Goal: Ask a question

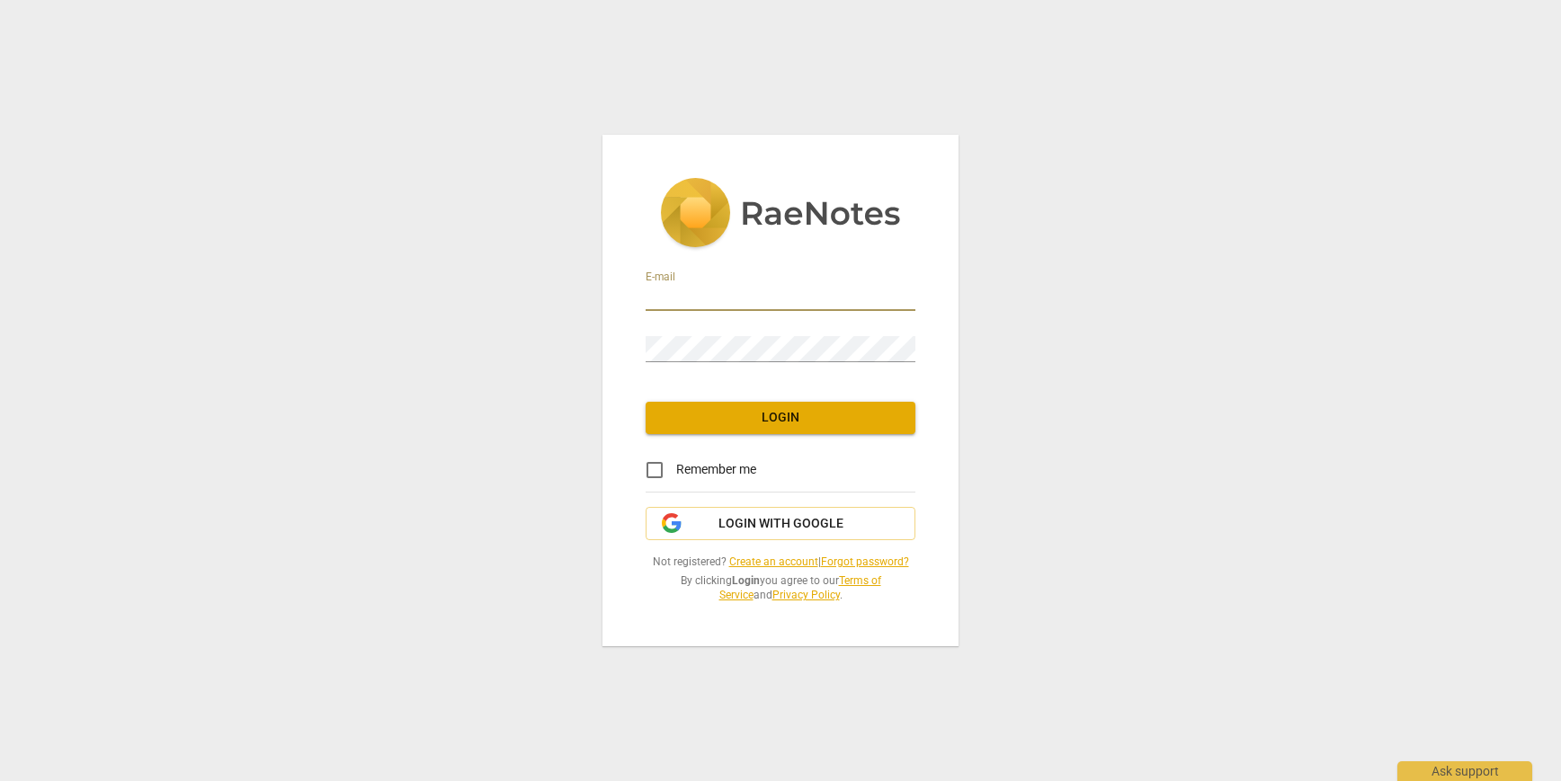
click at [805, 298] on input "email" at bounding box center [781, 298] width 270 height 26
type input "[EMAIL_ADDRESS][DOMAIN_NAME]"
click at [721, 418] on span "Login" at bounding box center [780, 418] width 241 height 18
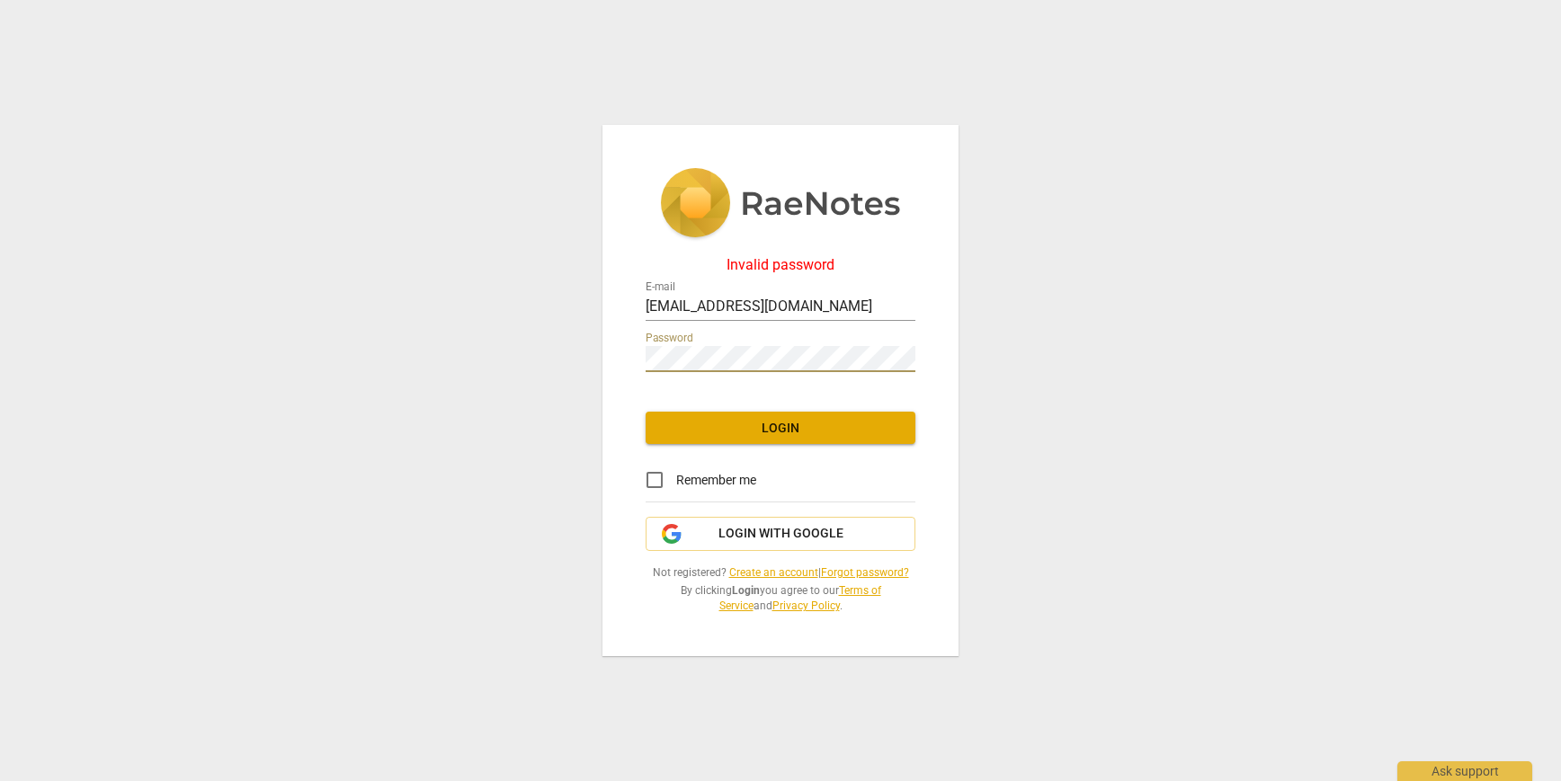
click at [595, 372] on div "Invalid password E-mail [EMAIL_ADDRESS][DOMAIN_NAME] Password Login Remember me…" at bounding box center [780, 390] width 1561 height 781
click at [734, 429] on span "Login" at bounding box center [780, 429] width 241 height 18
click at [869, 572] on link "Forgot password?" at bounding box center [865, 572] width 88 height 13
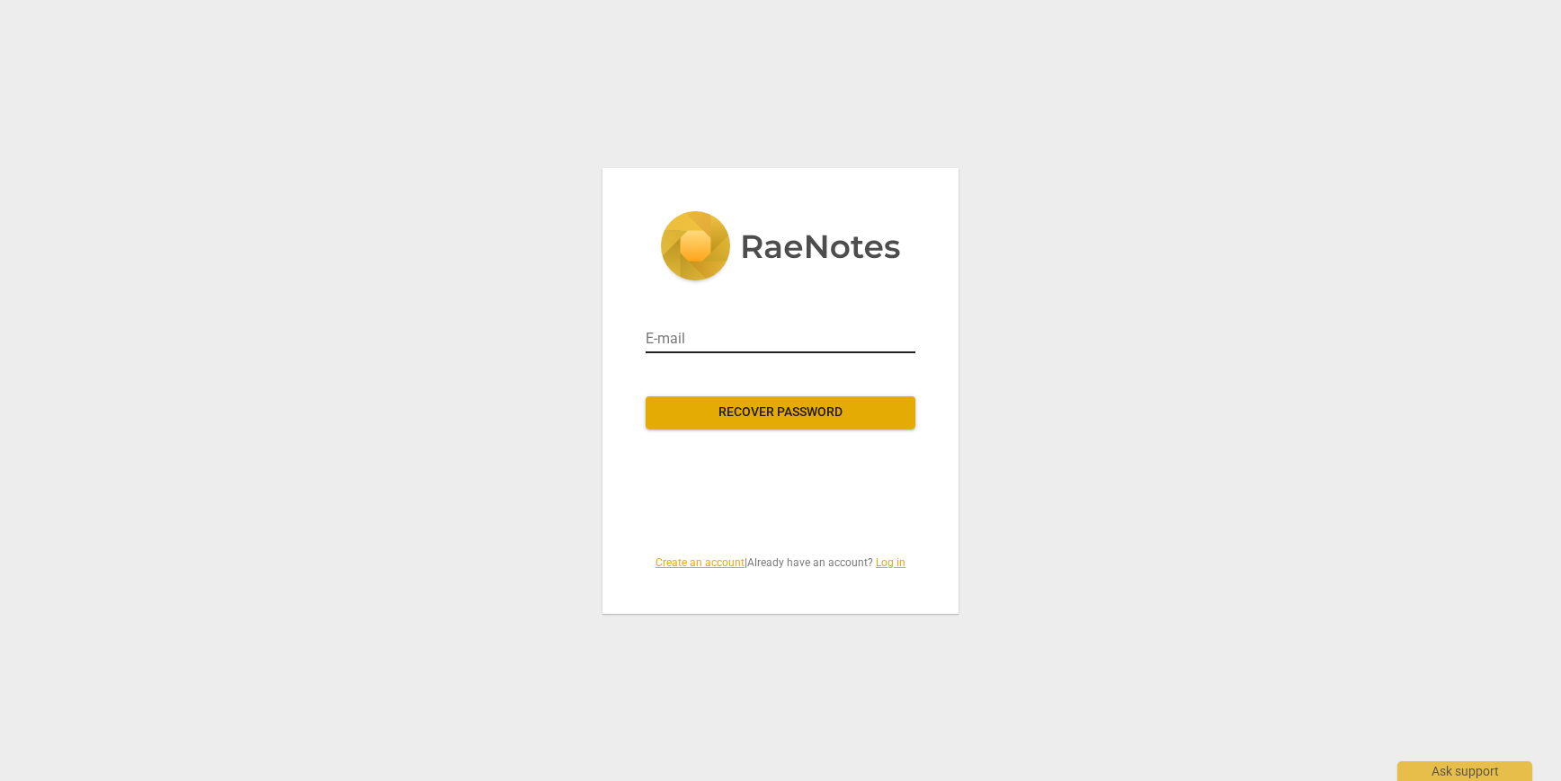
click at [711, 338] on input "email" at bounding box center [781, 339] width 270 height 29
type input "[EMAIL_ADDRESS][DOMAIN_NAME]"
click at [773, 415] on span "Recover password" at bounding box center [780, 413] width 241 height 18
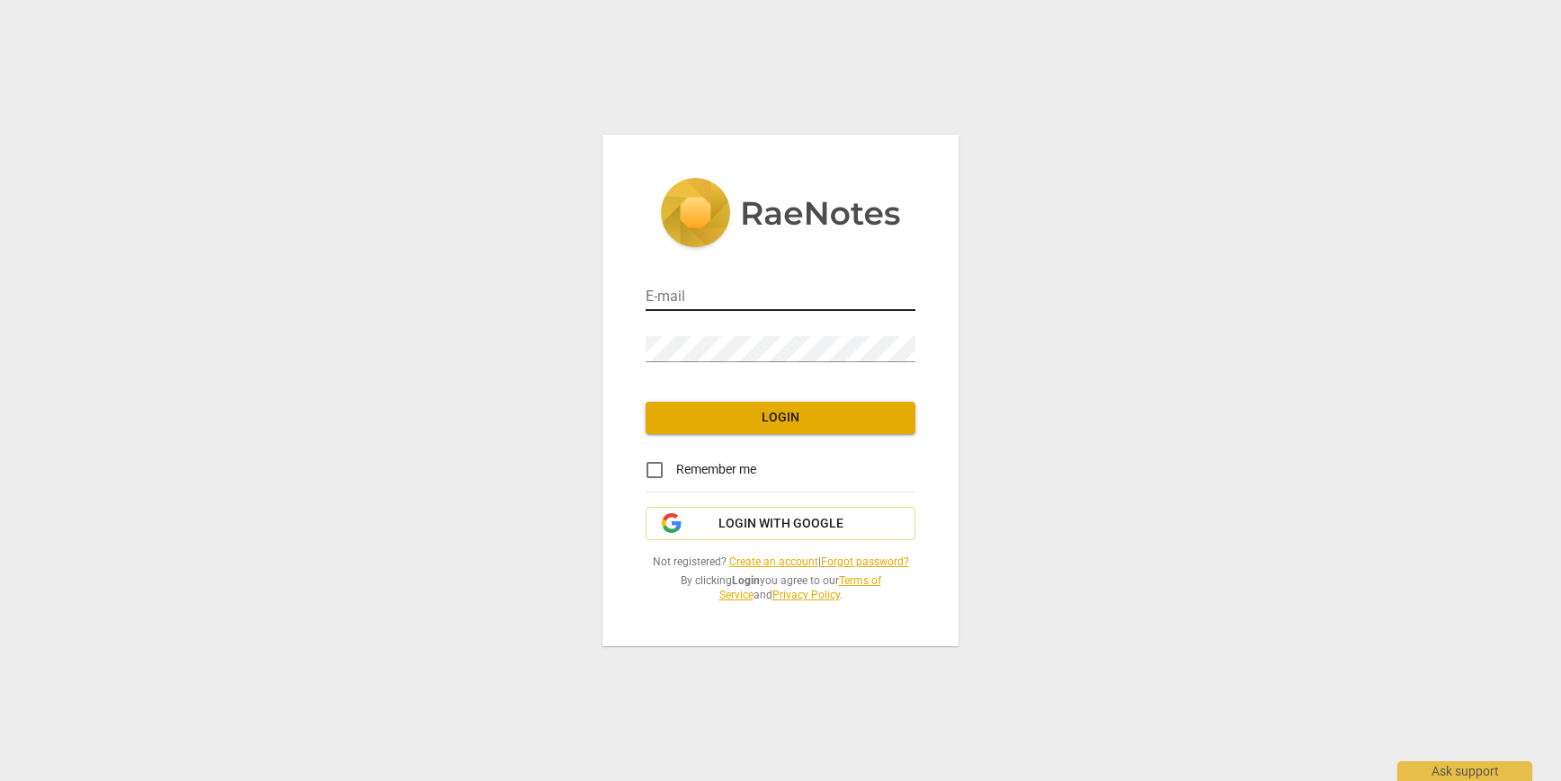
click at [682, 299] on input "email" at bounding box center [781, 298] width 270 height 26
type input "[EMAIL_ADDRESS][DOMAIN_NAME]"
click at [782, 409] on span "Login" at bounding box center [780, 418] width 241 height 18
click at [664, 292] on input "email" at bounding box center [781, 298] width 270 height 26
type input "[EMAIL_ADDRESS][DOMAIN_NAME]"
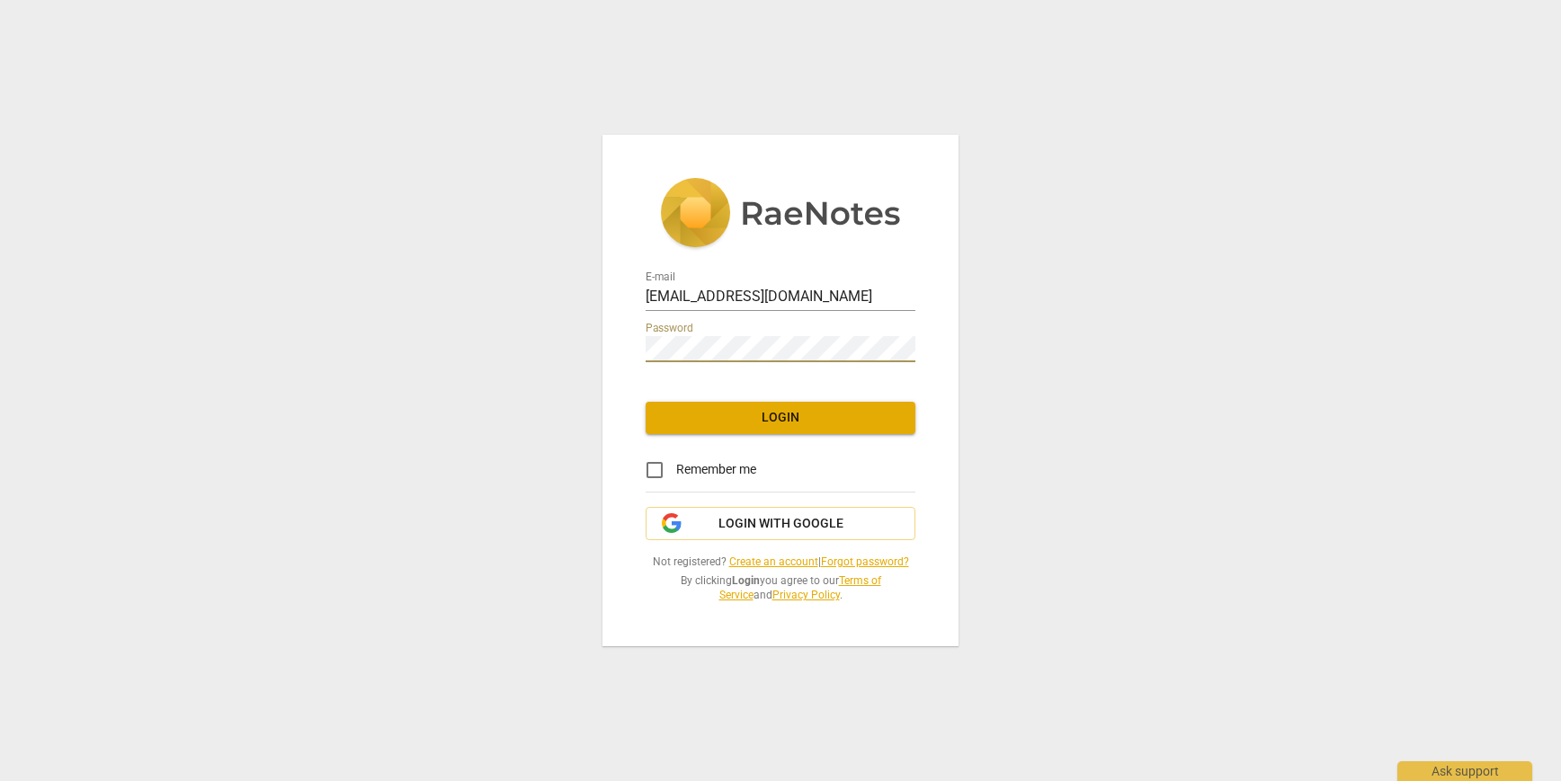
click at [757, 421] on span "Login" at bounding box center [780, 418] width 241 height 18
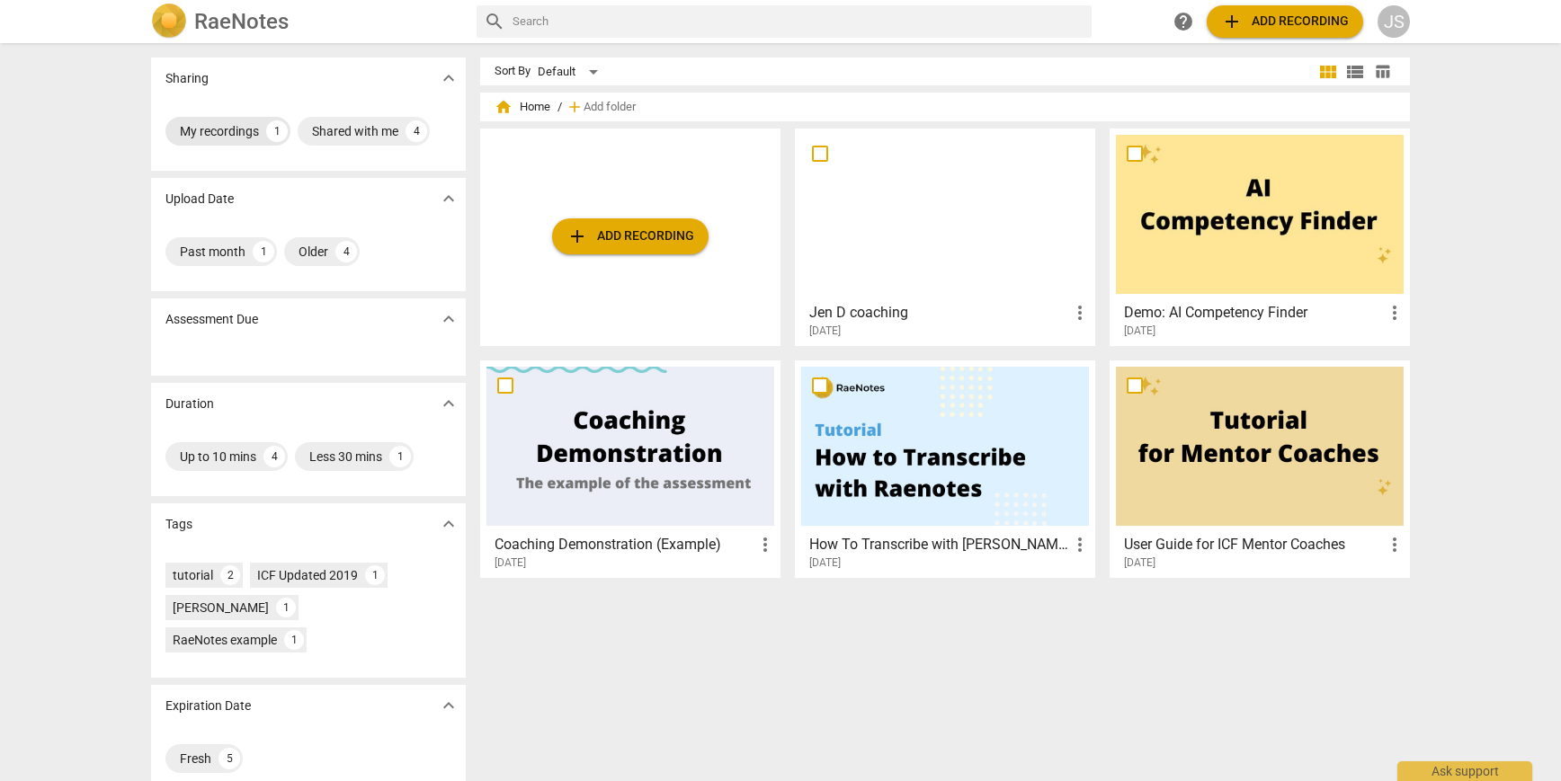
click at [218, 127] on div "My recordings" at bounding box center [219, 131] width 79 height 18
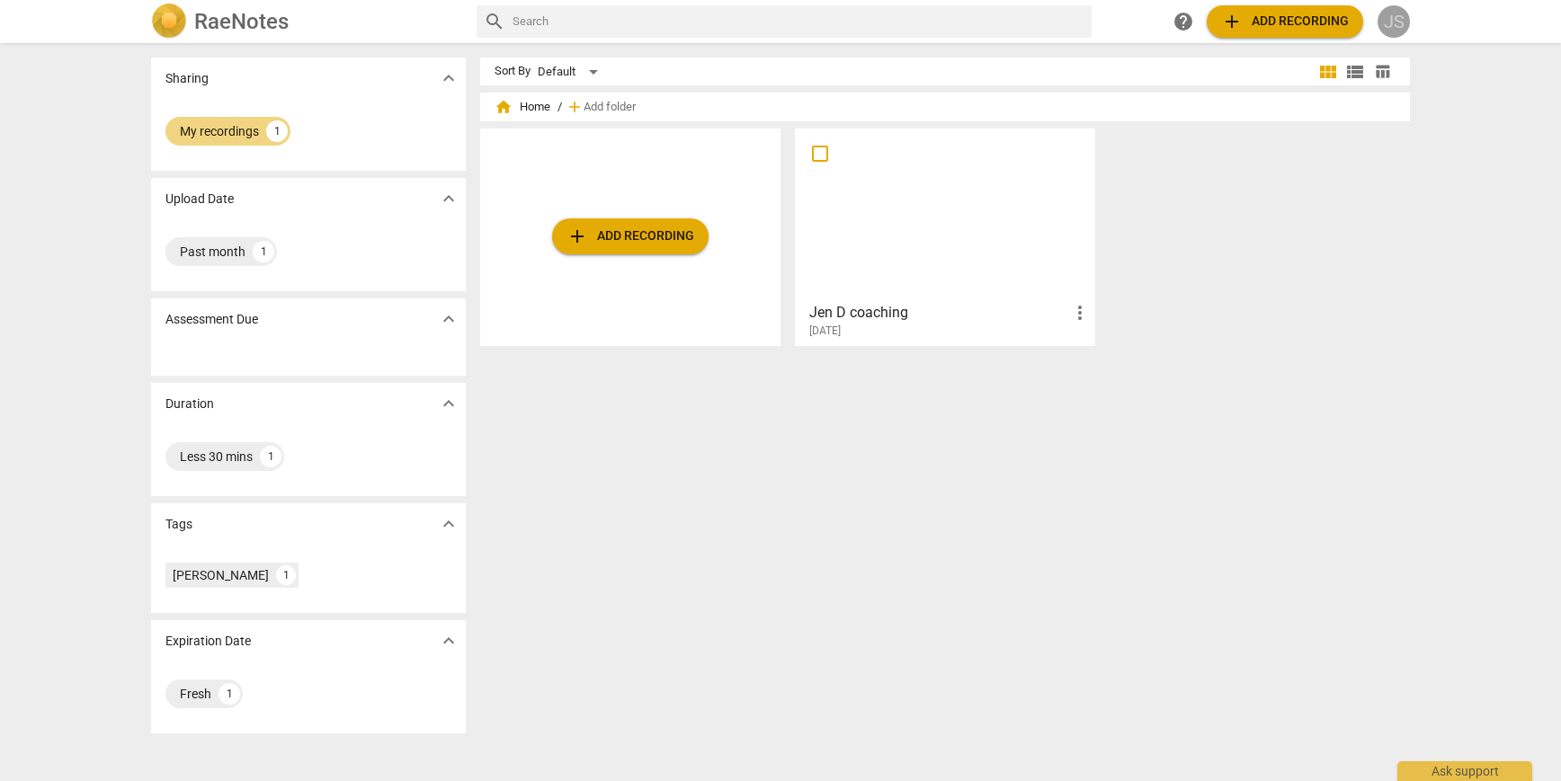
click at [1385, 22] on div "JS" at bounding box center [1393, 21] width 32 height 32
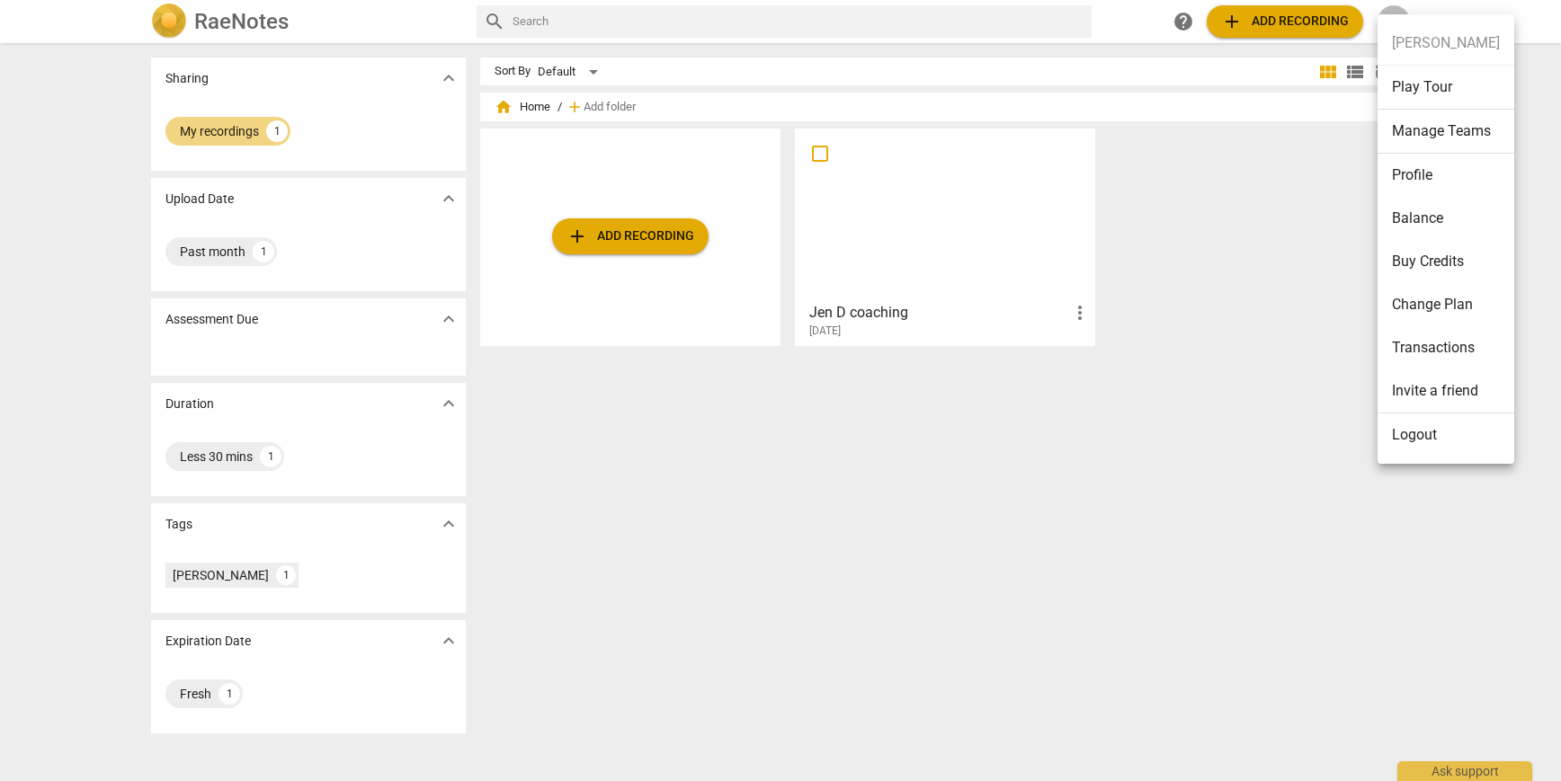
click at [202, 246] on div at bounding box center [780, 390] width 1561 height 781
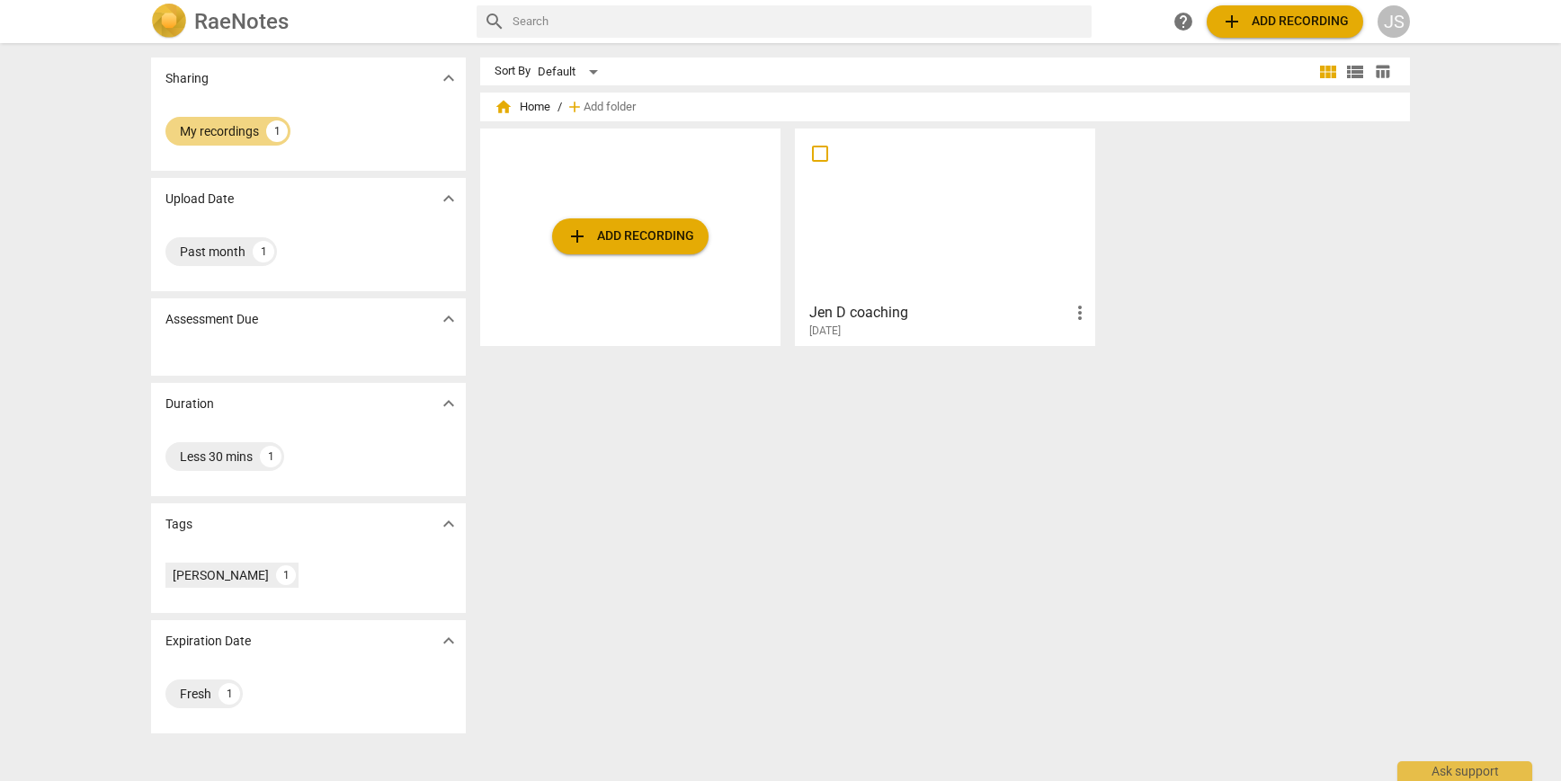
click at [202, 254] on div "Past month" at bounding box center [213, 252] width 66 height 18
click at [207, 16] on h2 "RaeNotes" at bounding box center [241, 21] width 94 height 25
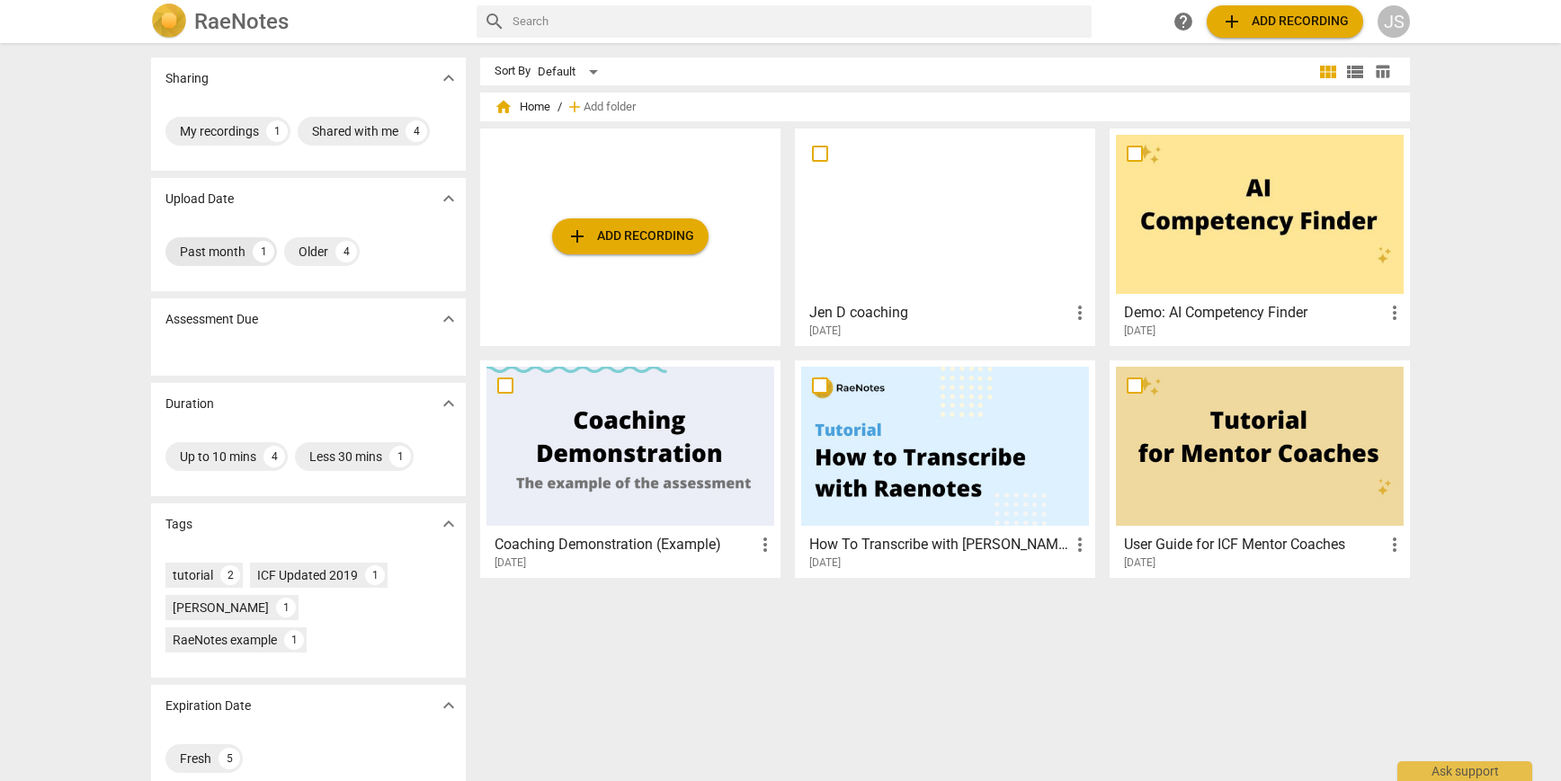
click at [200, 258] on div "Past month" at bounding box center [213, 252] width 66 height 18
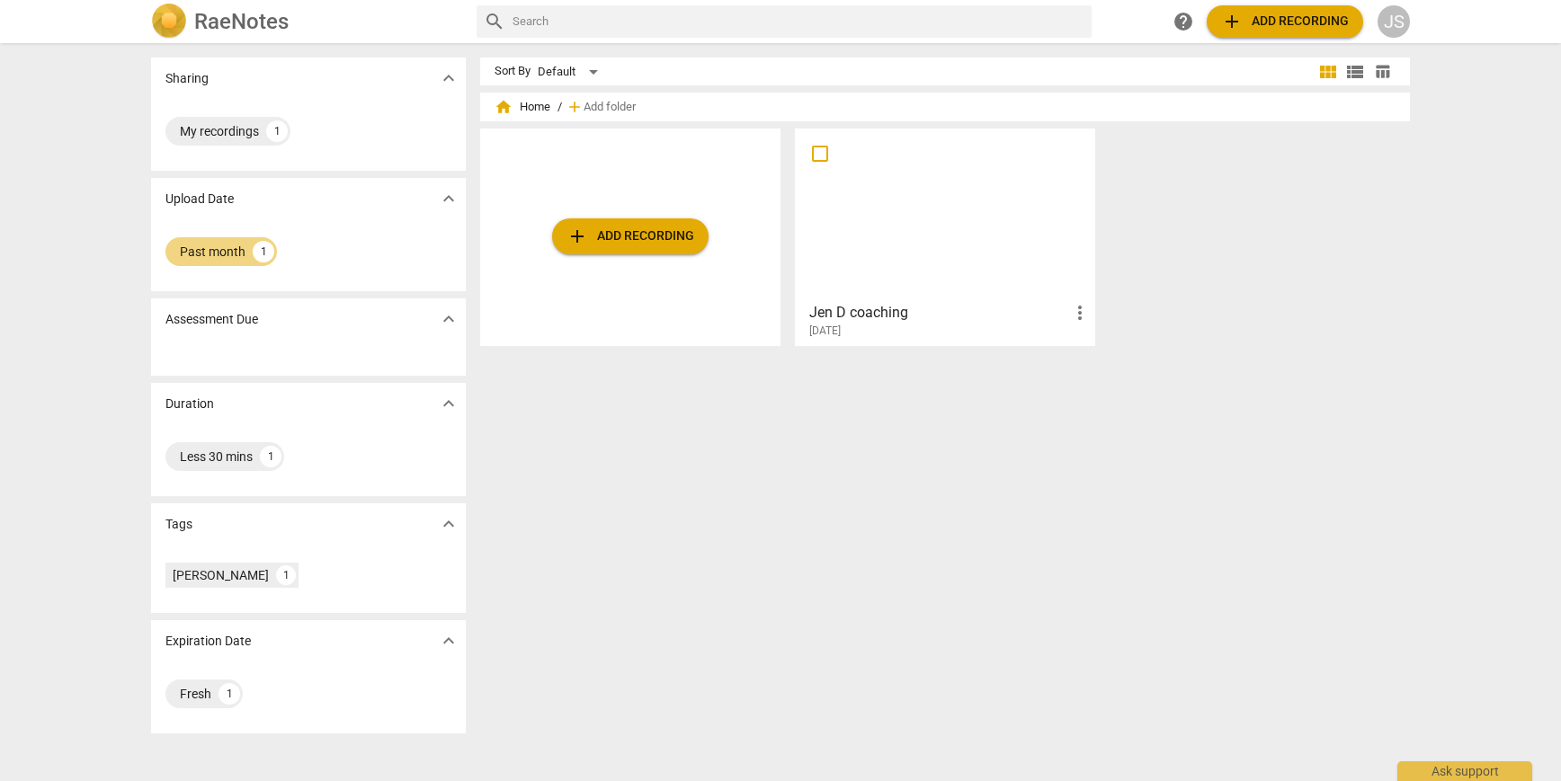
click at [220, 19] on h2 "RaeNotes" at bounding box center [241, 21] width 94 height 25
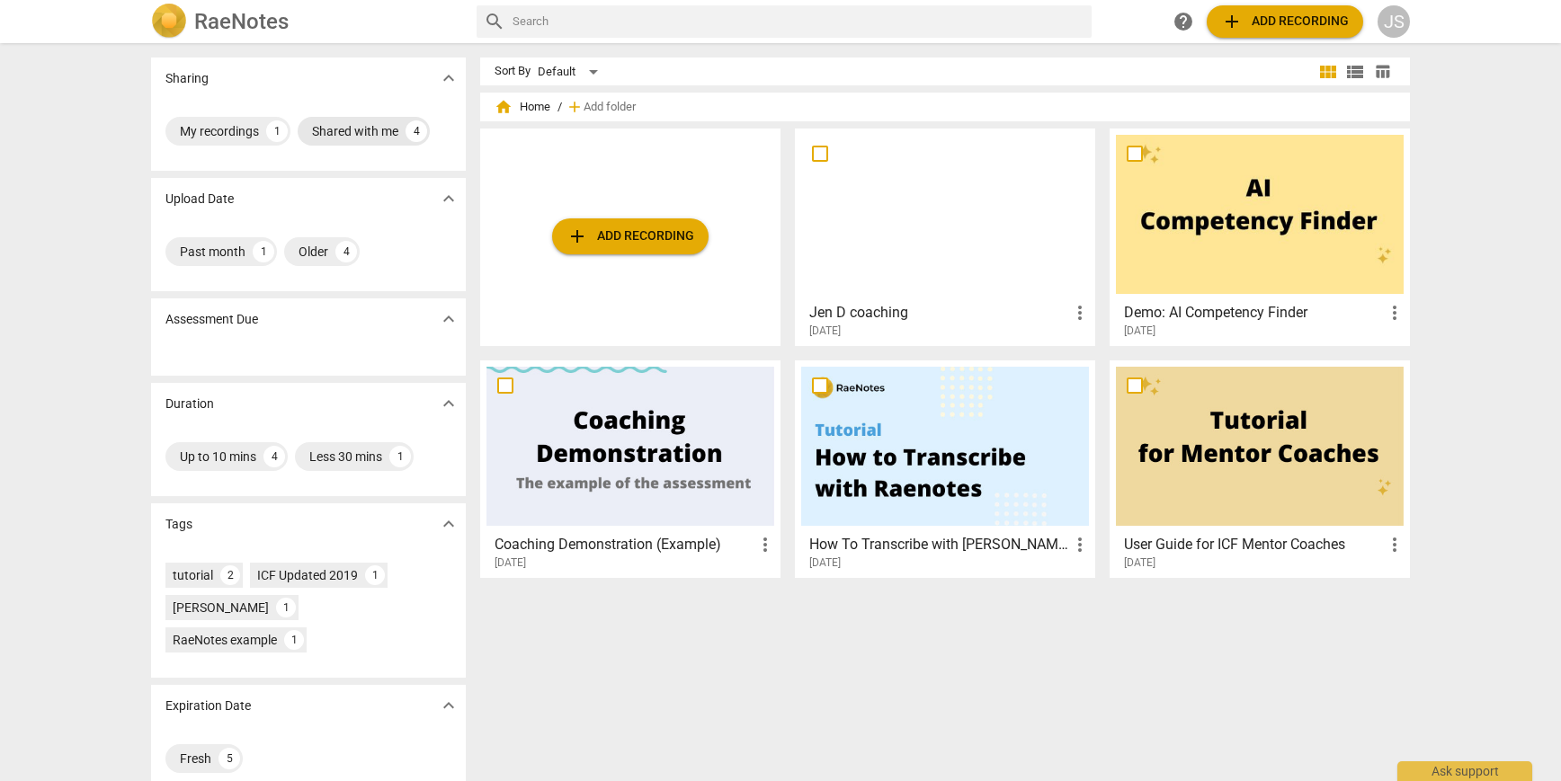
click at [334, 137] on div "Shared with me" at bounding box center [355, 131] width 86 height 18
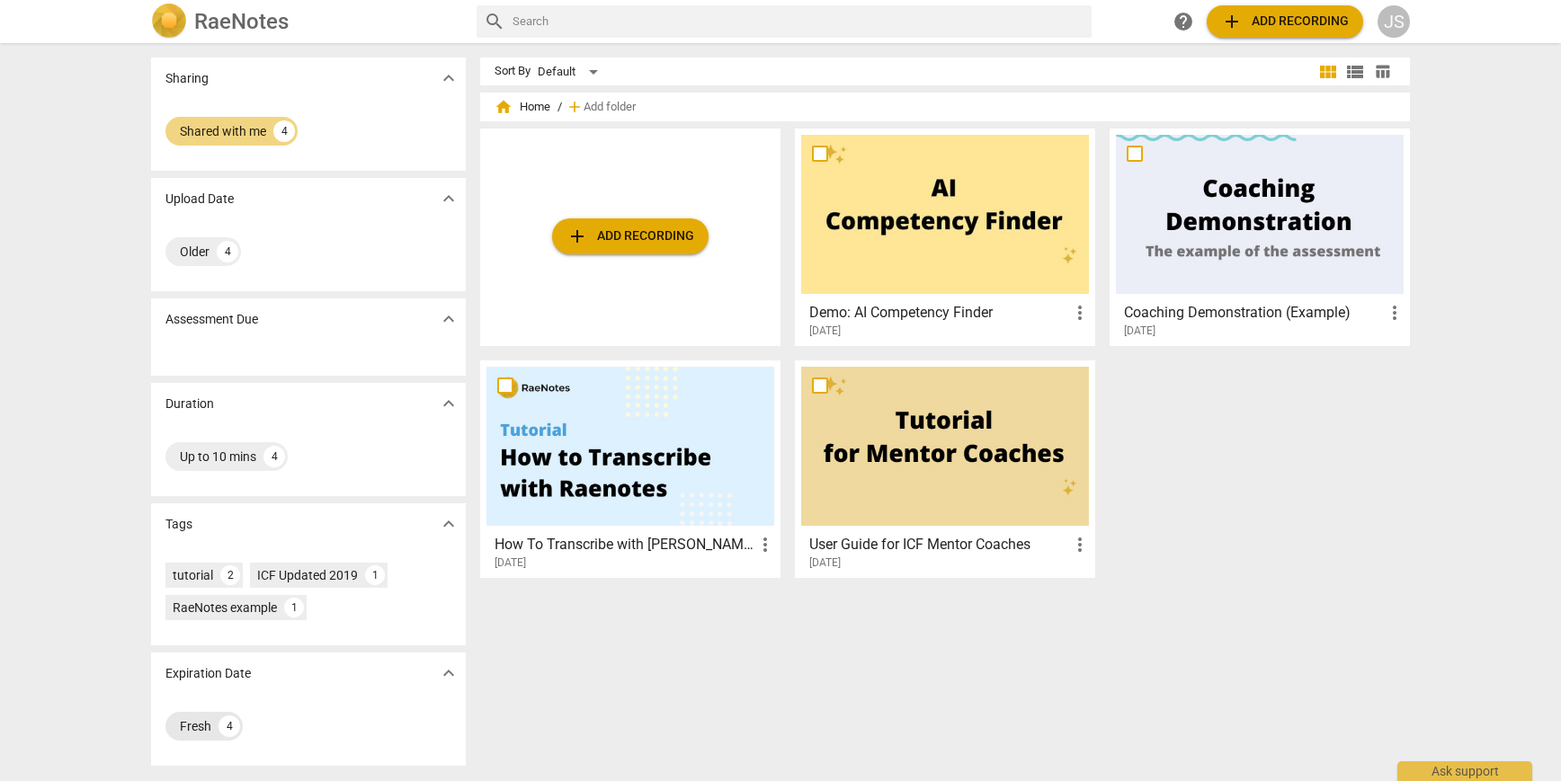
click at [199, 724] on div "Fresh" at bounding box center [195, 726] width 31 height 18
click at [200, 724] on div "Fresh" at bounding box center [195, 726] width 31 height 18
click at [1352, 71] on span "view_list" at bounding box center [1355, 72] width 22 height 22
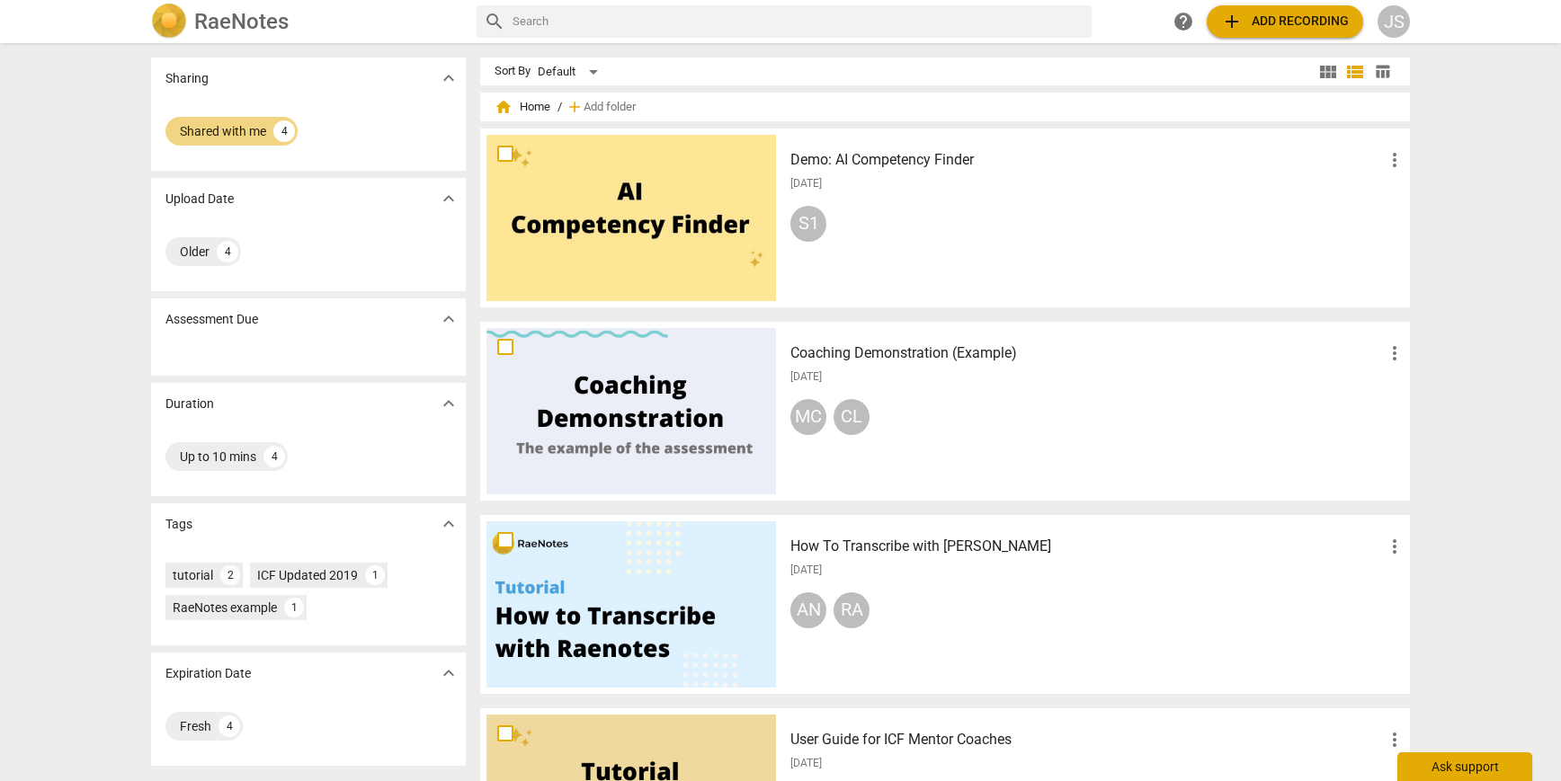
click at [1429, 761] on div "Ask support" at bounding box center [1464, 767] width 135 height 29
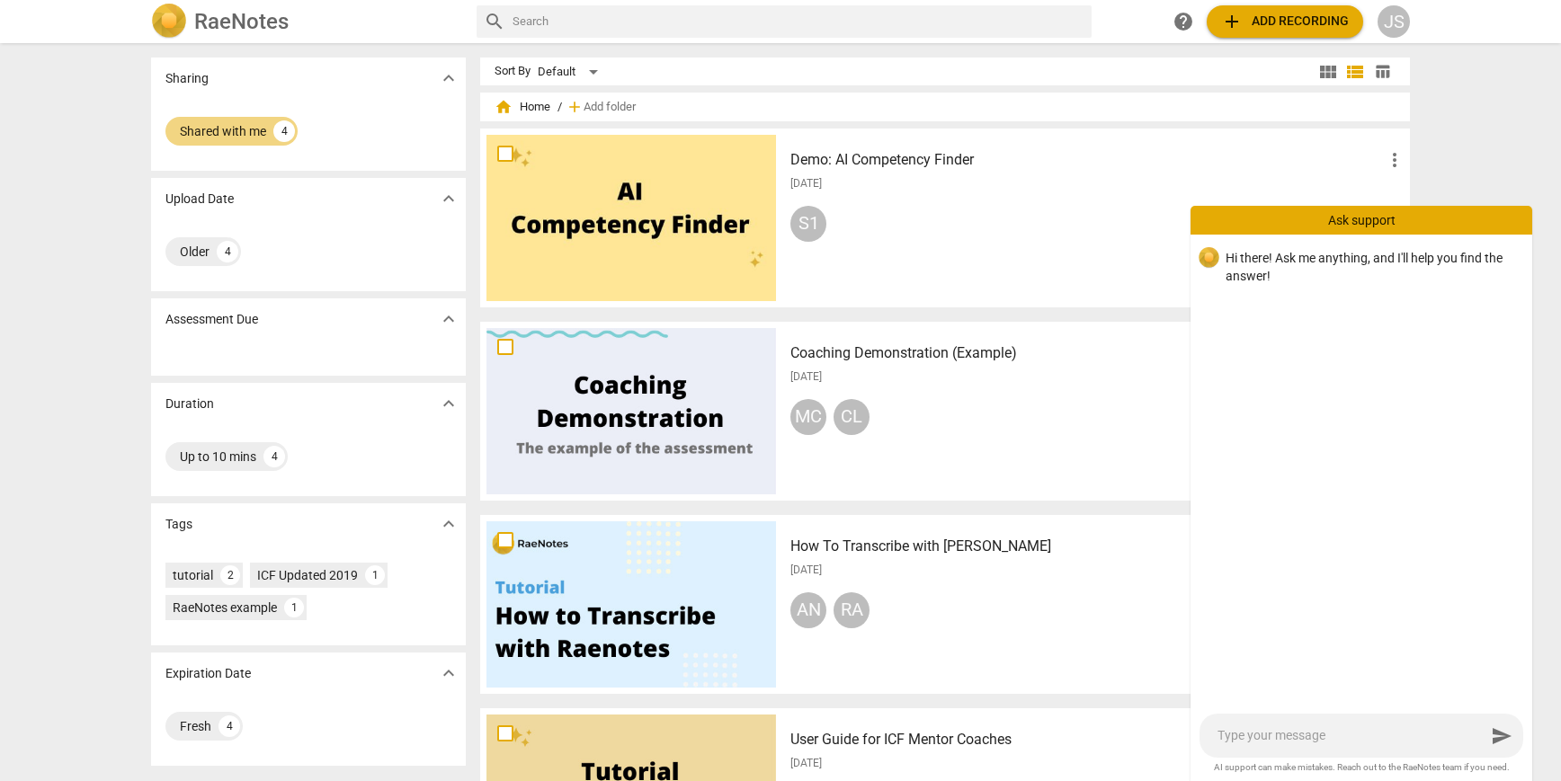
type textarea "M"
type textarea "My"
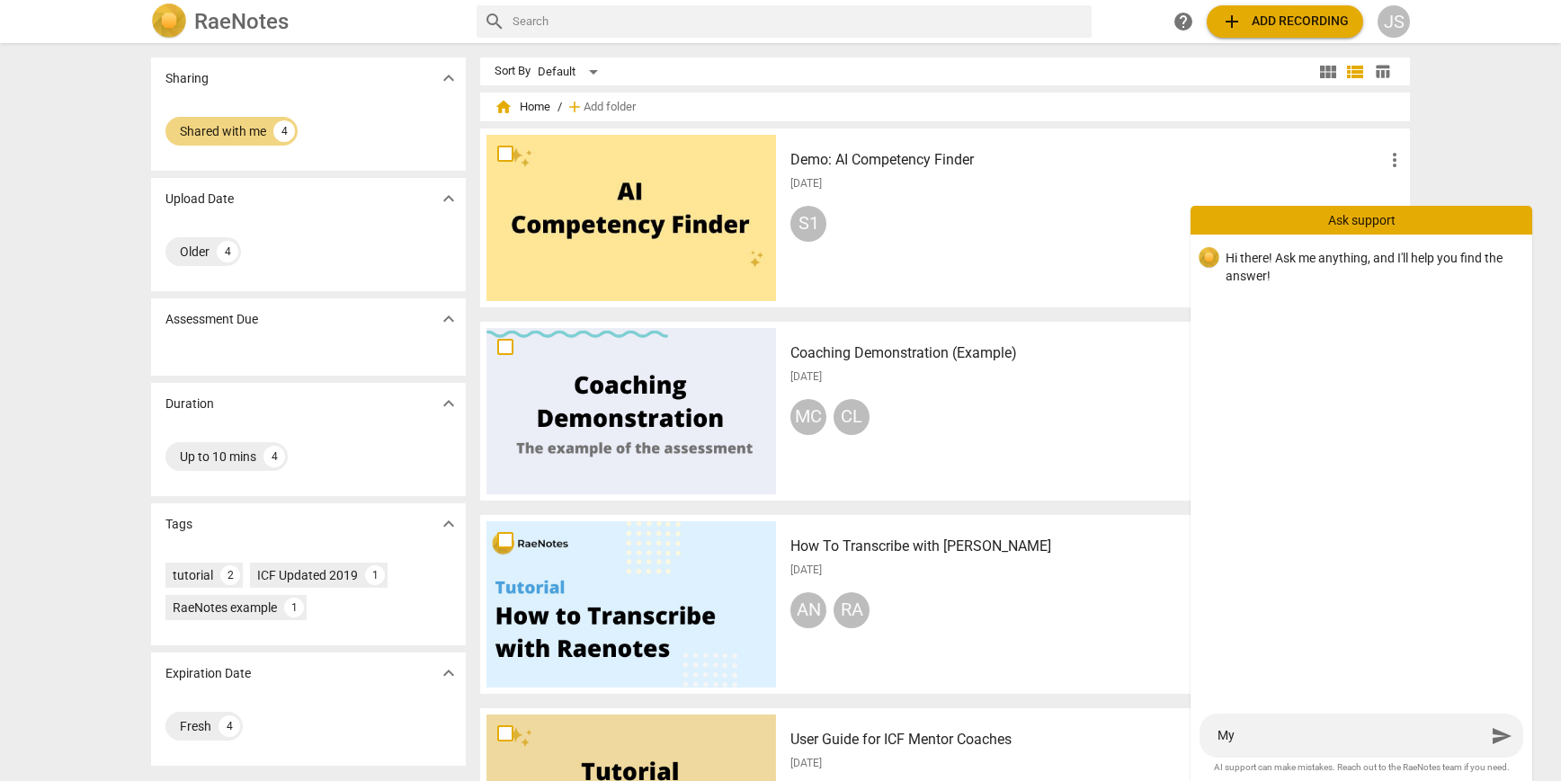
type textarea "My"
type textarea "My m"
type textarea "My me"
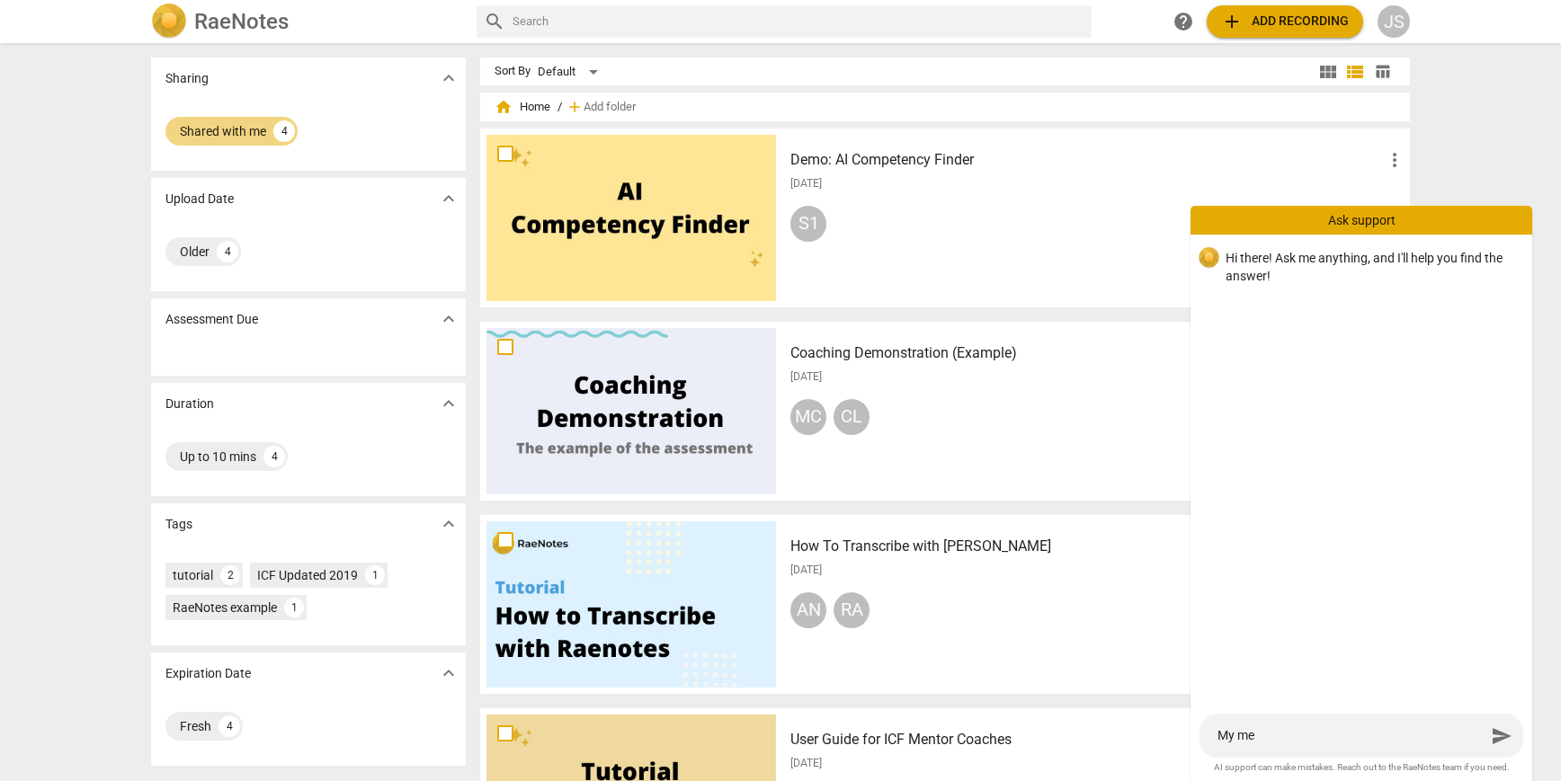
type textarea "My men"
type textarea "My meno"
type textarea "My menot"
type textarea "My menotr"
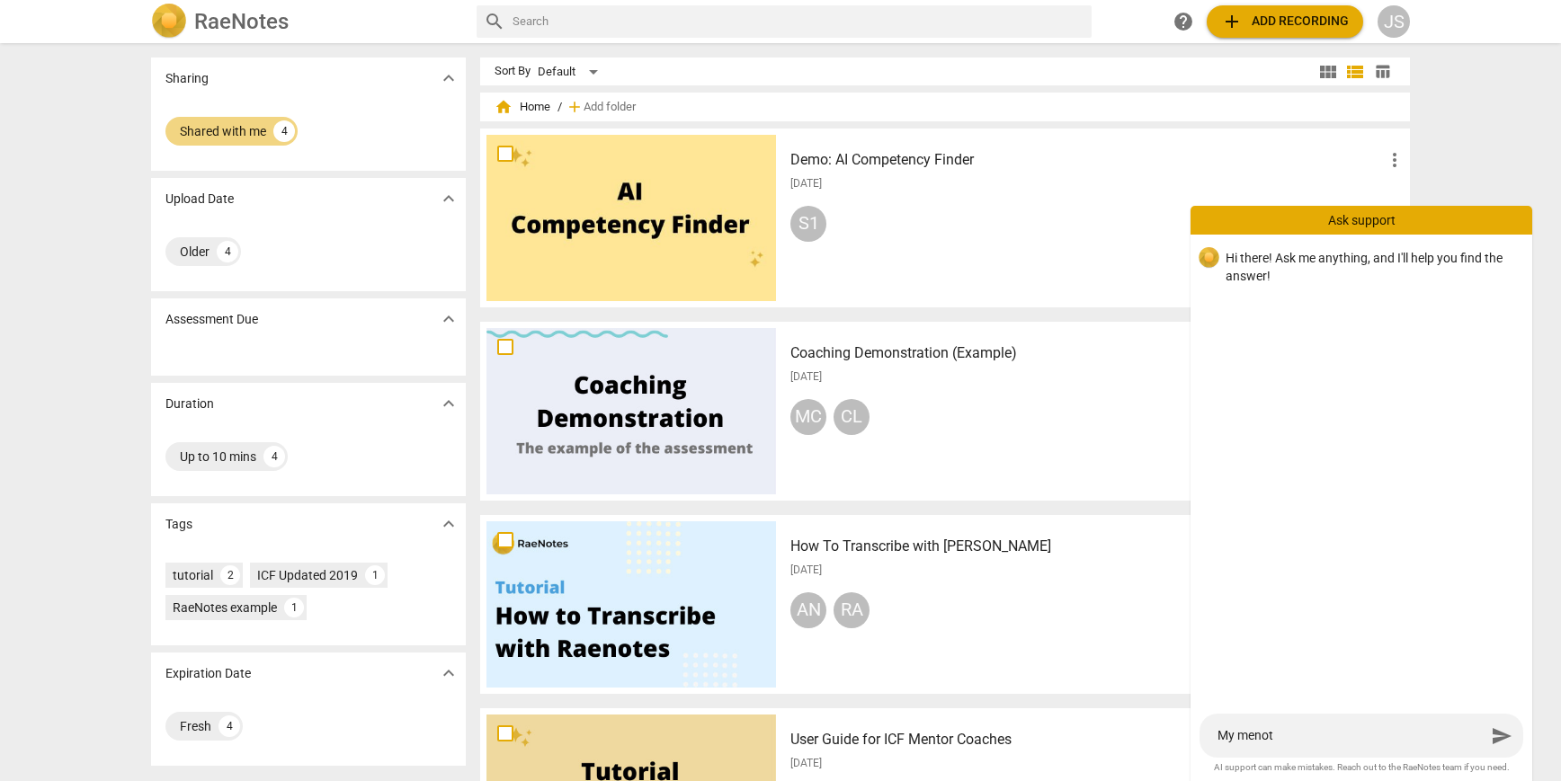
type textarea "My menotr"
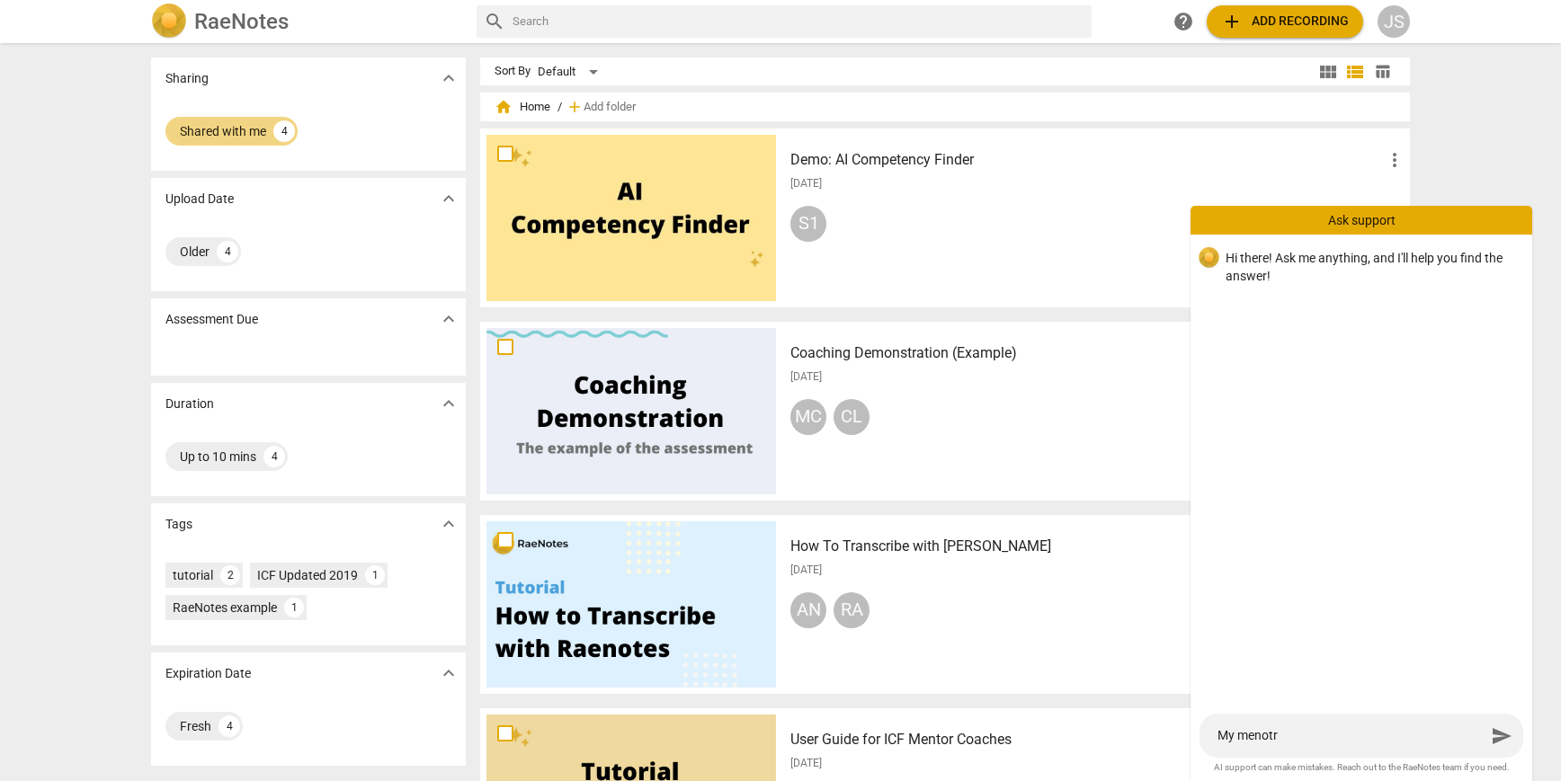
type textarea "My menot"
type textarea "My meno"
type textarea "My men"
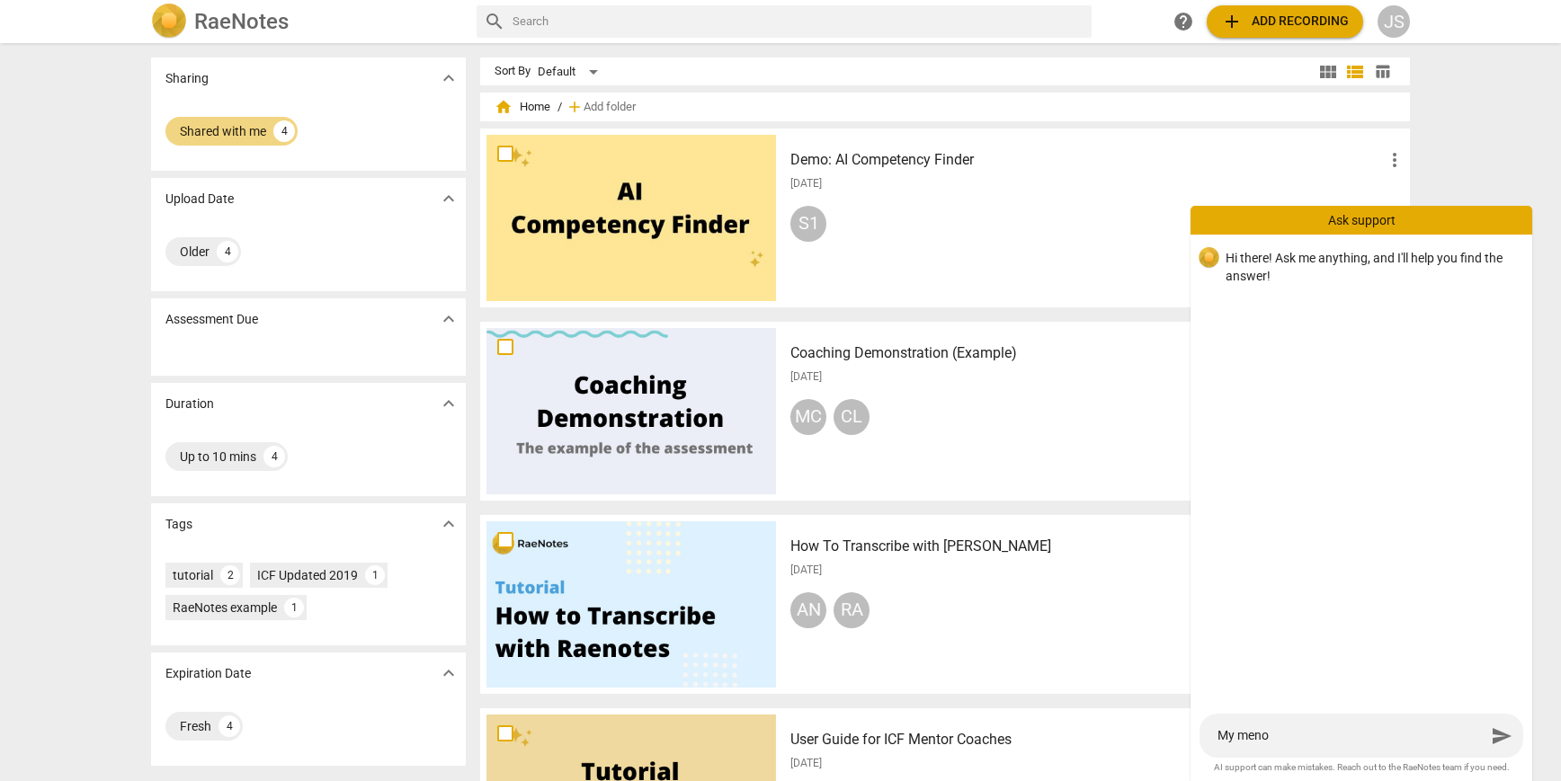
type textarea "My men"
type textarea "My ment"
type textarea "My [PERSON_NAME]"
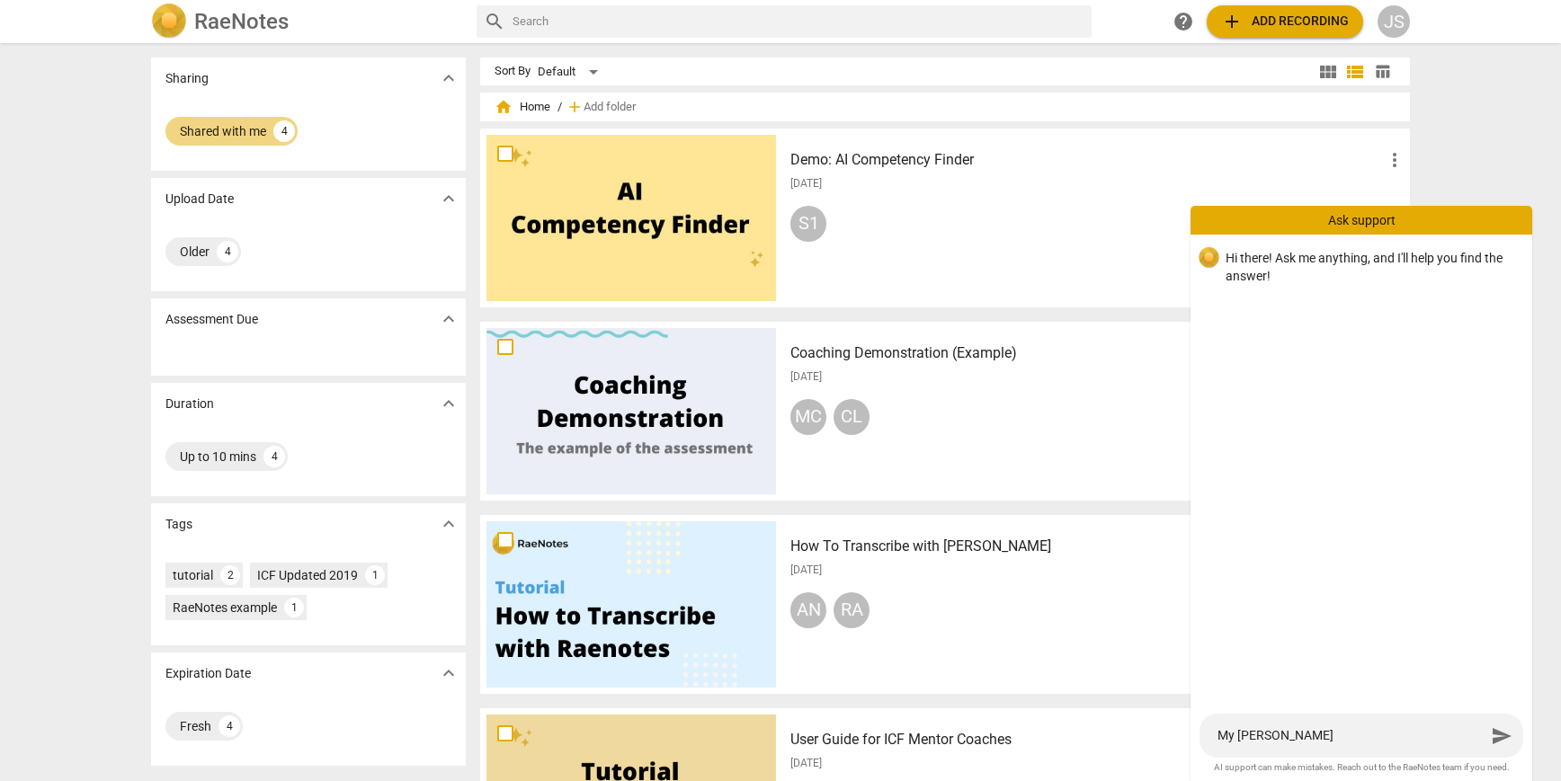
type textarea "My mentor"
type textarea "My mentor l"
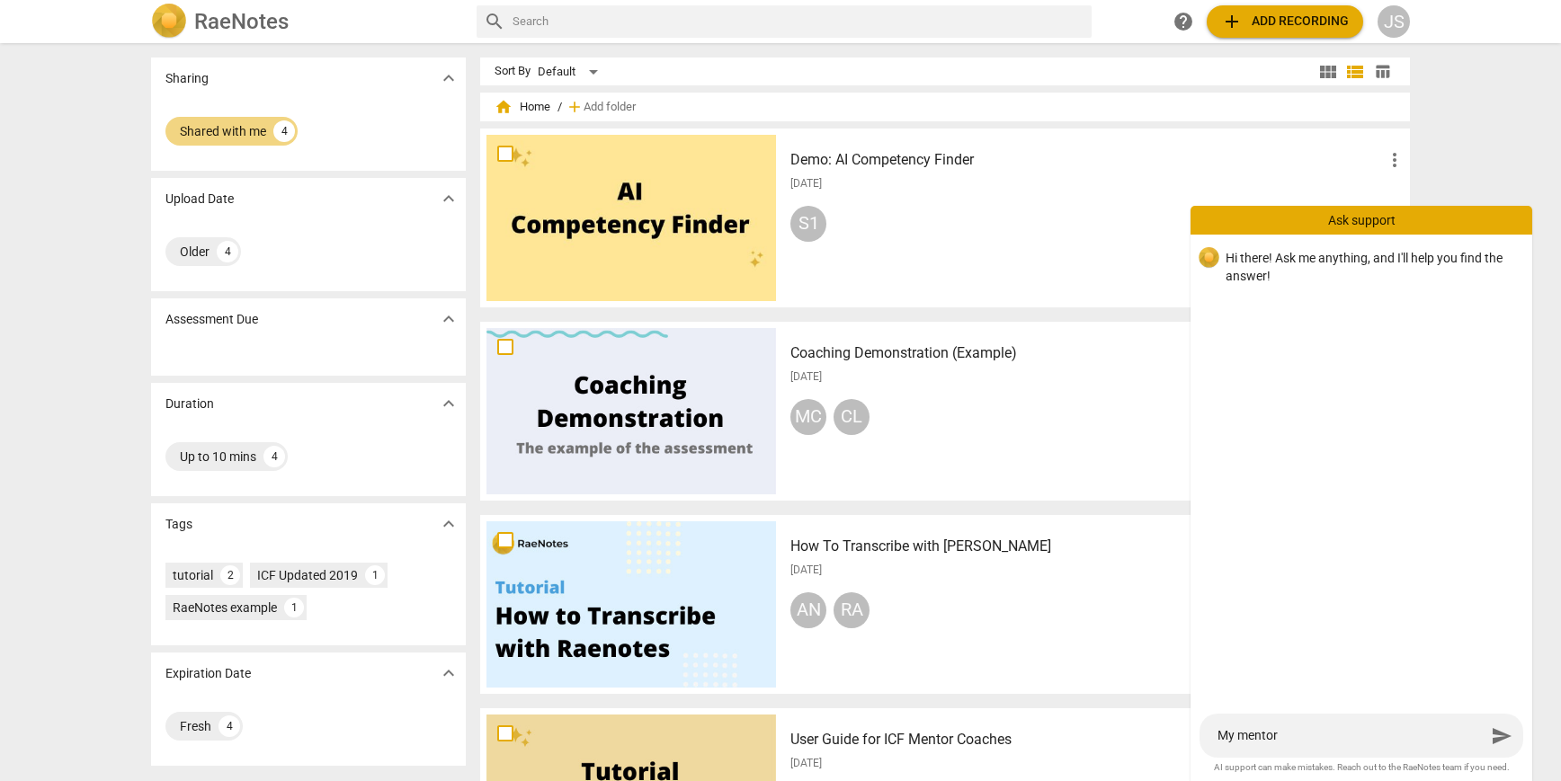
type textarea "My mentor l"
type textarea "My mentor le"
type textarea "My mentor lef"
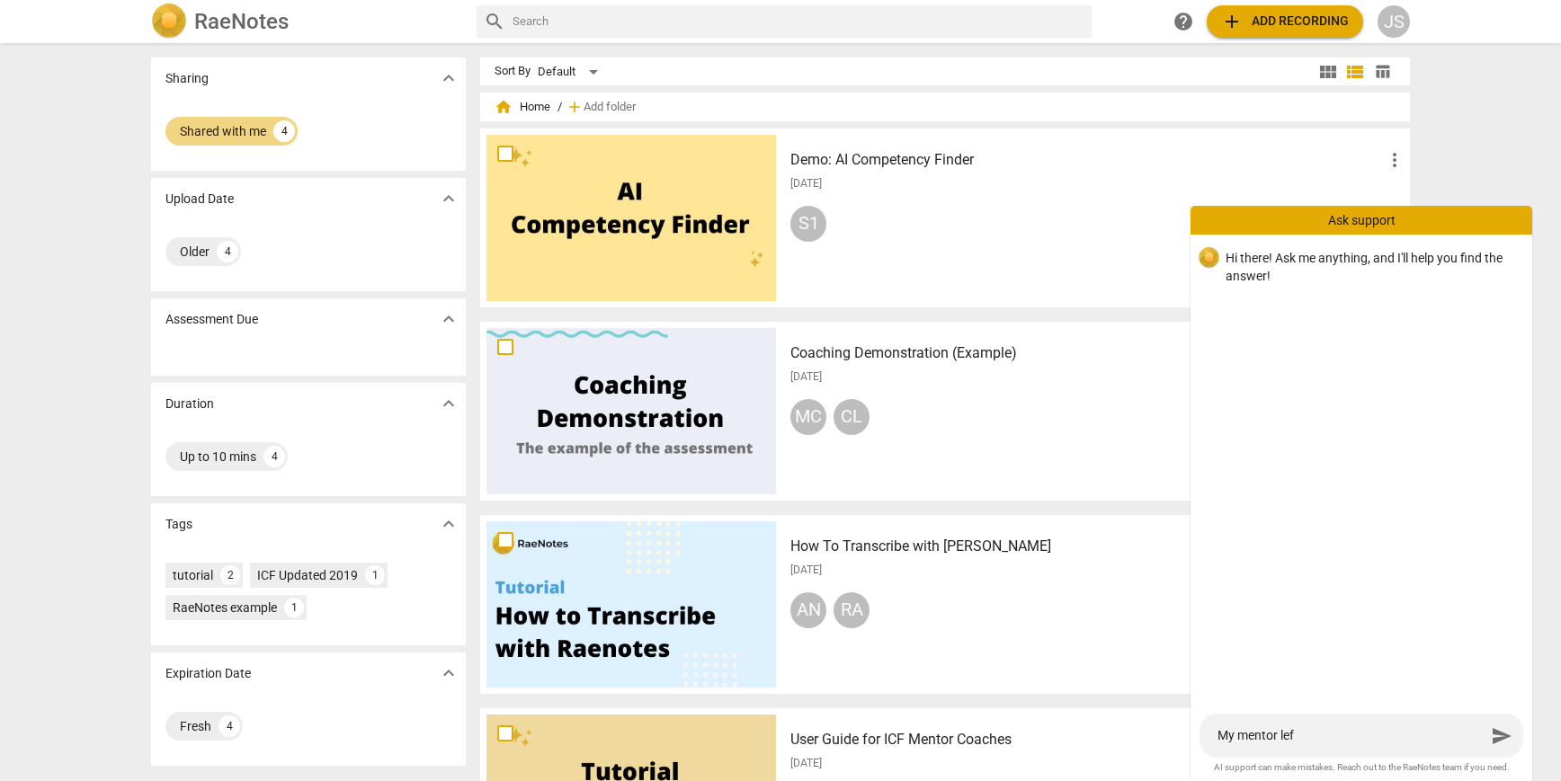
type textarea "My mentor left"
type textarea "My mentor left f"
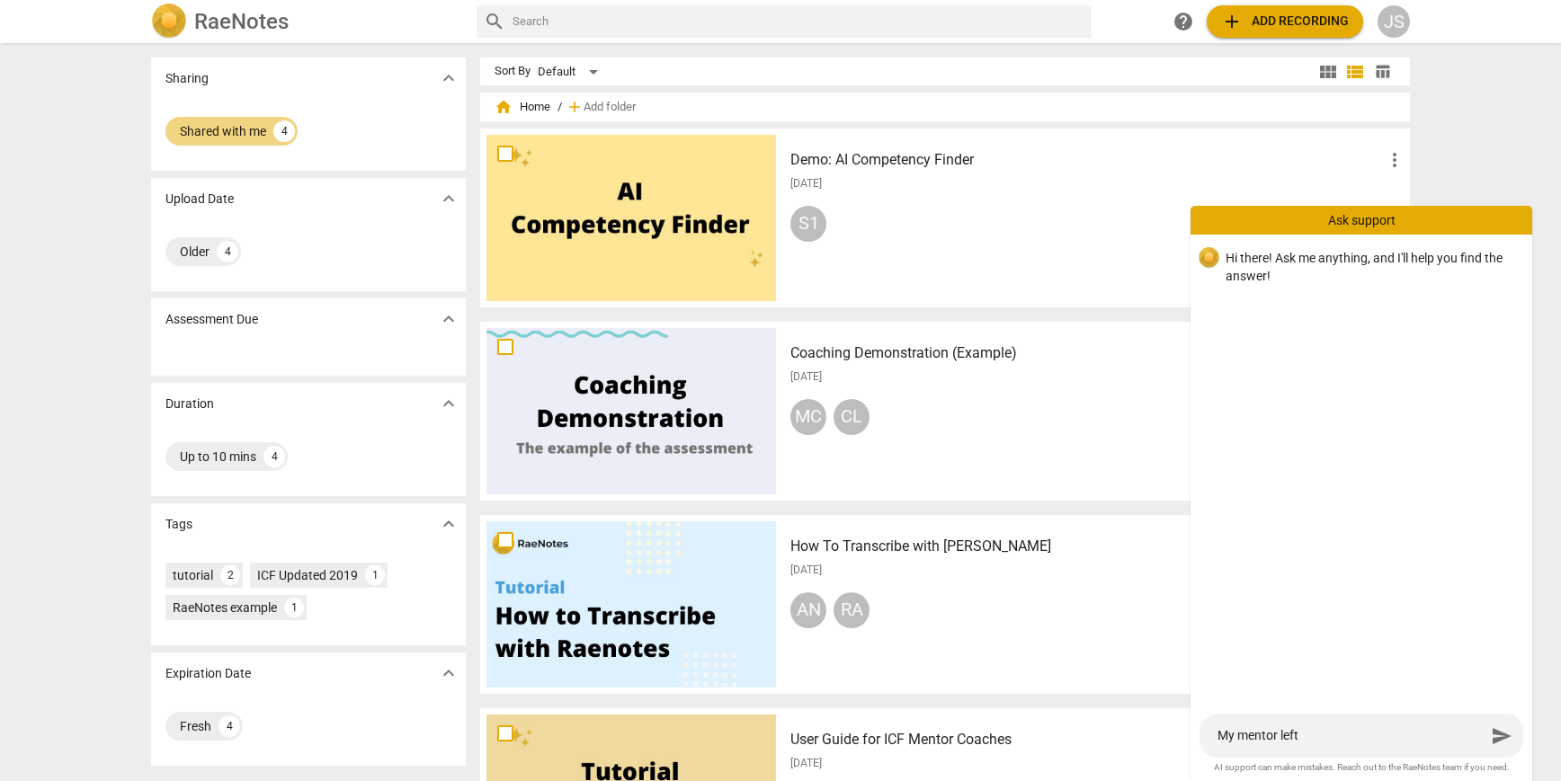
type textarea "My mentor left f"
type textarea "My mentor left fe"
type textarea "My mentor left fee"
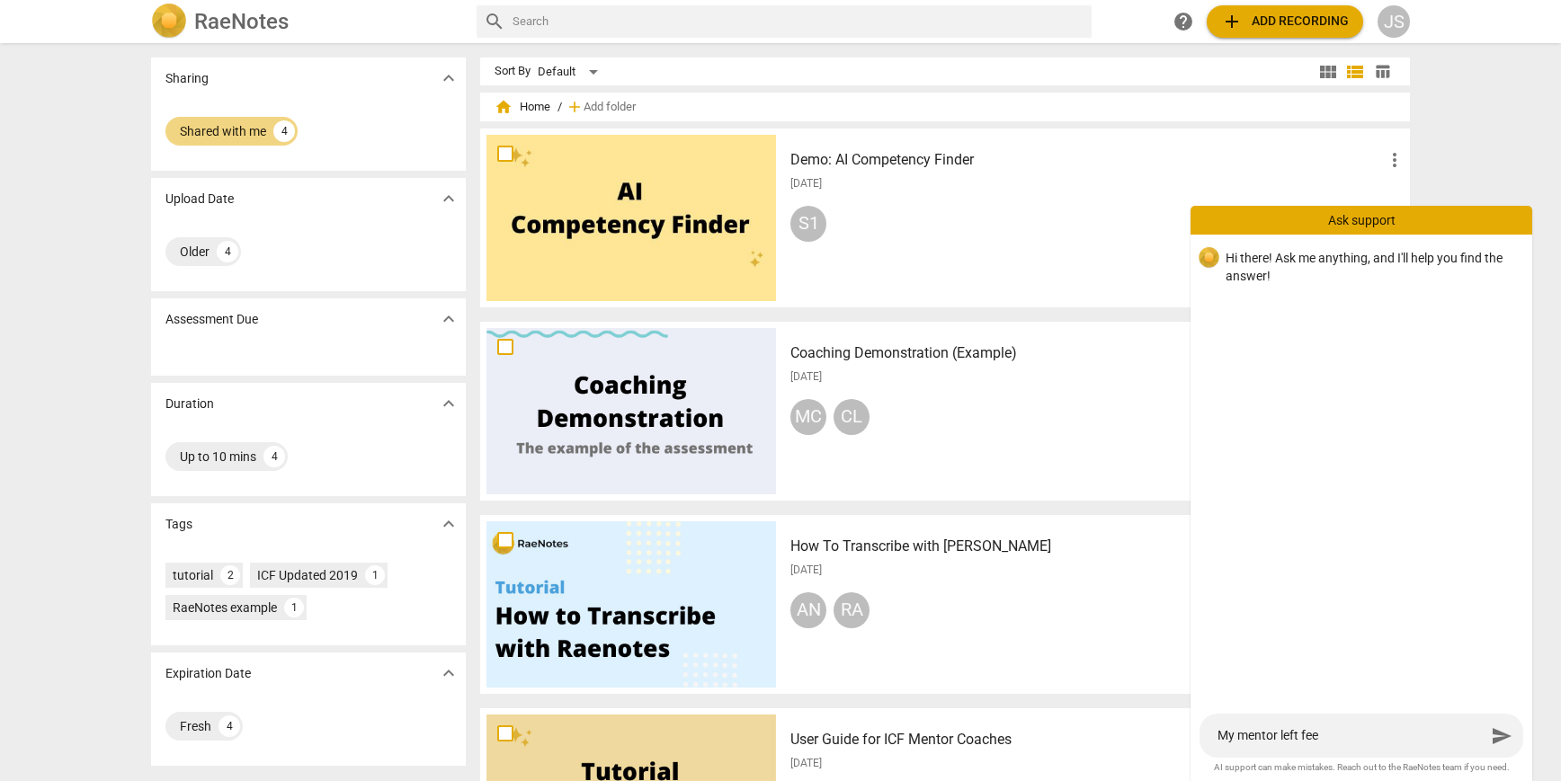
type textarea "My mentor left feed"
type textarea "My mentor left feedb"
type textarea "My mentor left feedba"
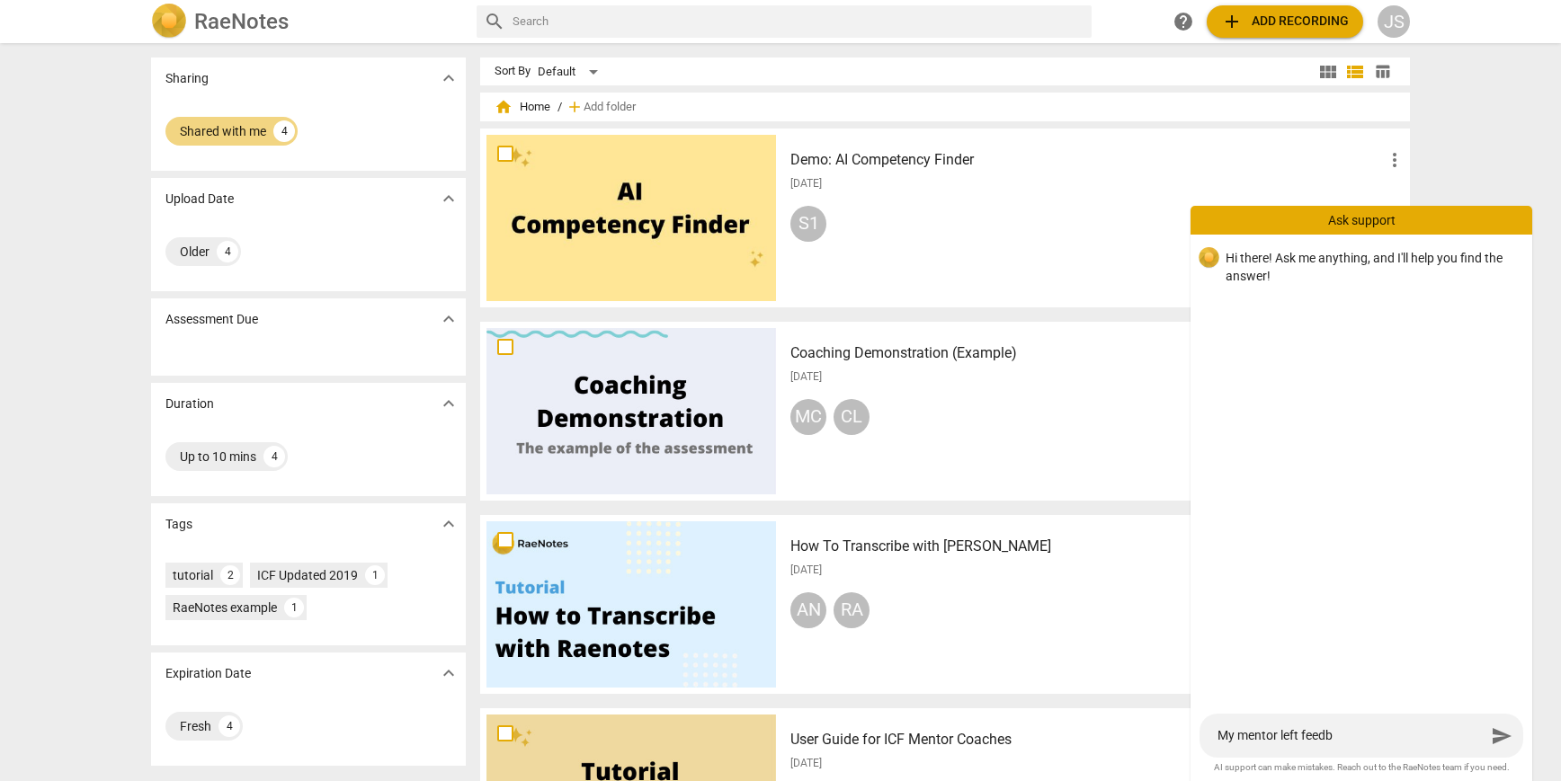
type textarea "My mentor left feedba"
type textarea "My mentor left feedbac"
type textarea "My mentor left feedback"
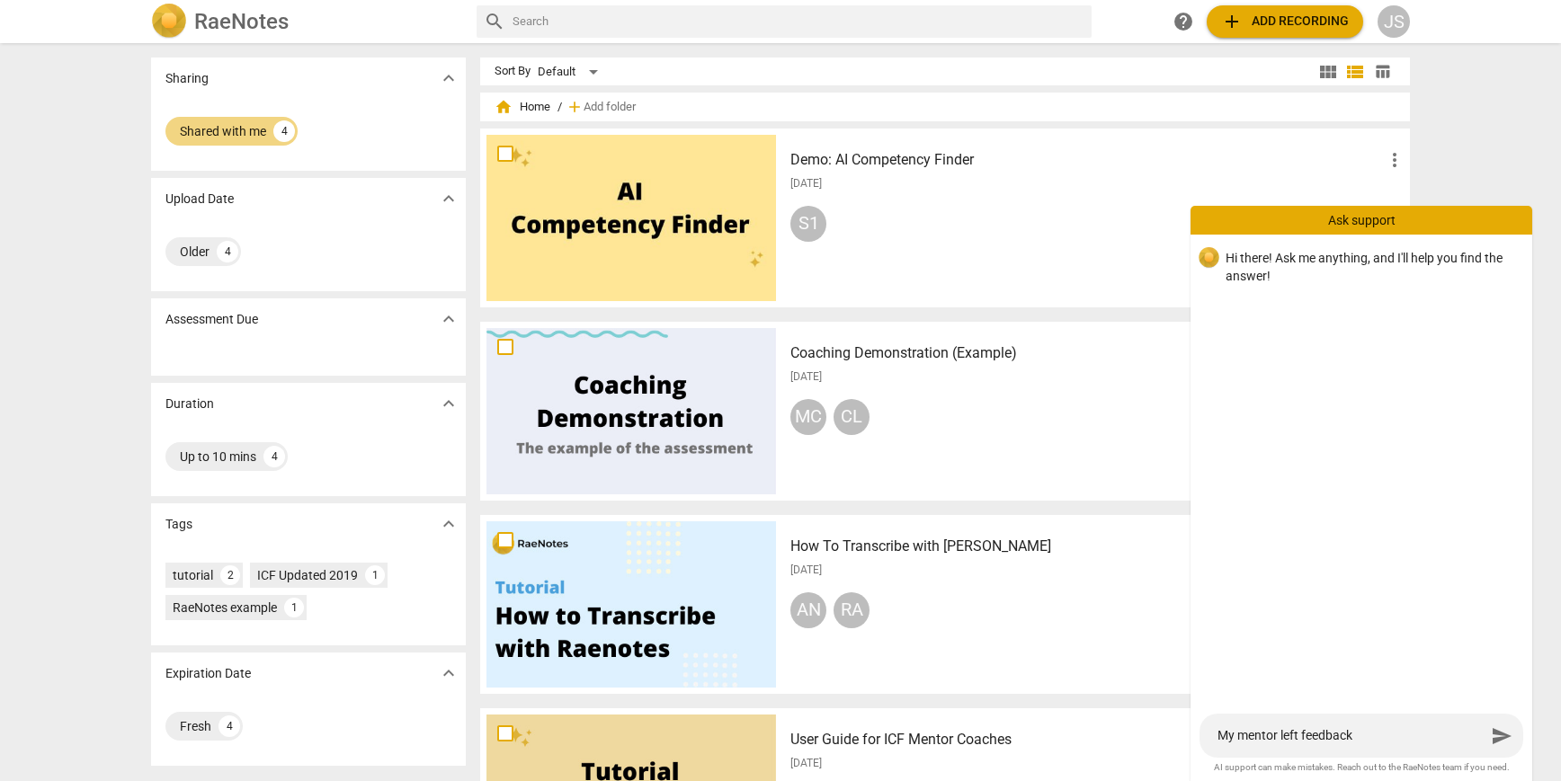
type textarea "My mentor left feedback"
type textarea "My mentor left feedback."
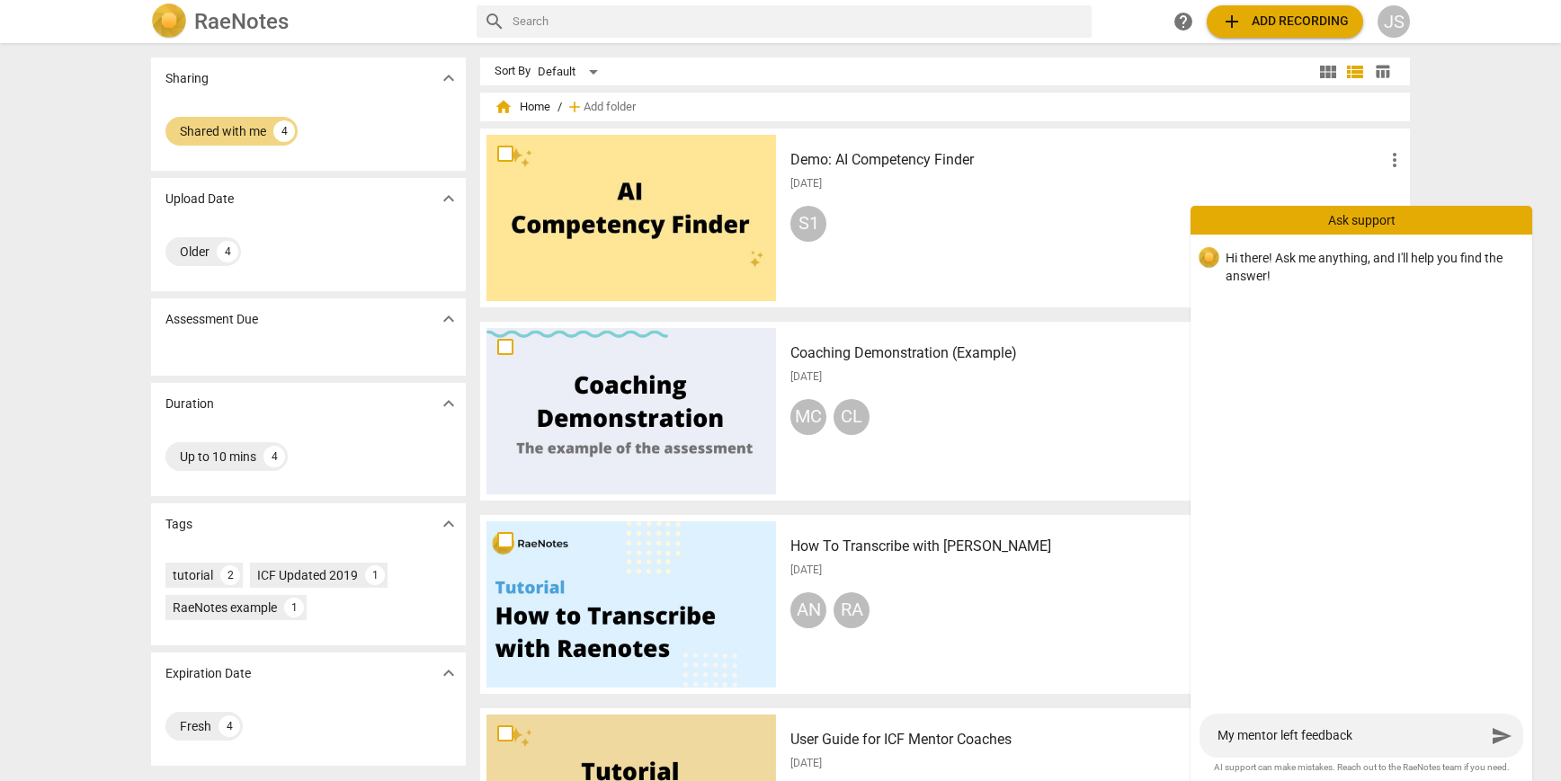
type textarea "My mentor left feedback."
type textarea "My mentor left feedback. H"
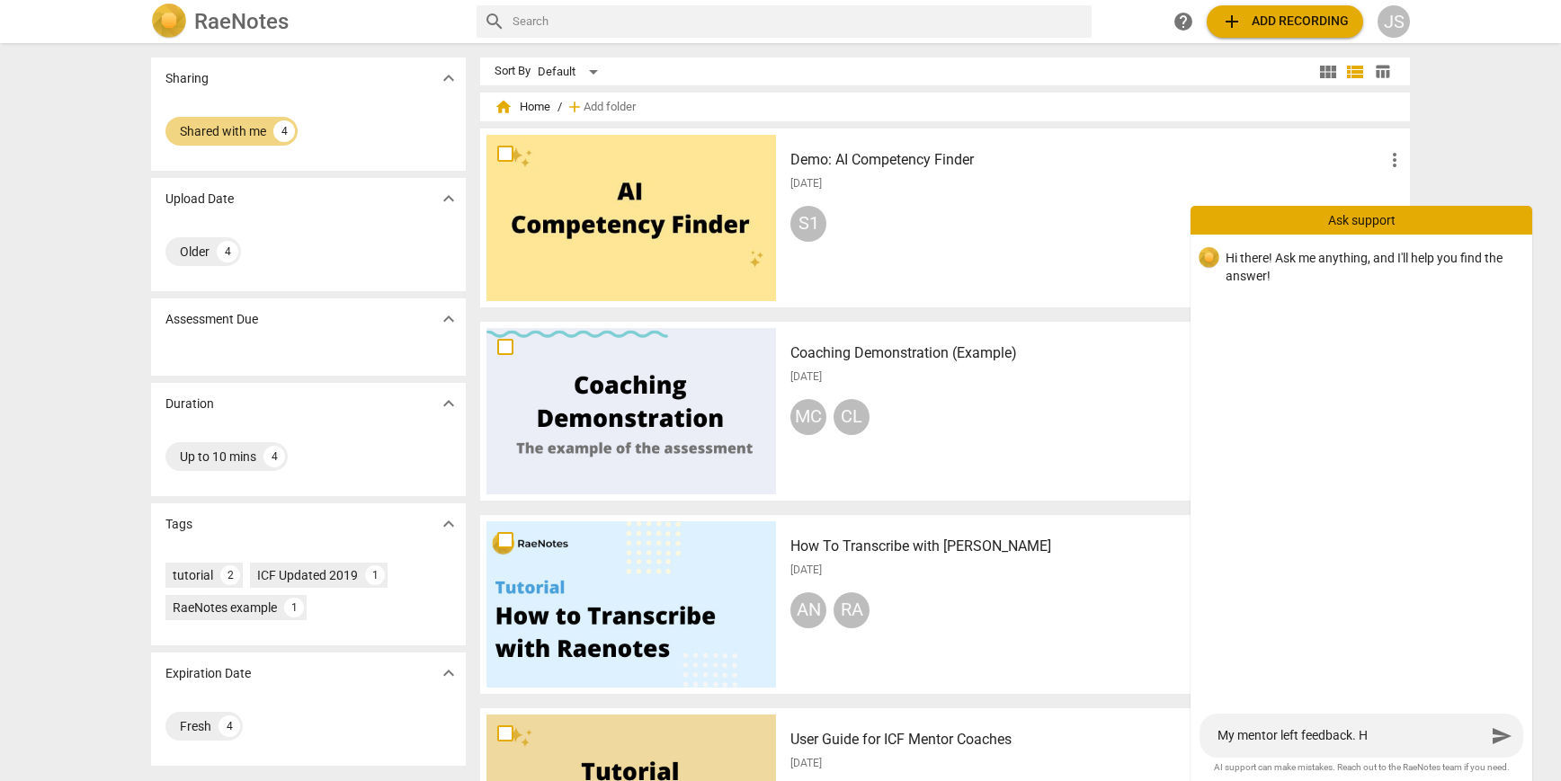
type textarea "My mentor left feedback. Ho"
type textarea "My mentor left feedback. How"
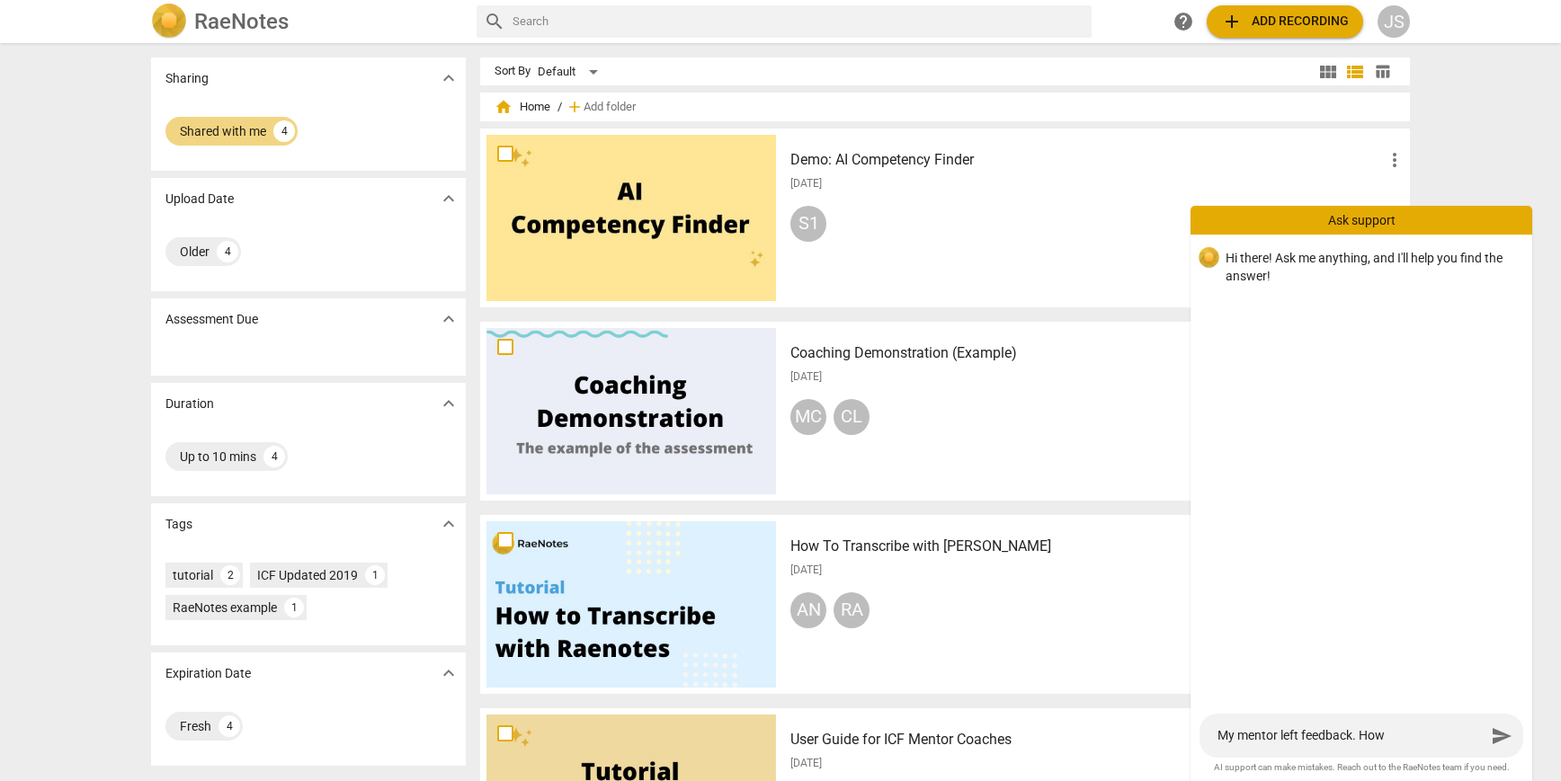
type textarea "My mentor left feedback. How"
type textarea "My mentor left feedback. How d"
type textarea "My mentor left feedback. How do"
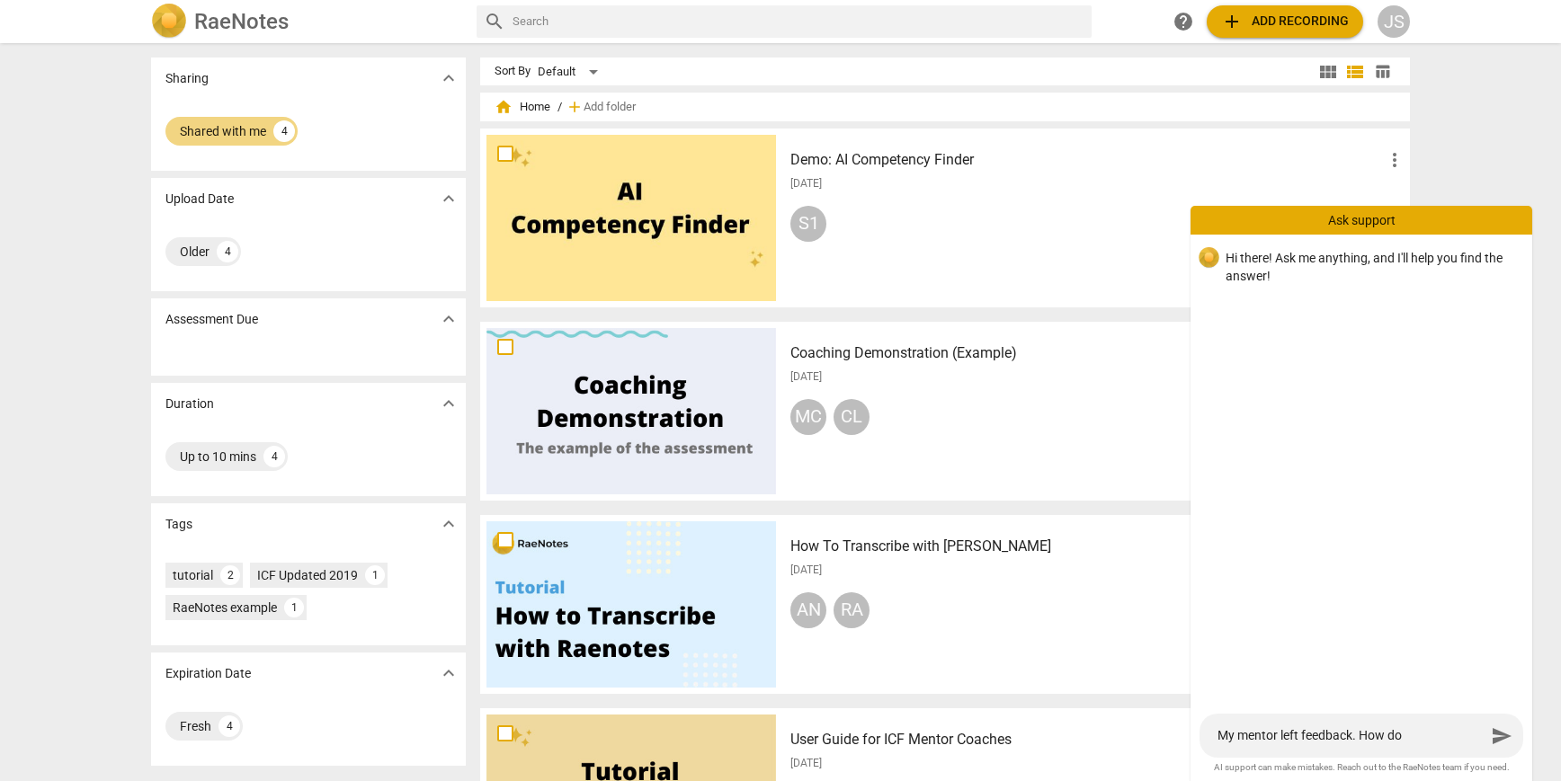
type textarea "My mentor left feedback. How do"
type textarea "My mentor left feedback. How do I"
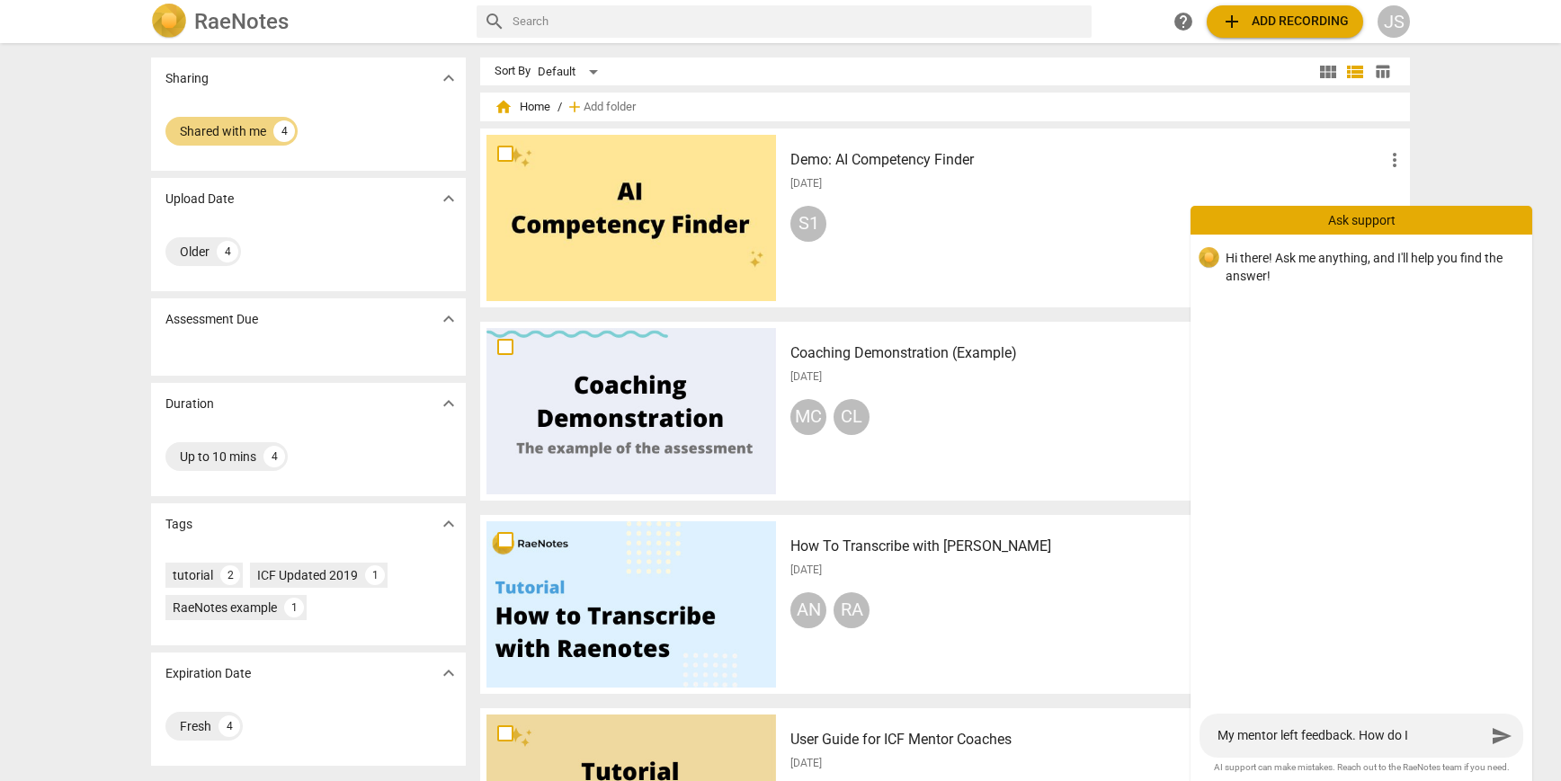
type textarea "My mentor left feedback. How do I"
type textarea "My mentor left feedback. How do I f"
type textarea "My mentor left feedback. How do I fi"
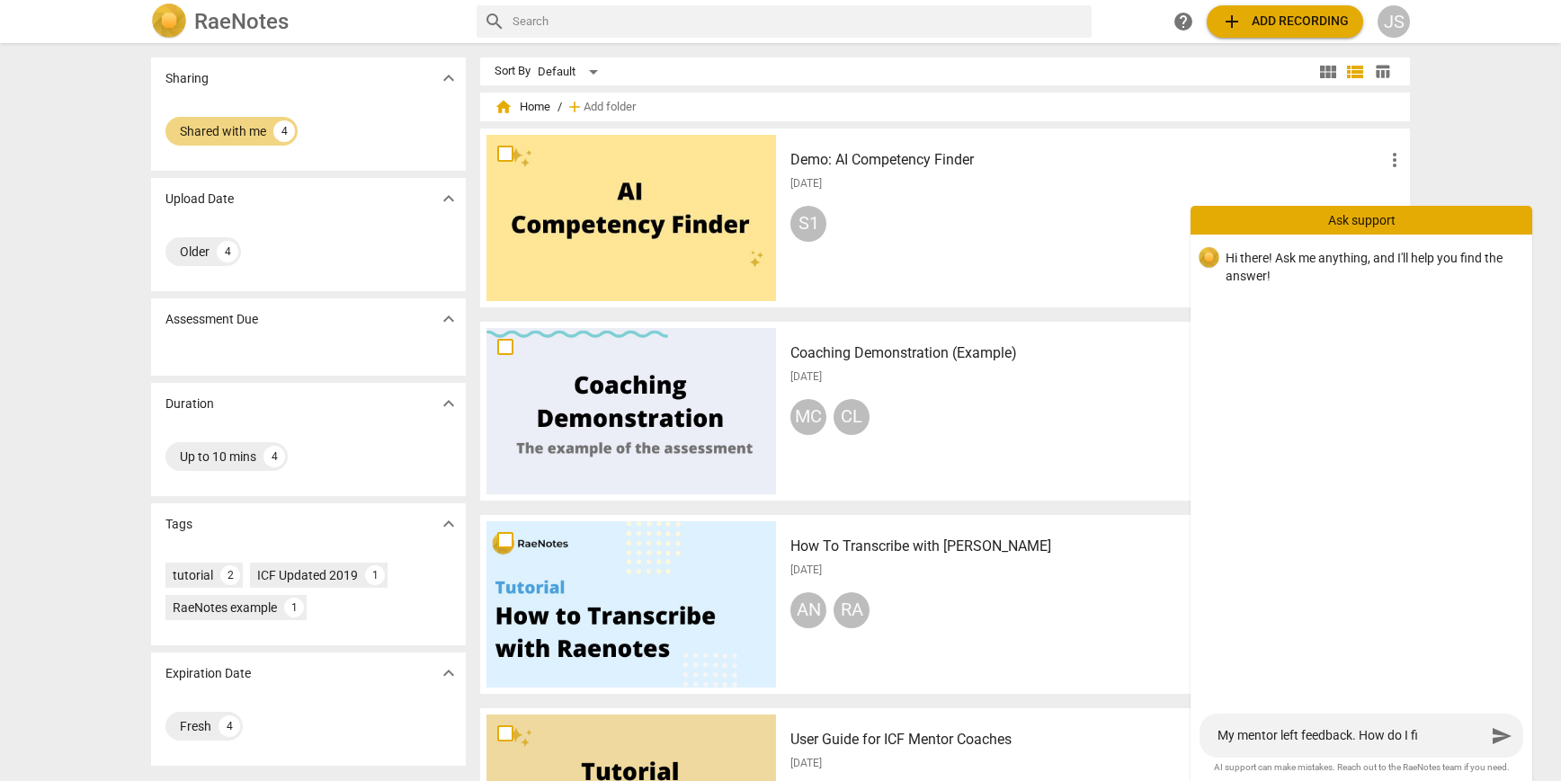
type textarea "My mentor left feedback. How do I fin"
type textarea "My mentor left feedback. How do I find"
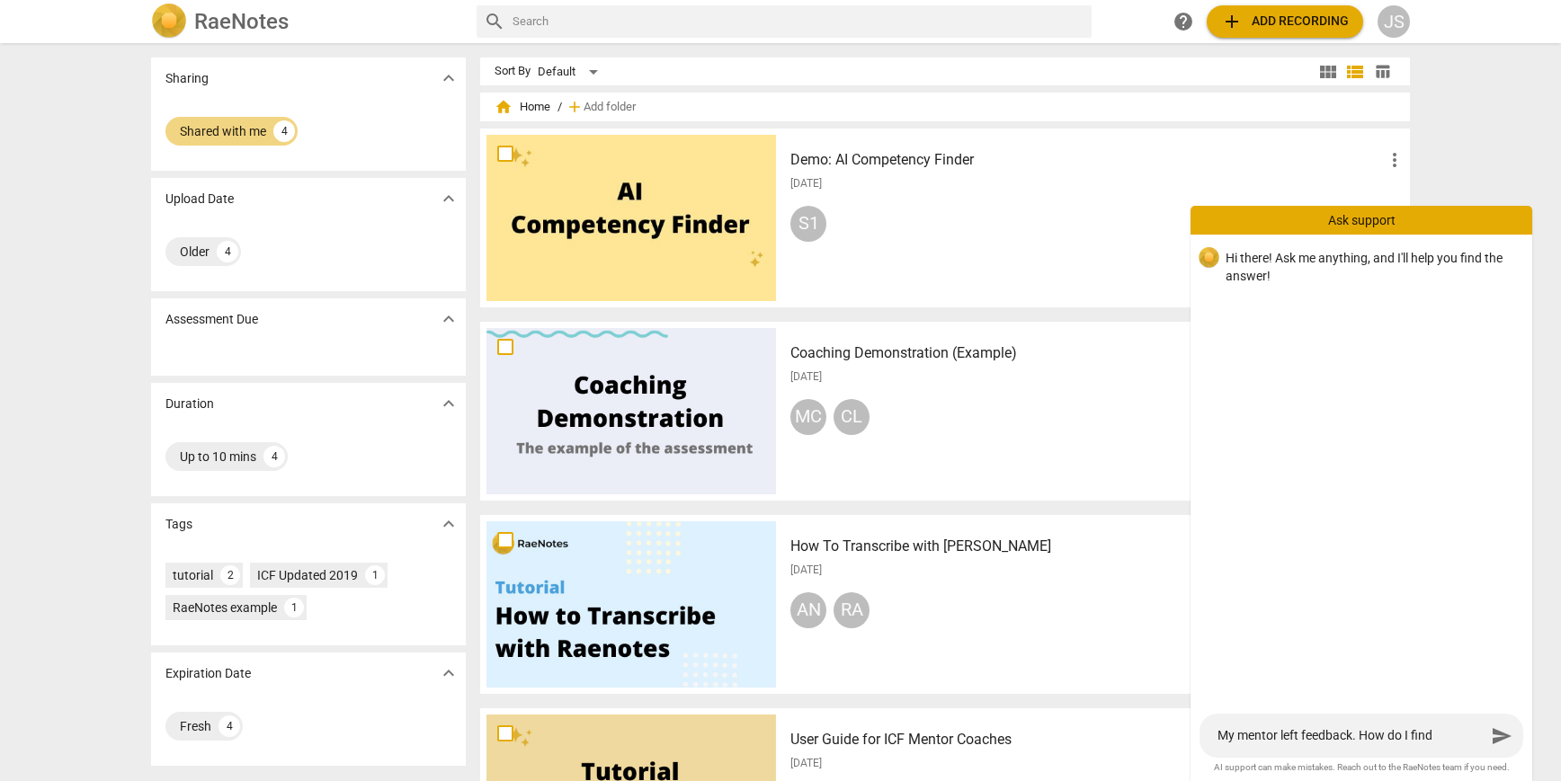
type textarea "My mentor left feedback. How do I find"
type textarea "My mentor left feedback. How do I find i"
type textarea "My mentor left feedback. How do I find it"
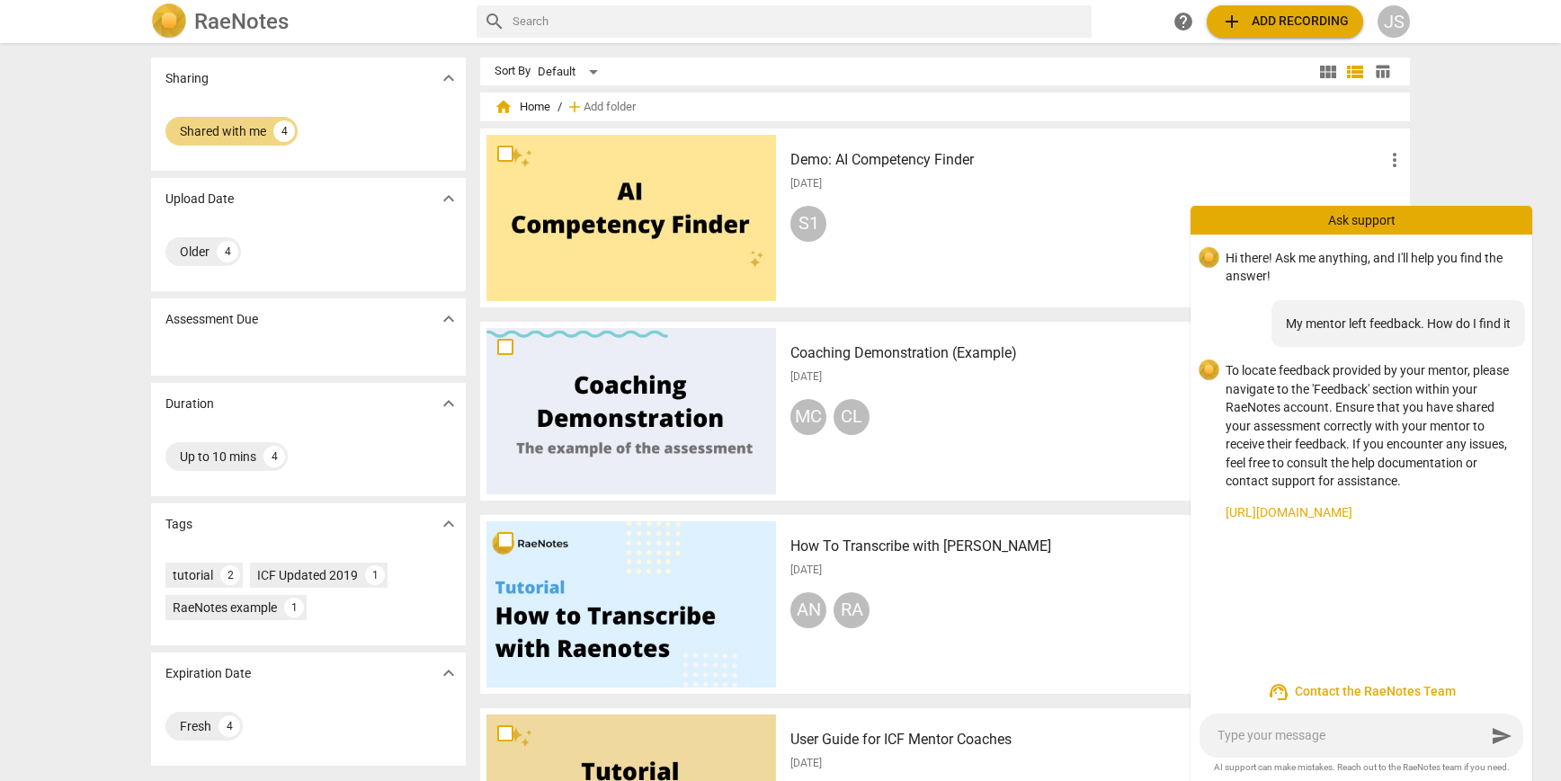
click at [171, 28] on img at bounding box center [169, 22] width 36 height 36
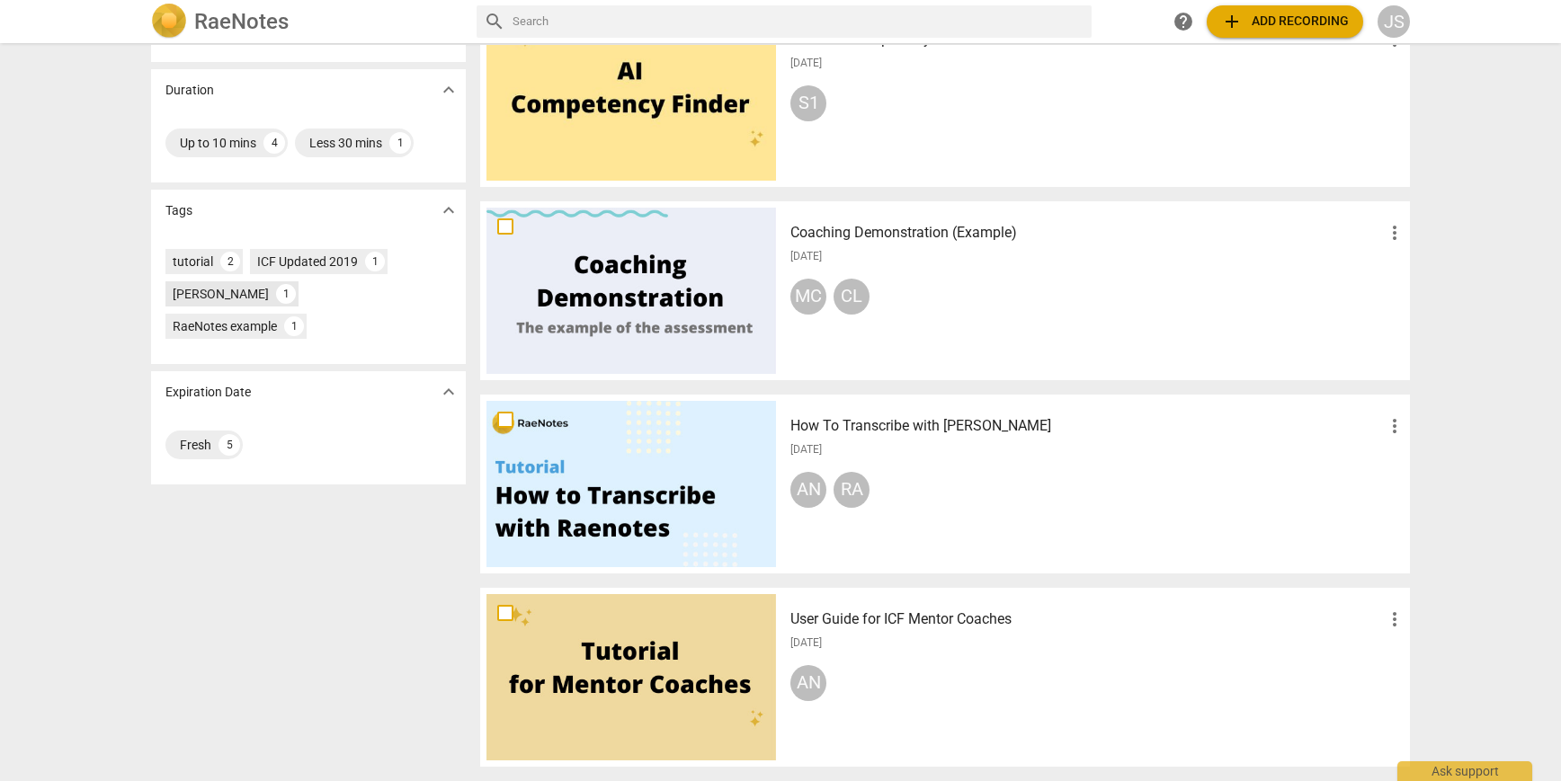
scroll to position [44, 0]
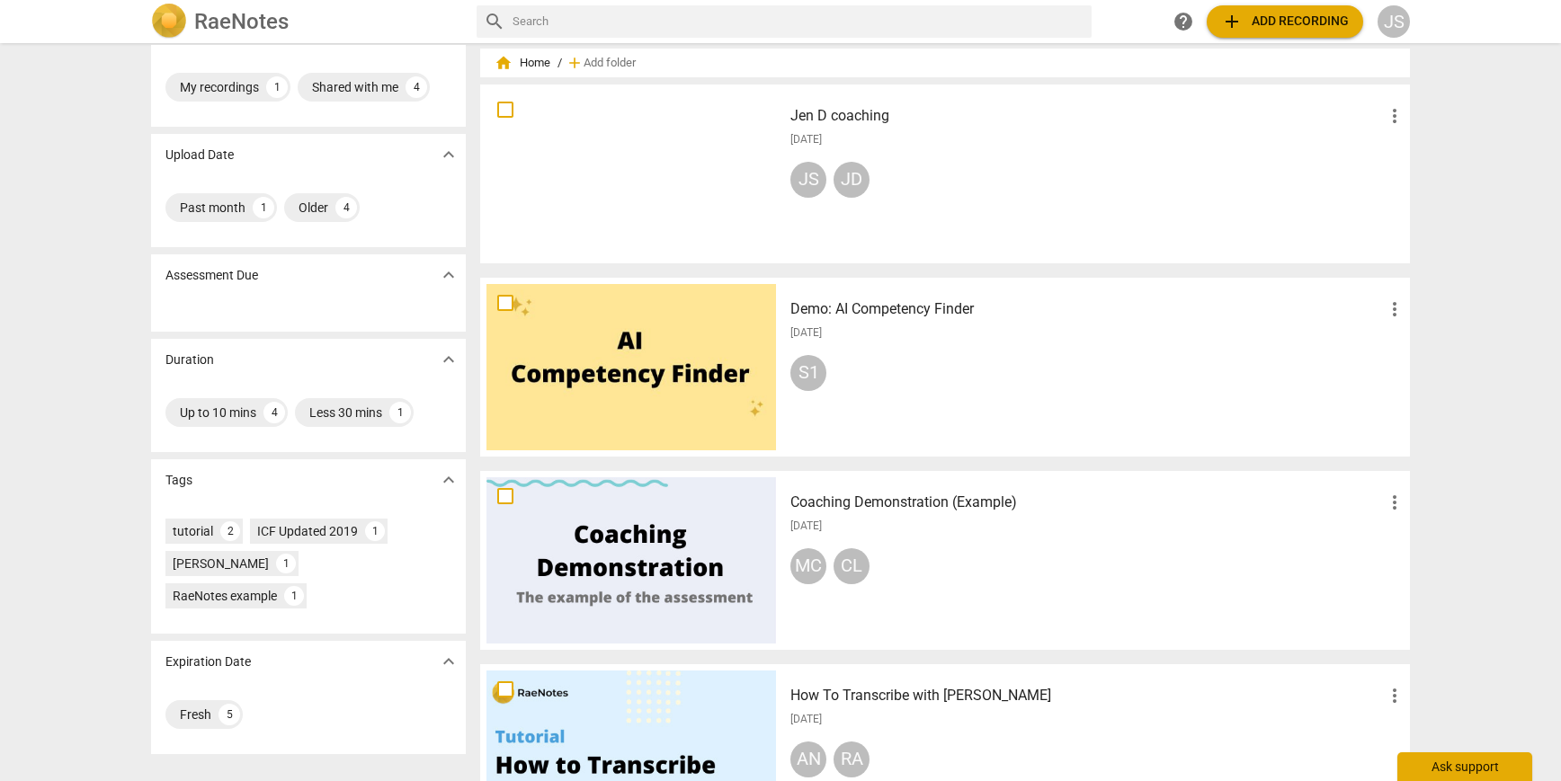
click at [1424, 772] on div "Ask support" at bounding box center [1464, 767] width 135 height 29
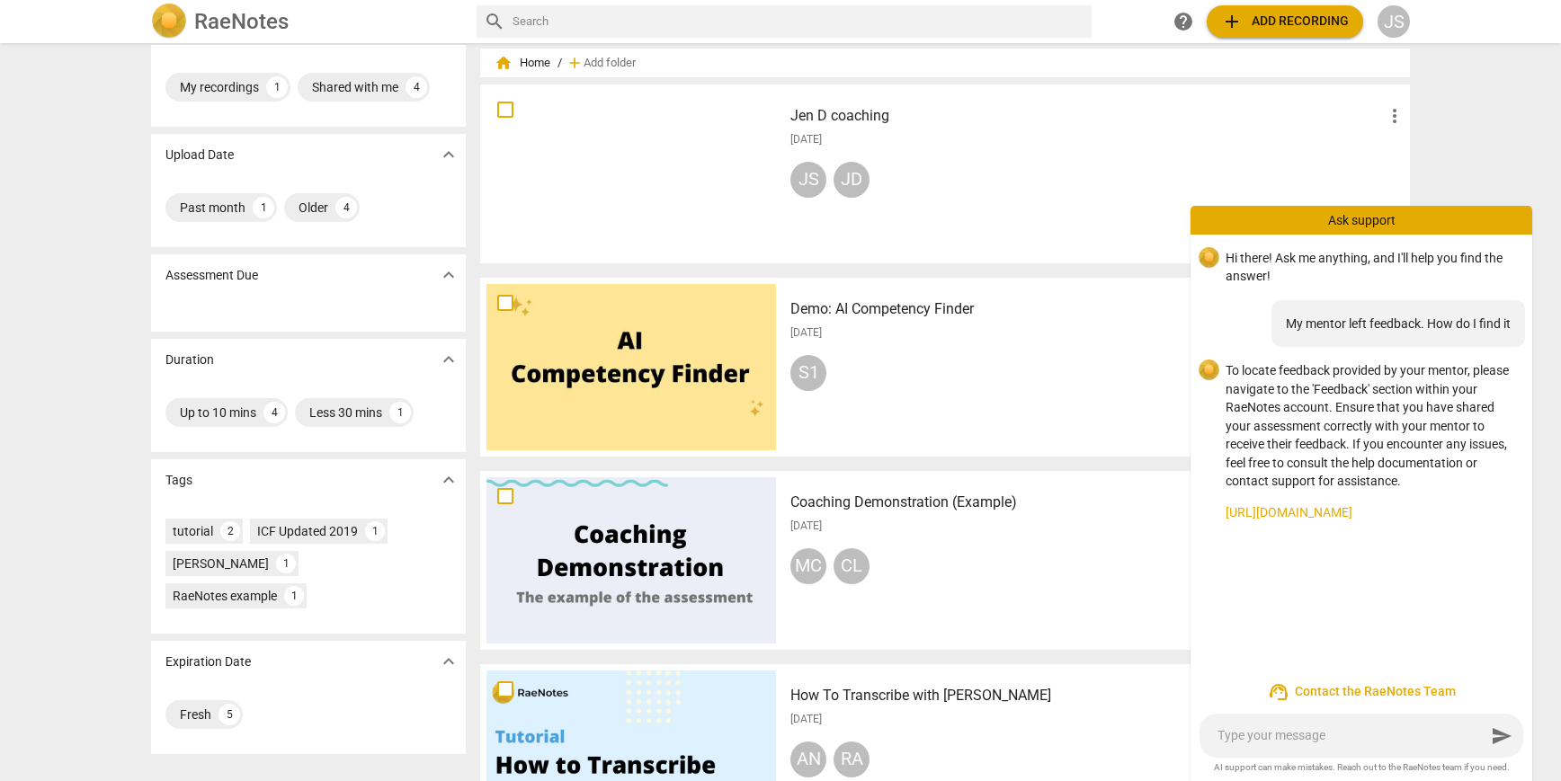
scroll to position [0, 0]
click at [1373, 509] on link "[URL][DOMAIN_NAME]" at bounding box center [1371, 512] width 292 height 19
click at [1289, 746] on div "send" at bounding box center [1361, 736] width 324 height 44
click at [1401, 26] on div "JS" at bounding box center [1393, 21] width 32 height 32
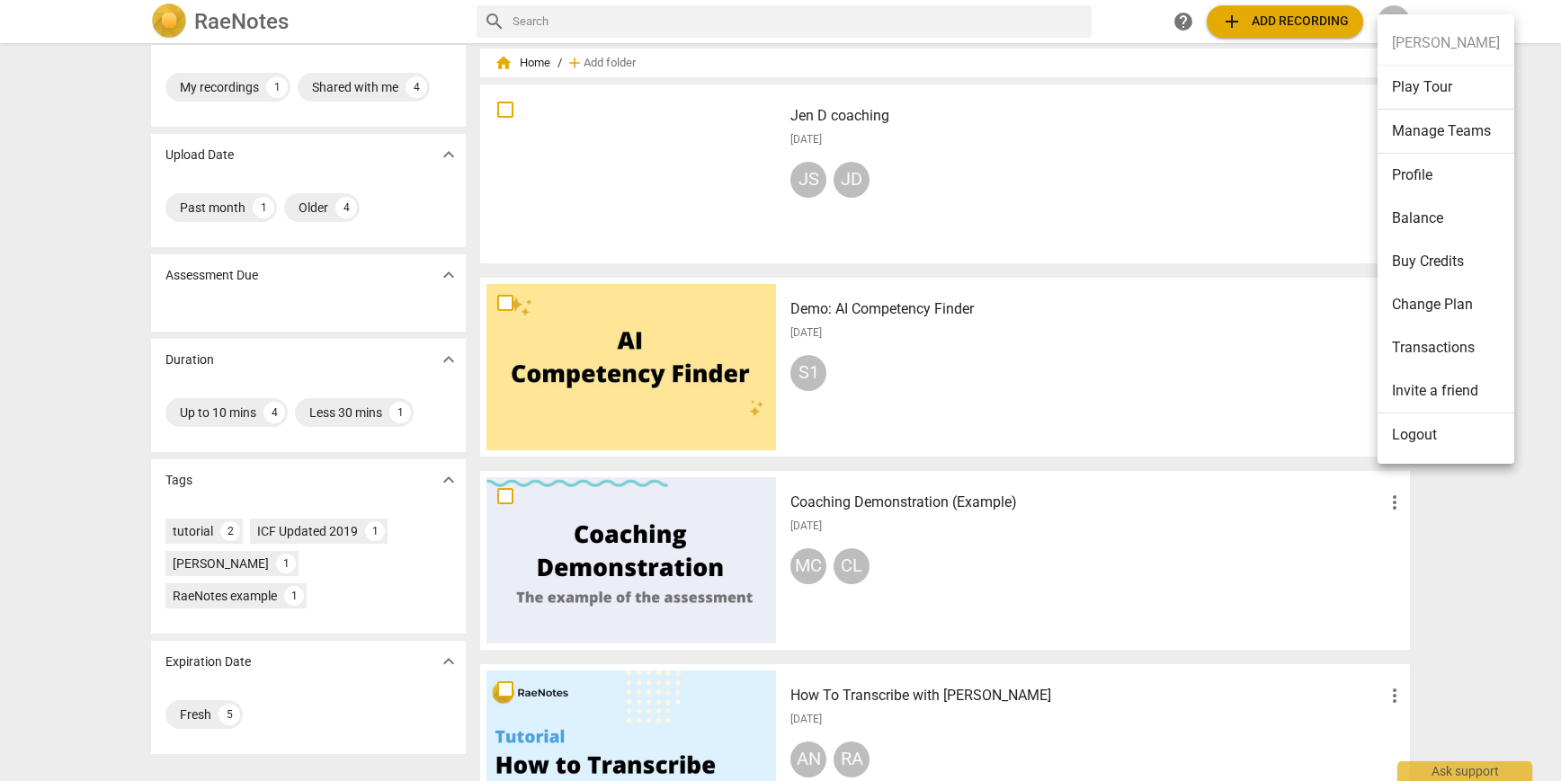
click at [1446, 769] on div at bounding box center [780, 390] width 1561 height 781
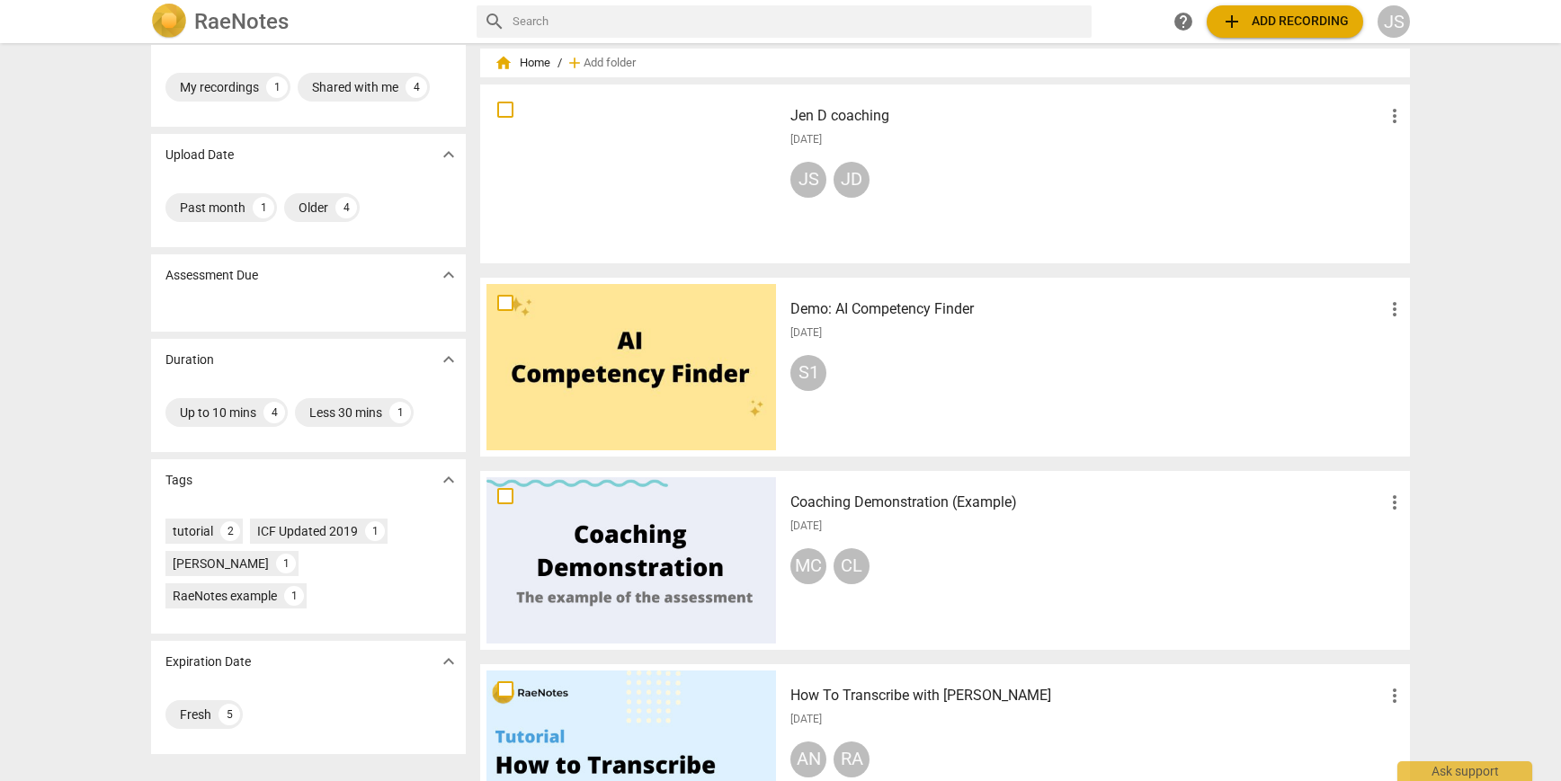
click at [1446, 769] on div "Ask support" at bounding box center [1464, 771] width 135 height 20
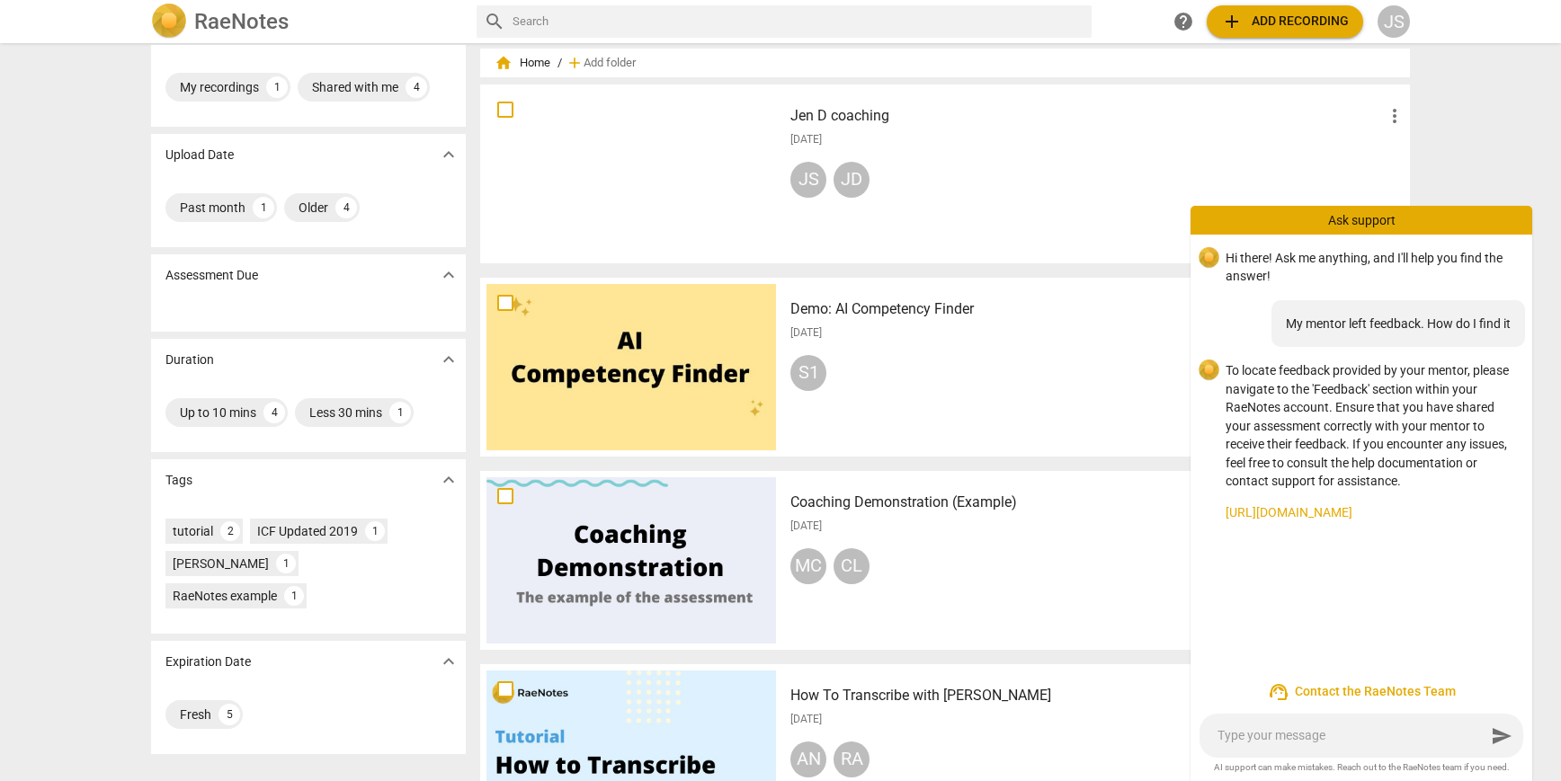
type textarea "W"
type textarea "Wh"
type textarea "Whe"
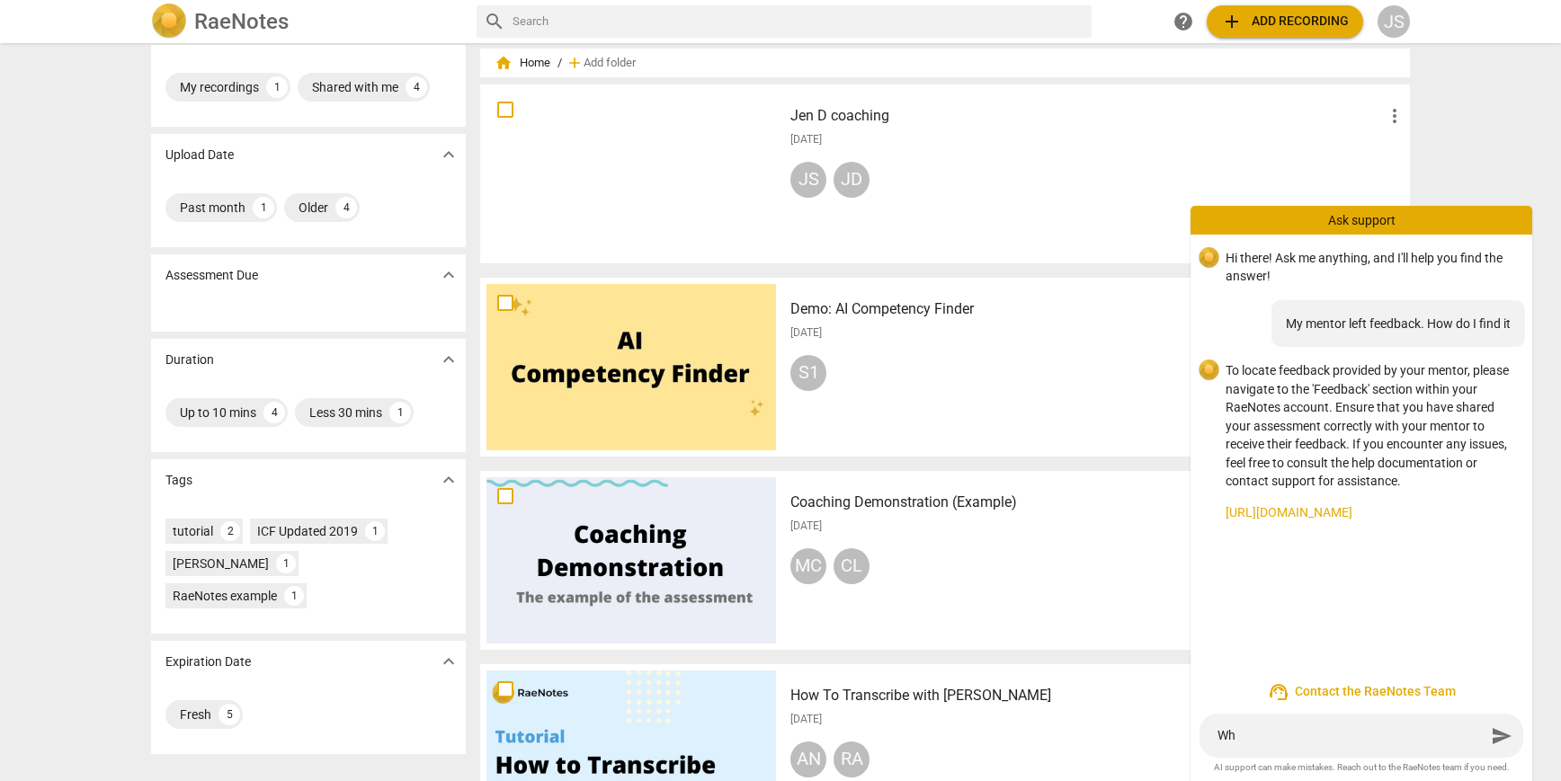
type textarea "Whe"
type textarea "Wher"
type textarea "Where"
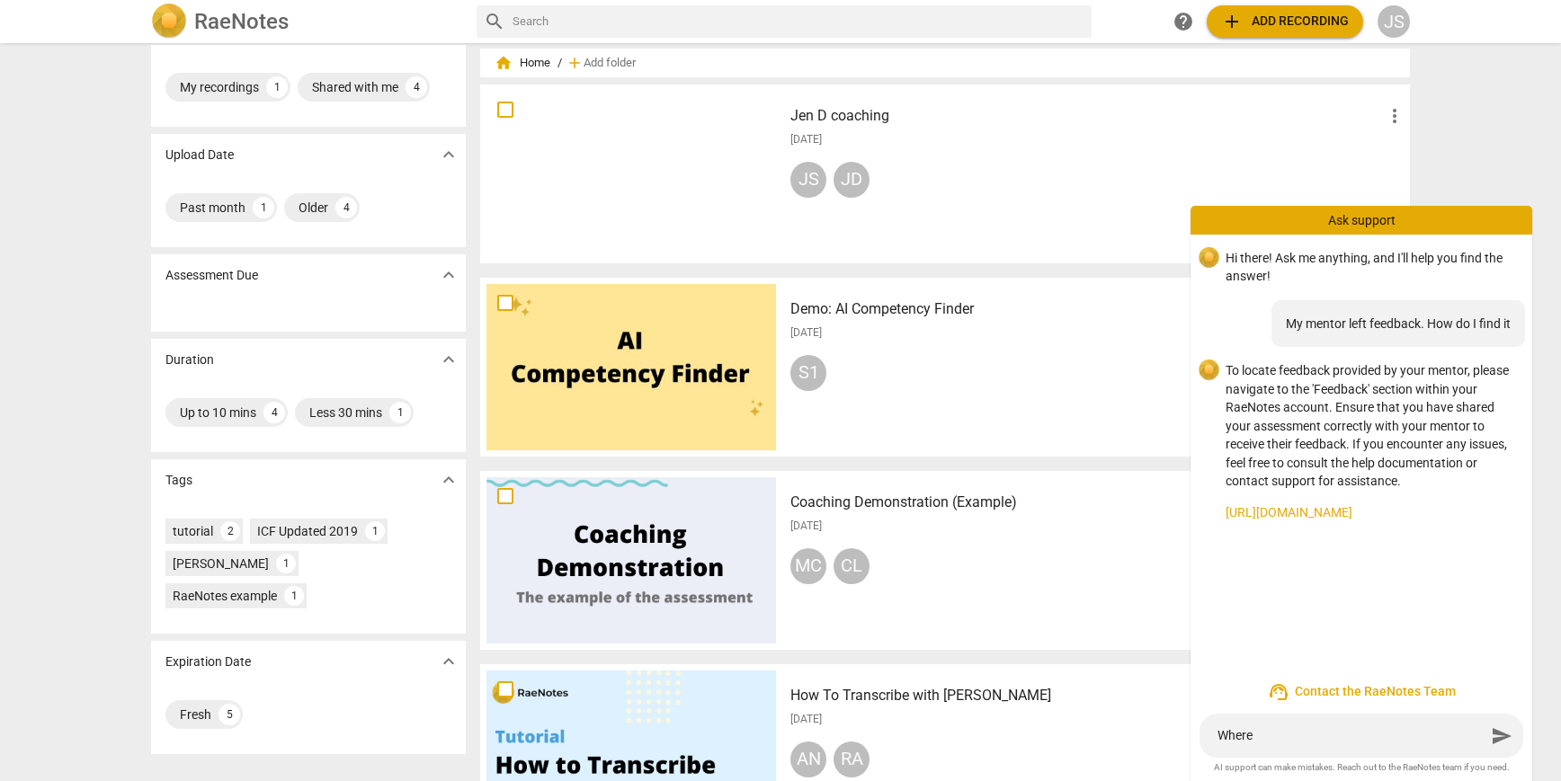
type textarea "Where"
type textarea "Where i"
type textarea "Where is"
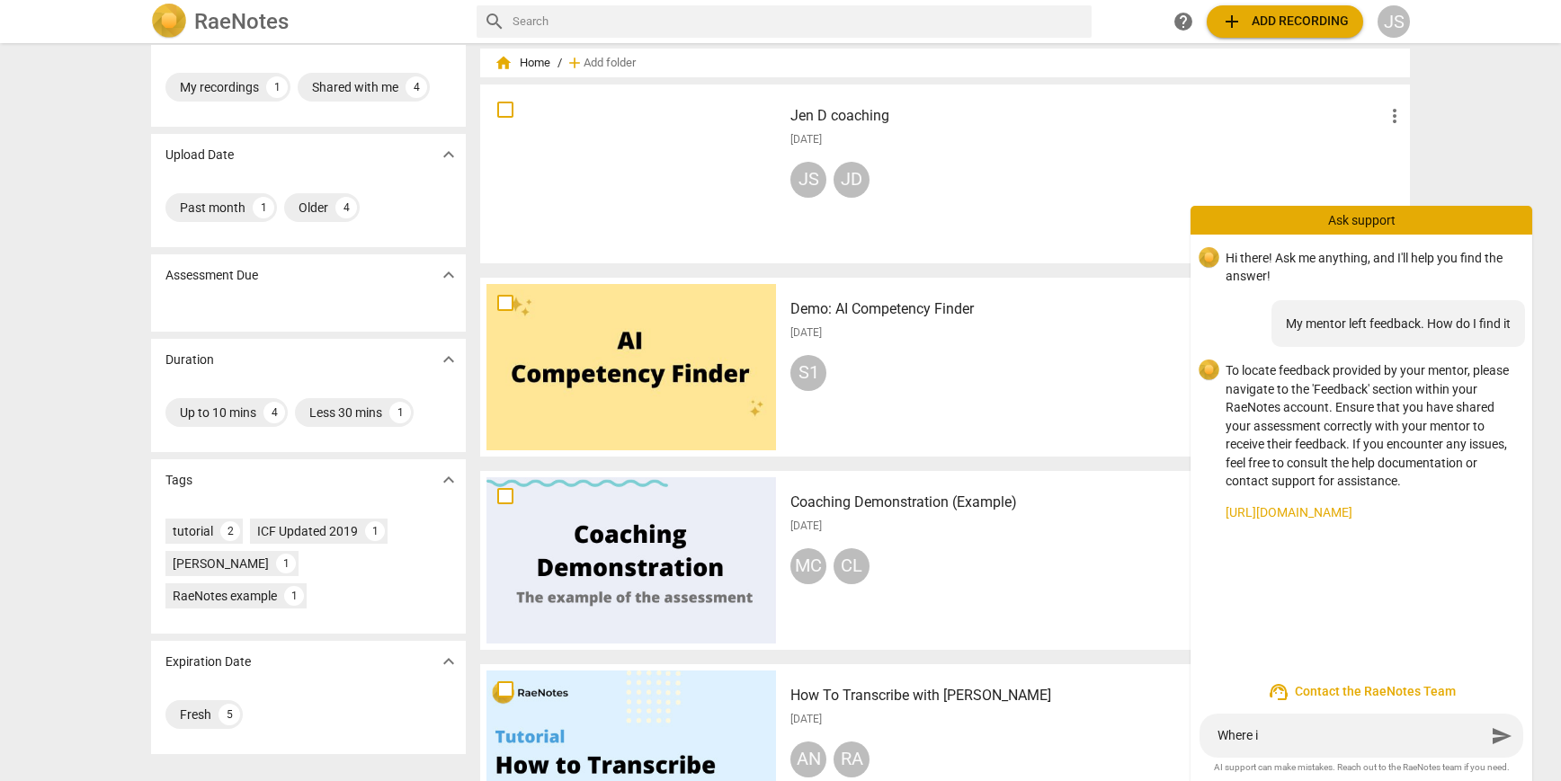
type textarea "Where is"
type textarea "Where is t"
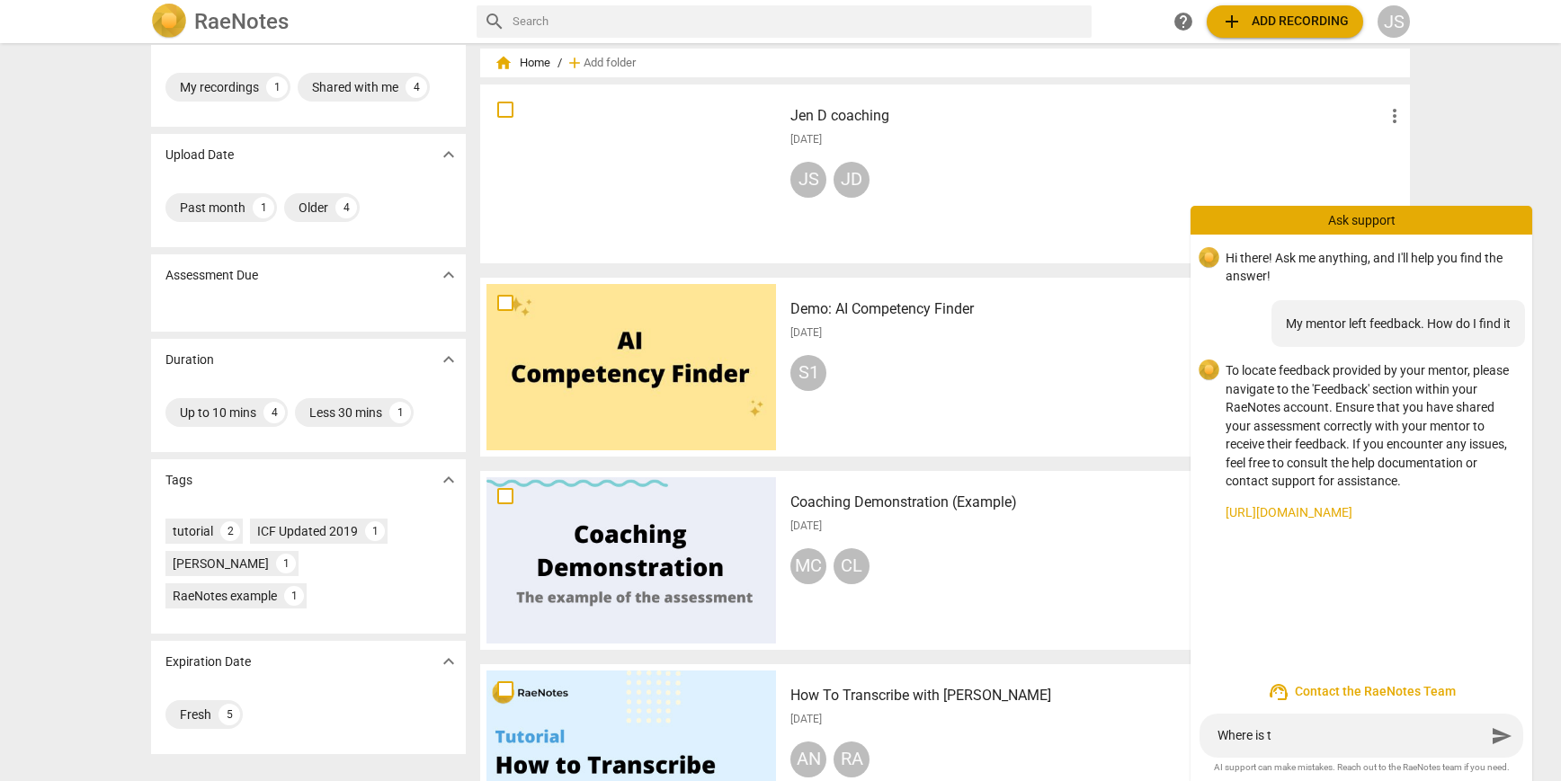
type textarea "Where is th"
type textarea "Where is the"
type textarea "Where is the f"
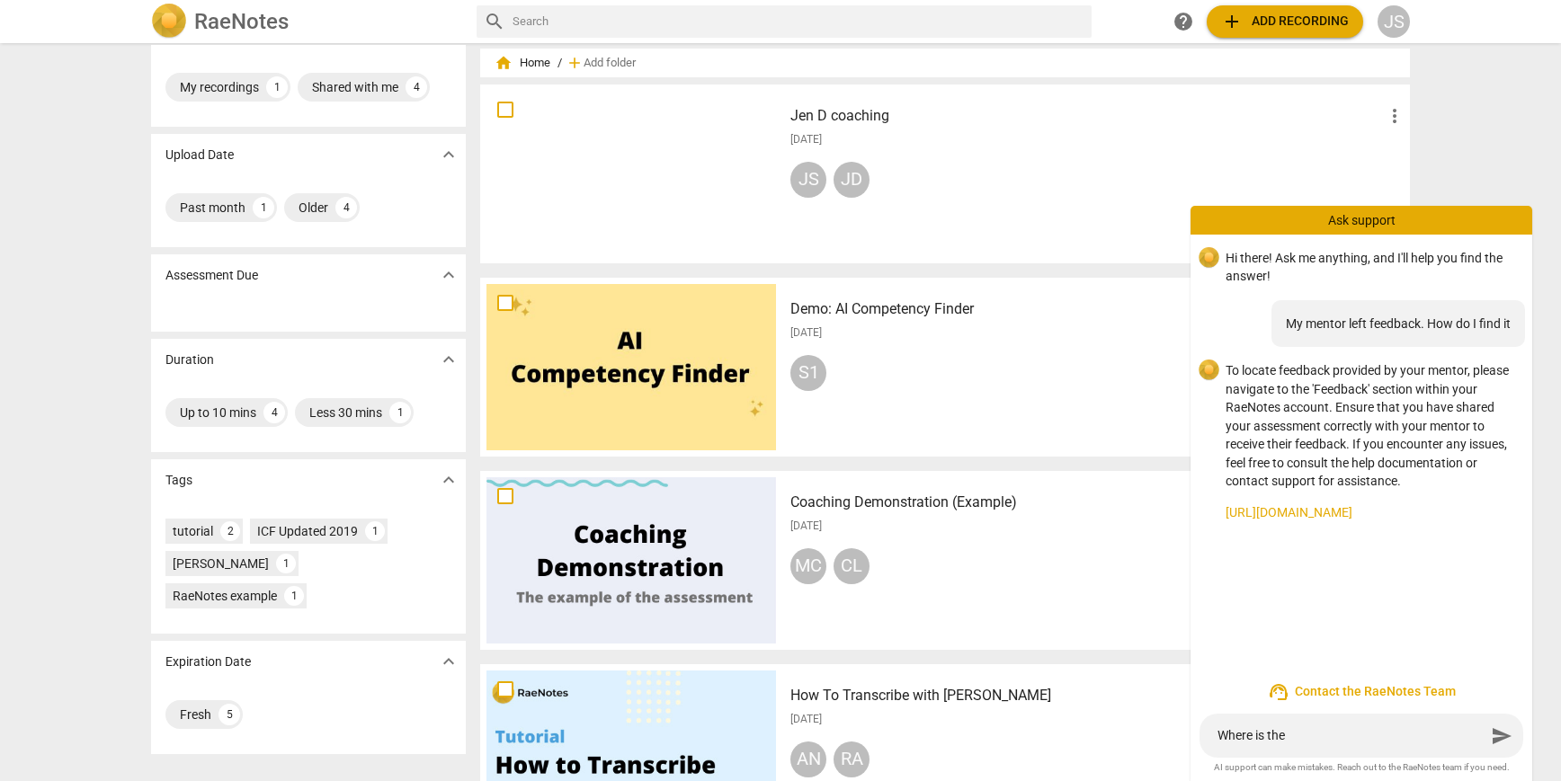
type textarea "Where is the f"
type textarea "Where is the [DEMOGRAPHIC_DATA]"
type textarea "Where is the fee"
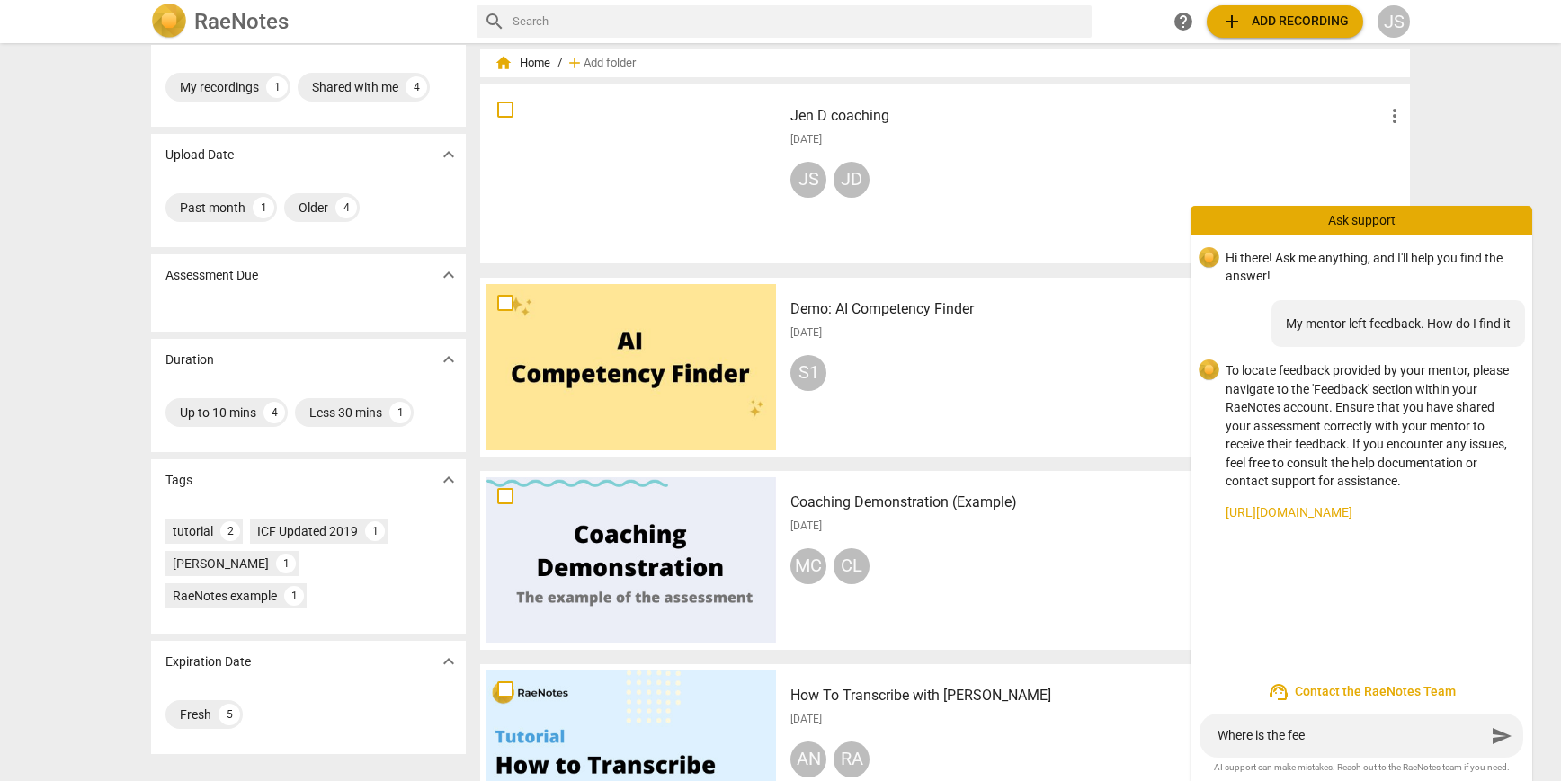
type textarea "Where is the feed"
type textarea "Where is the feedb"
type textarea "Where is the feedba"
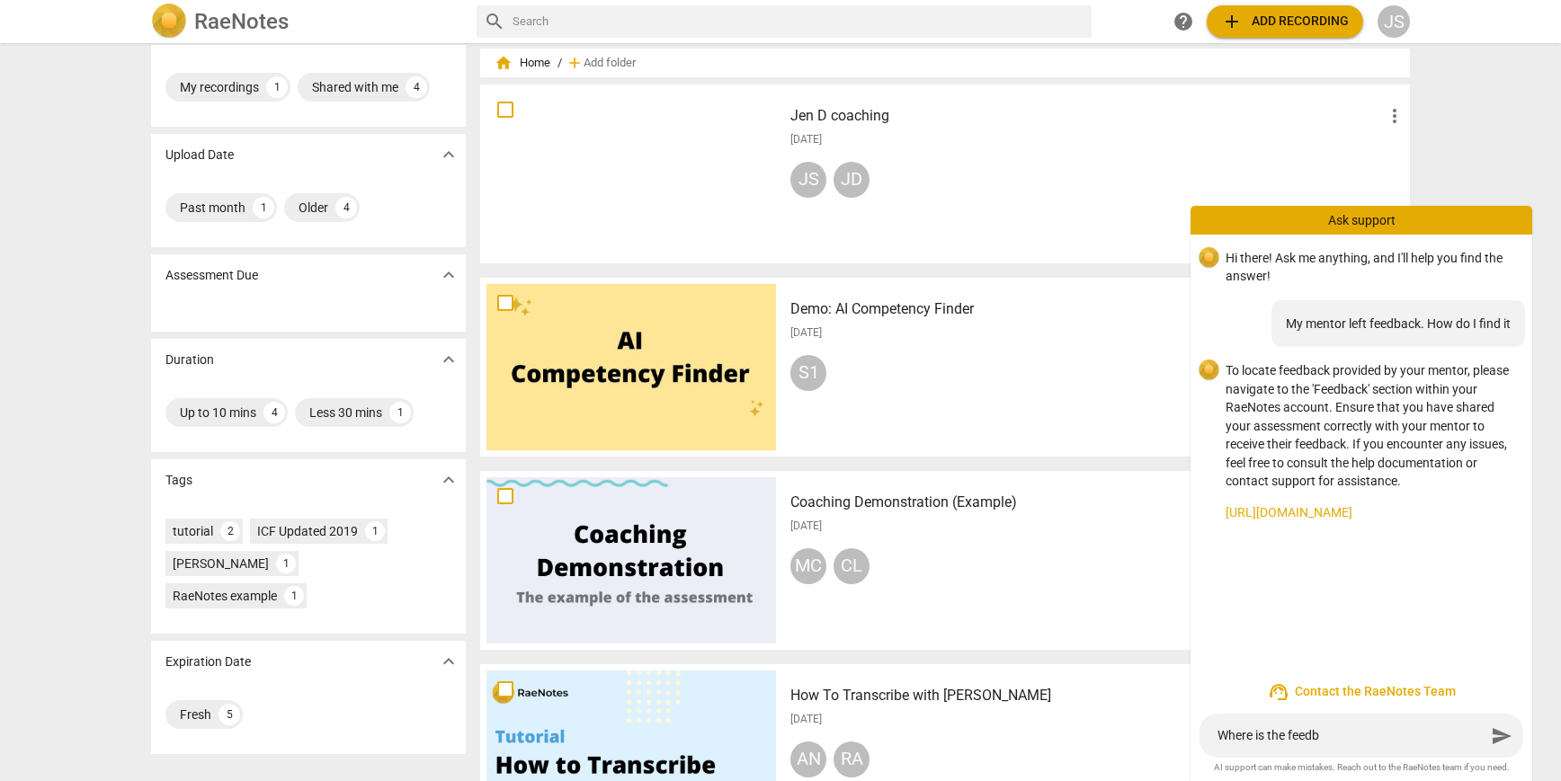
type textarea "Where is the feedba"
type textarea "Where is the feedbac"
type textarea "Where is the feedback"
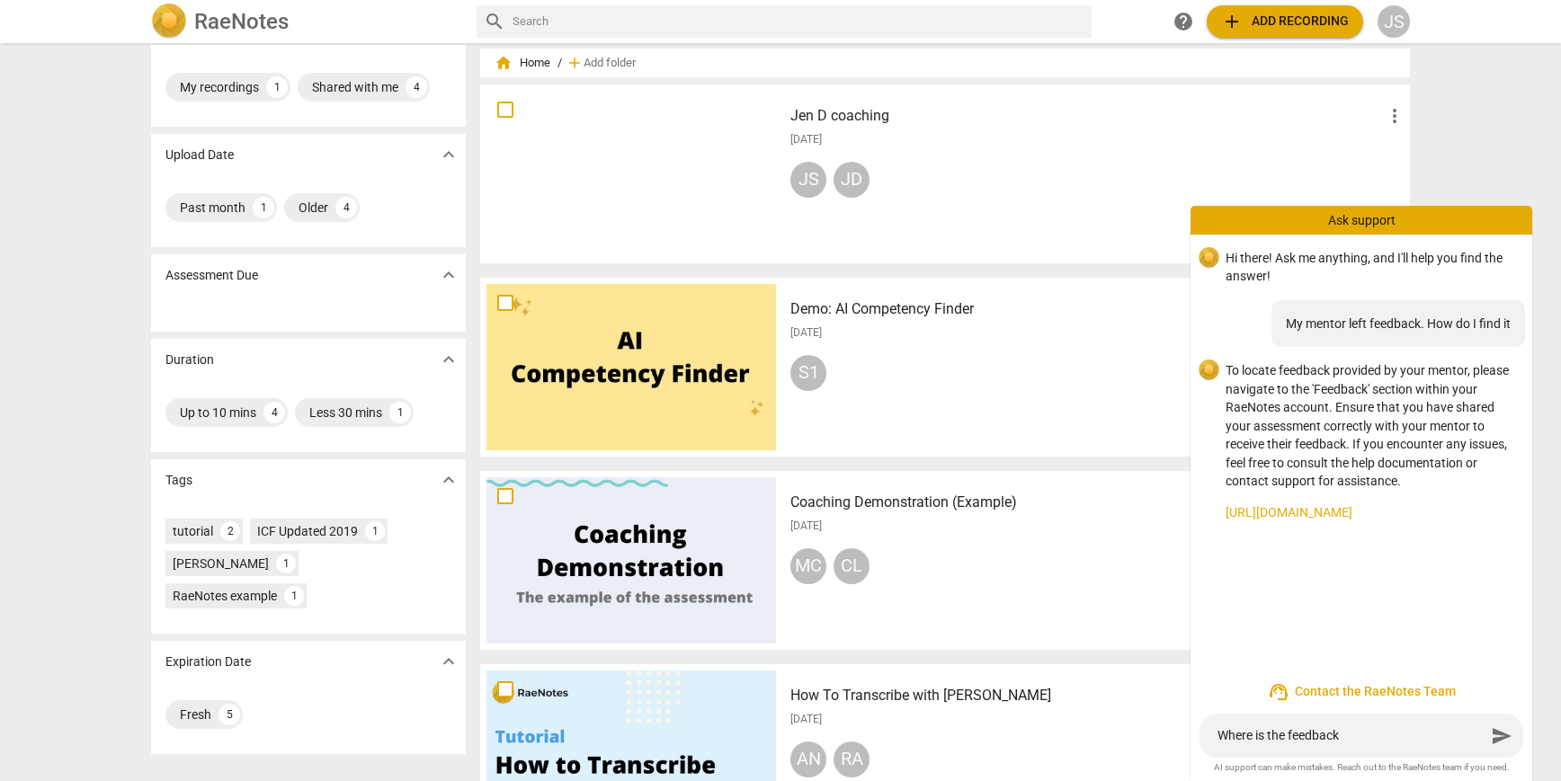
type textarea "Where is the feedback"
type textarea "Where is the feedback s"
type textarea "Where is the feedback se"
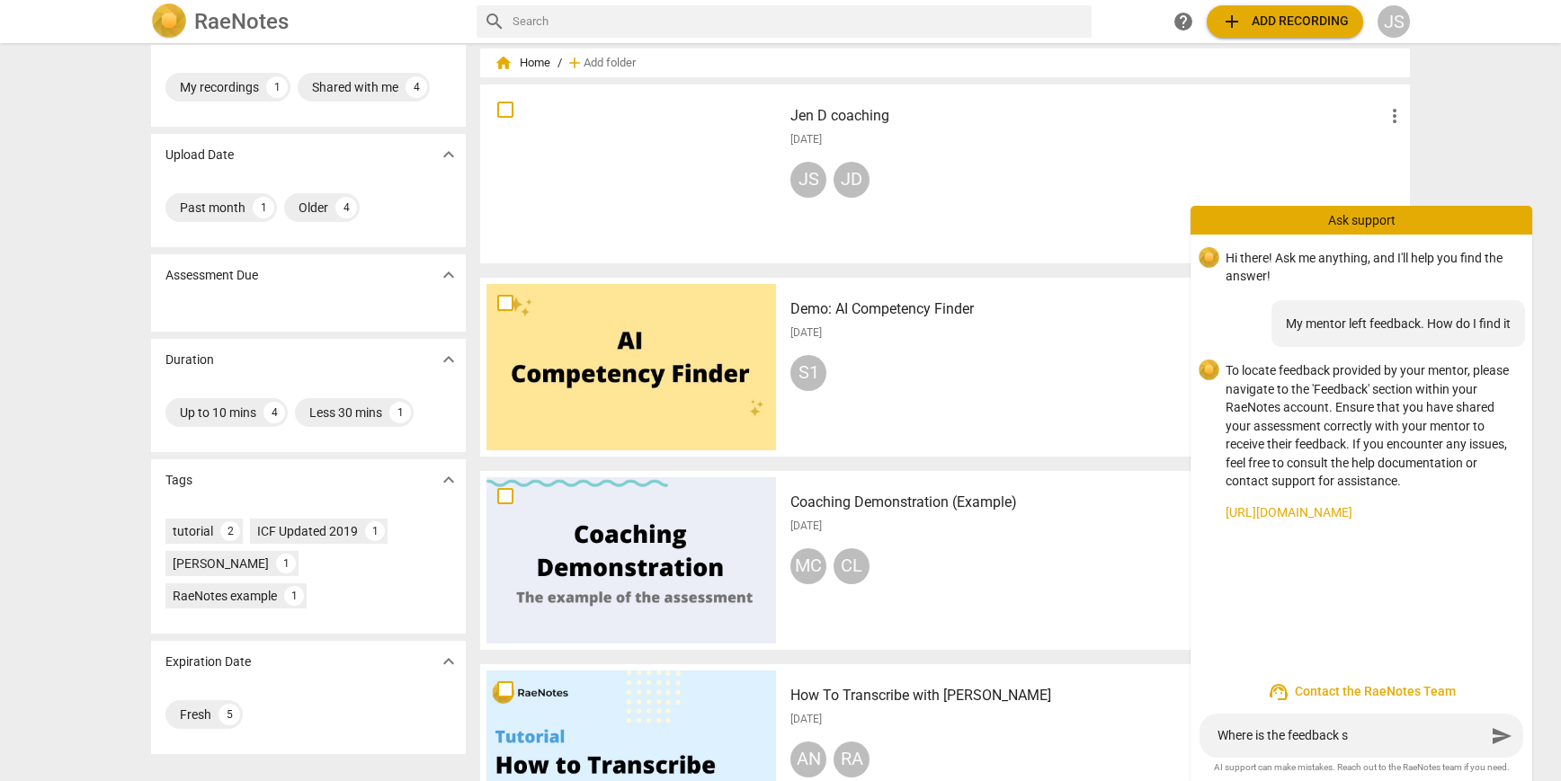
type textarea "Where is the feedback se"
type textarea "Where is the feedback sec"
type textarea "Where is the feedback sect"
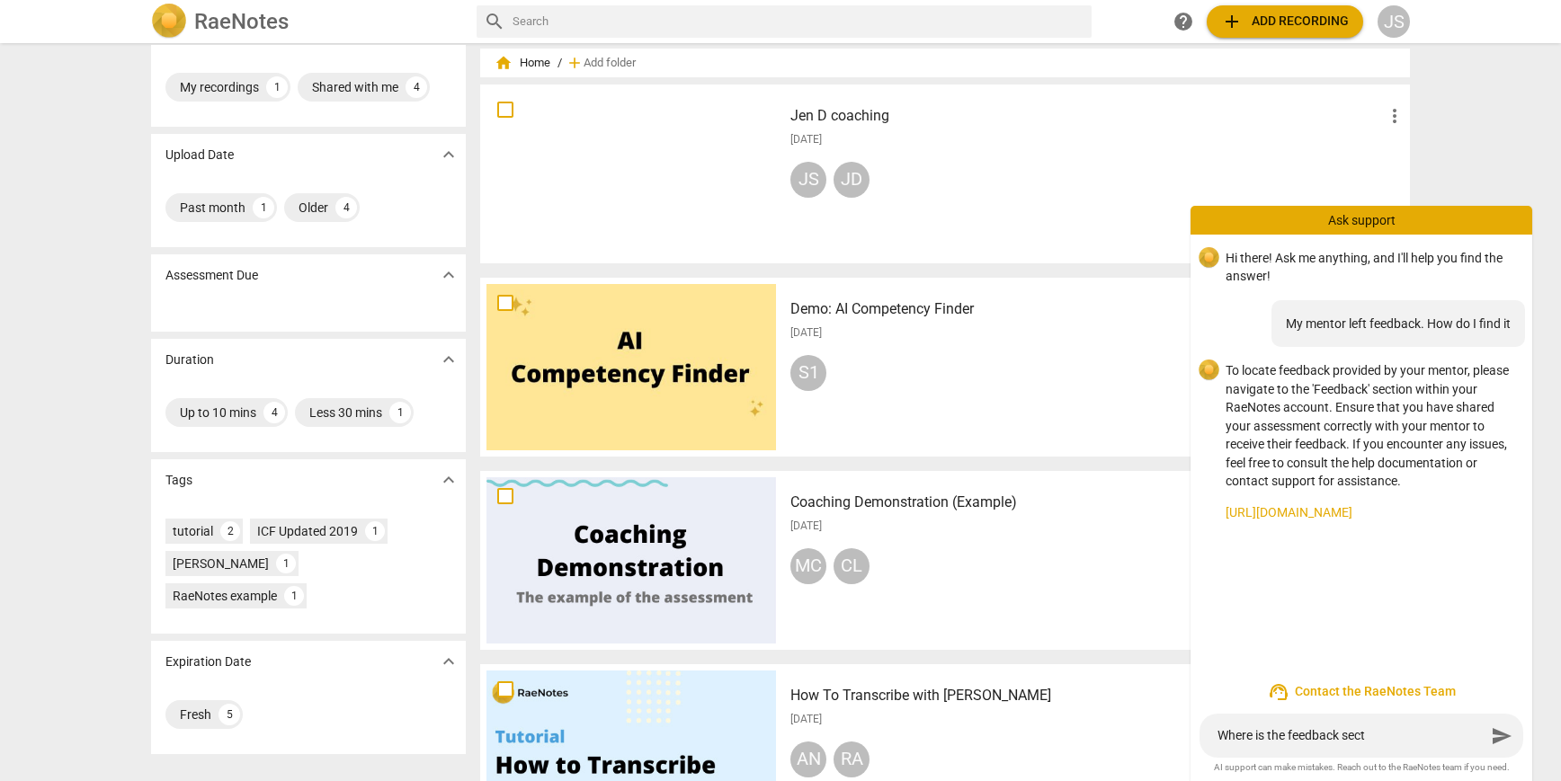
type textarea "Where is the feedback secti"
type textarea "Where is the feedback sectio"
type textarea "Where is the feedback section"
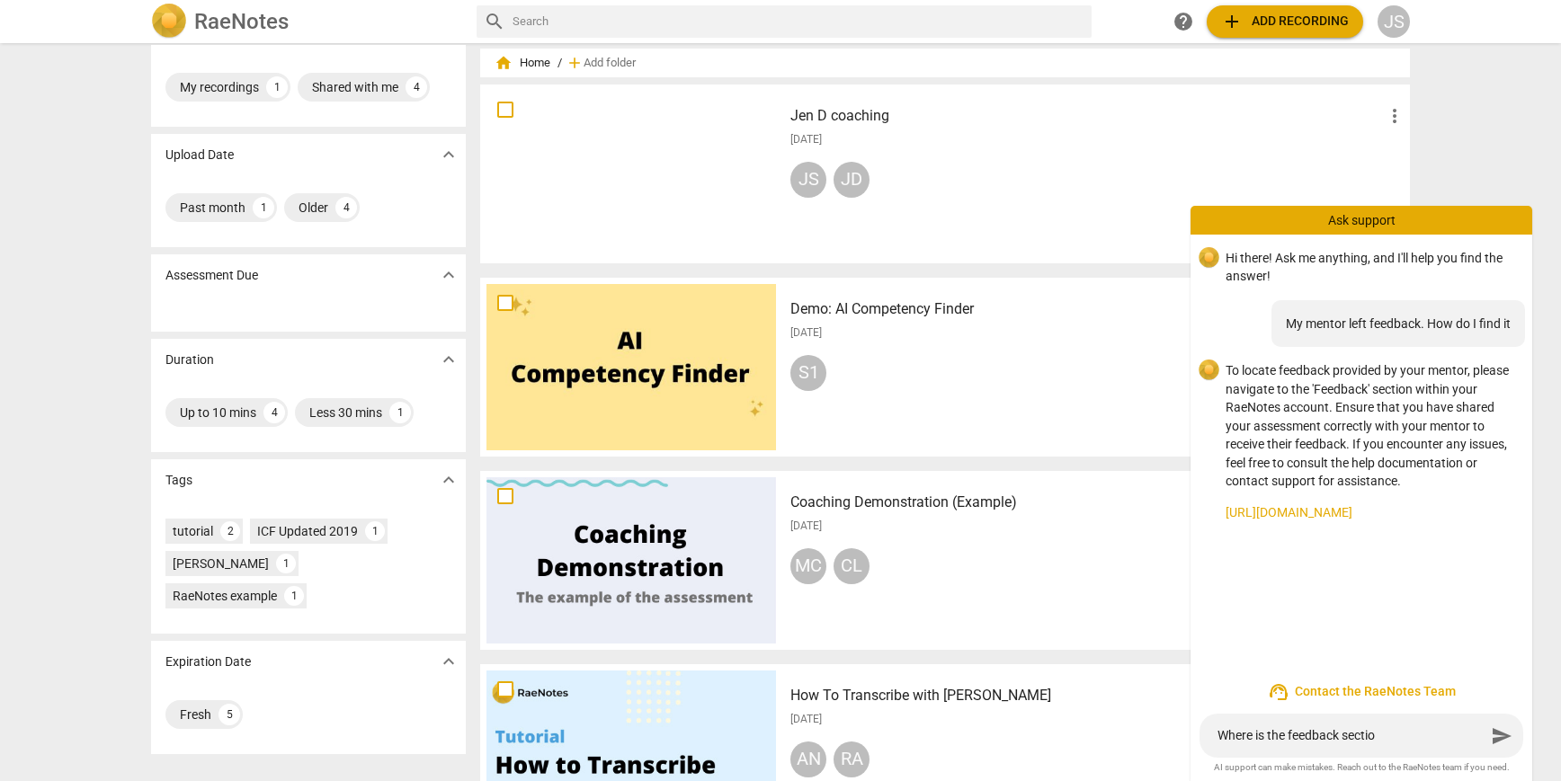
type textarea "Where is the feedback section"
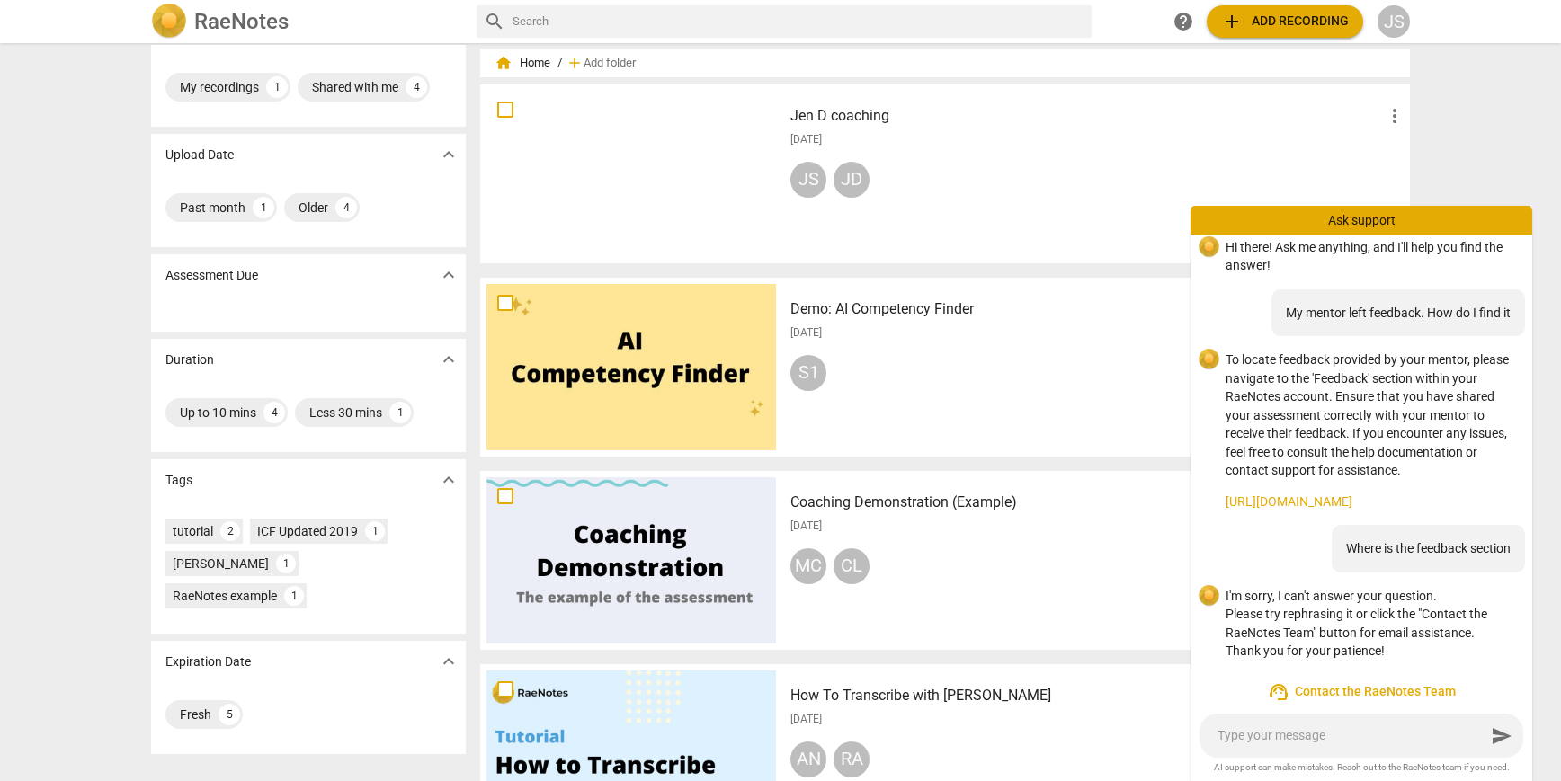
type textarea "H"
type textarea "Ho"
type textarea "How"
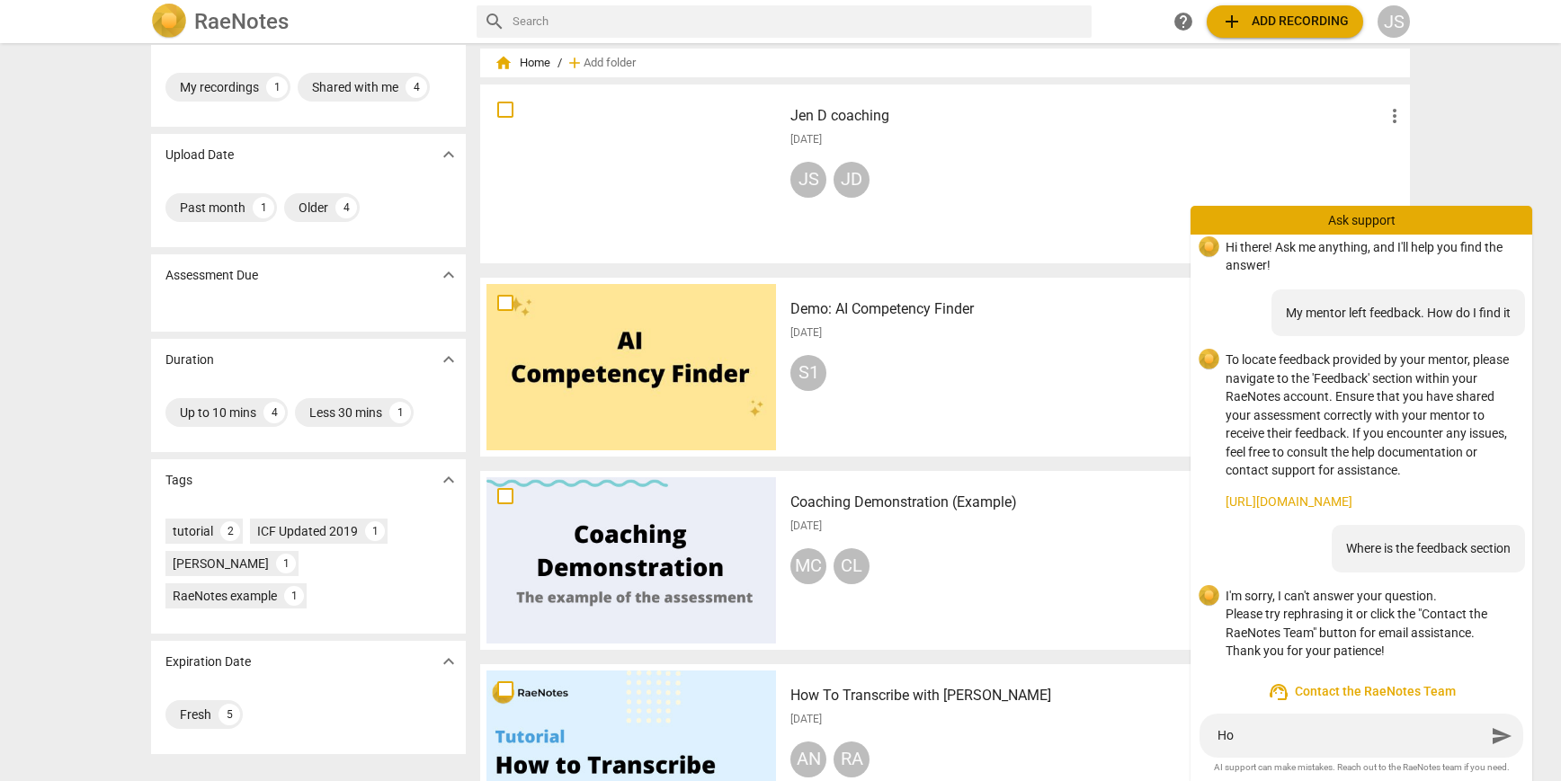
type textarea "How"
type textarea "How d"
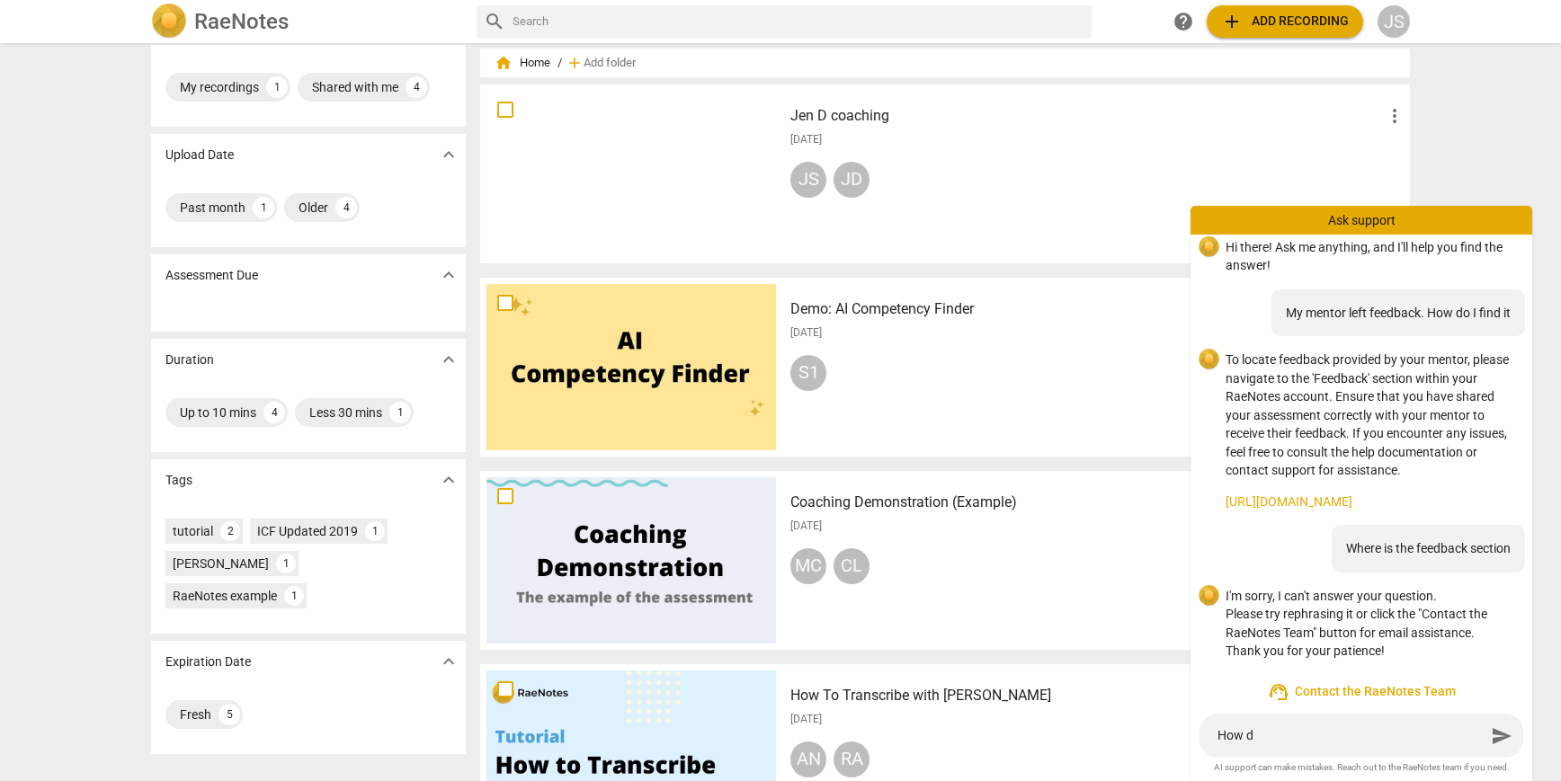
type textarea "How do"
type textarea "How do I"
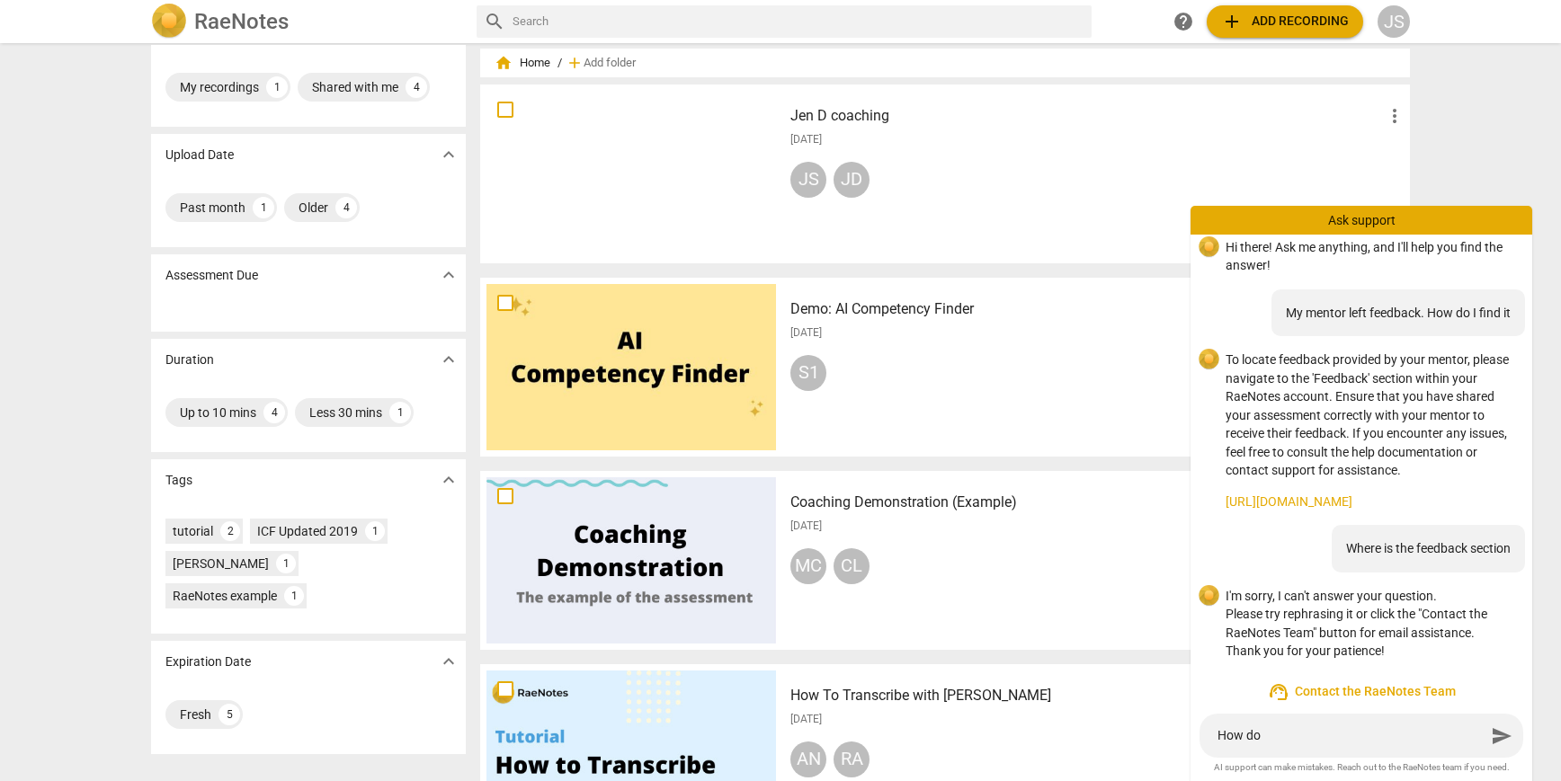
type textarea "How do I"
type textarea "How do I l"
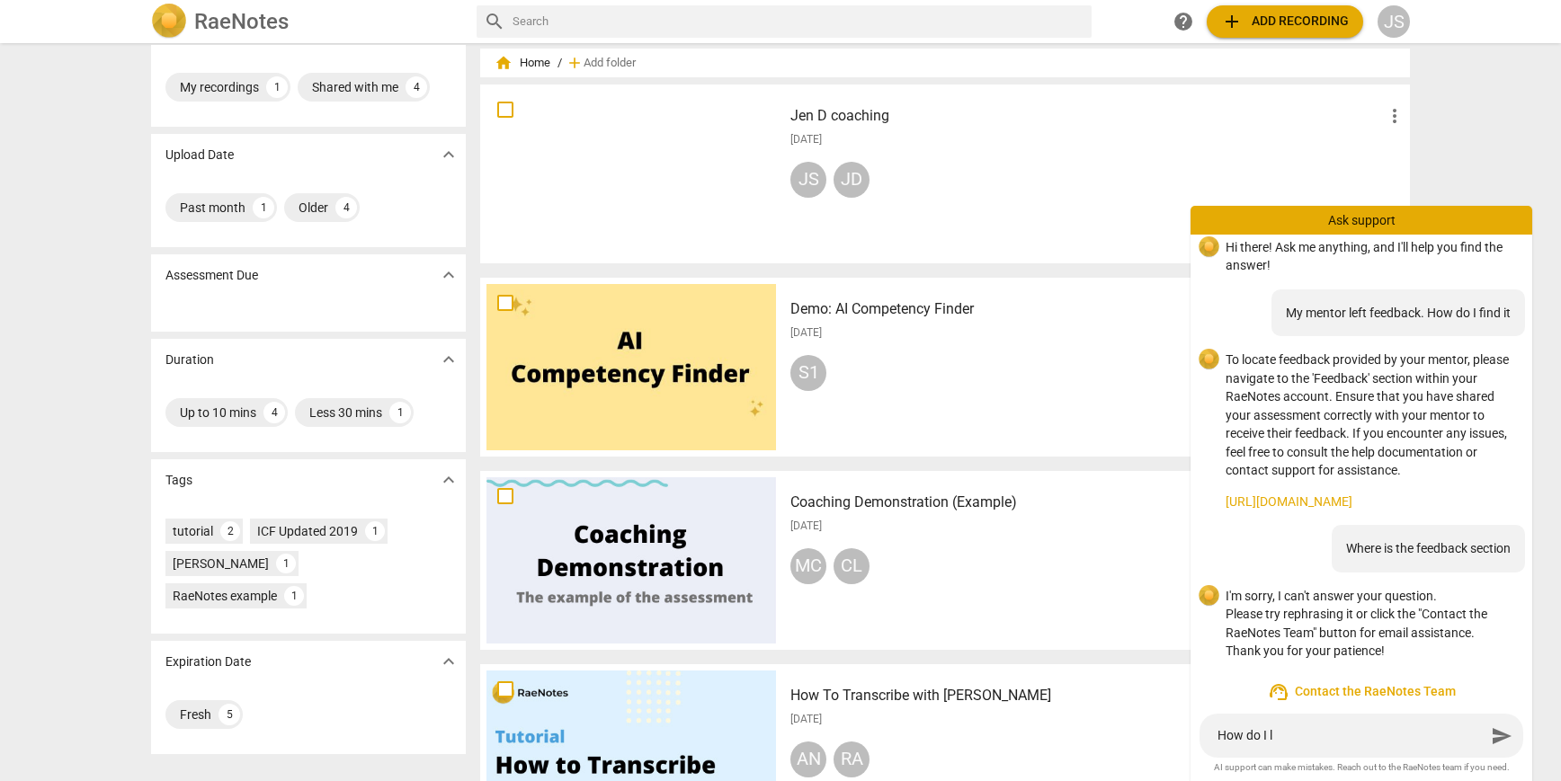
type textarea "How do I lo"
type textarea "How do I loc"
type textarea "How do I loca"
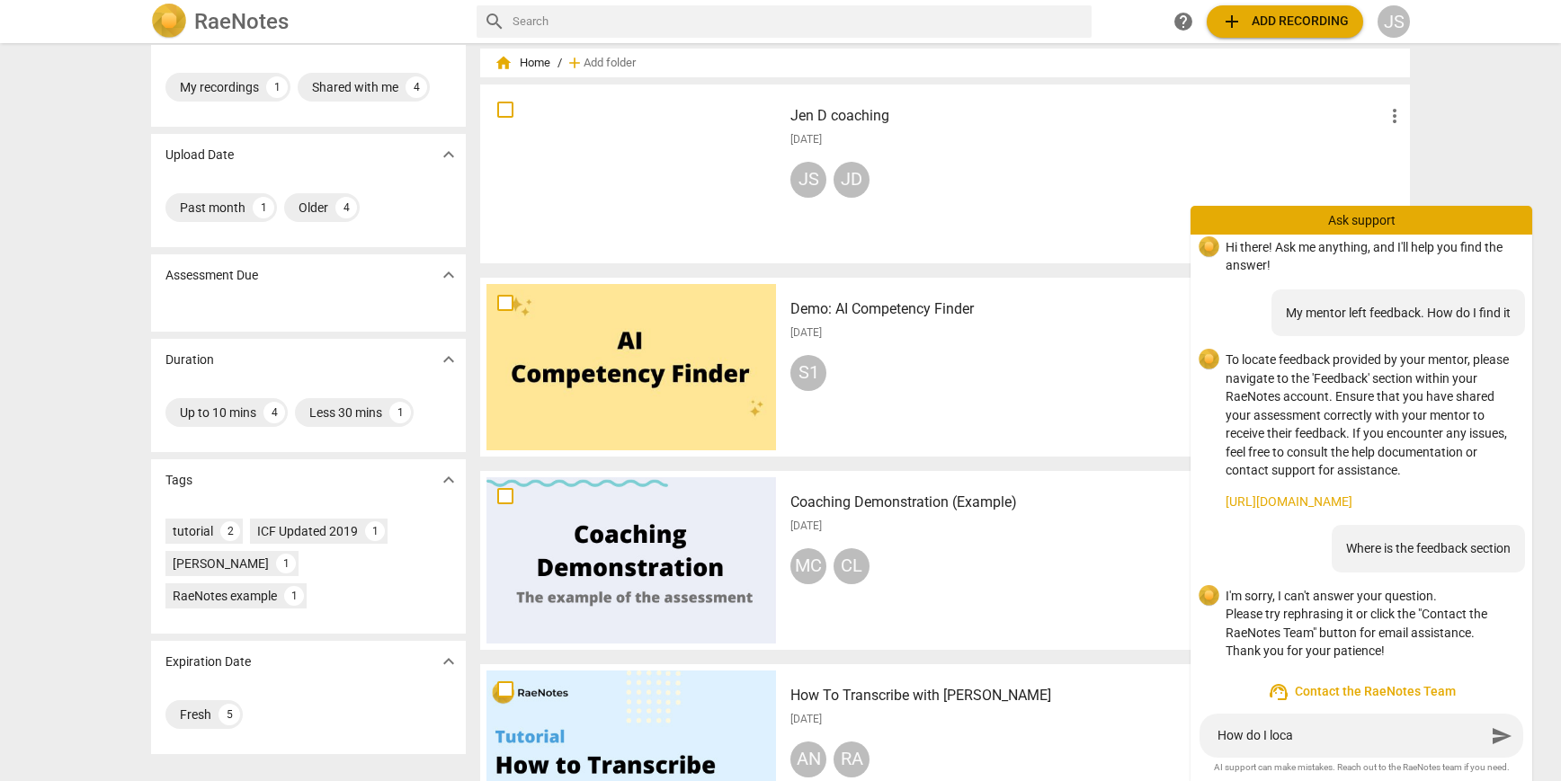
type textarea "How do I locat"
type textarea "How do I locate"
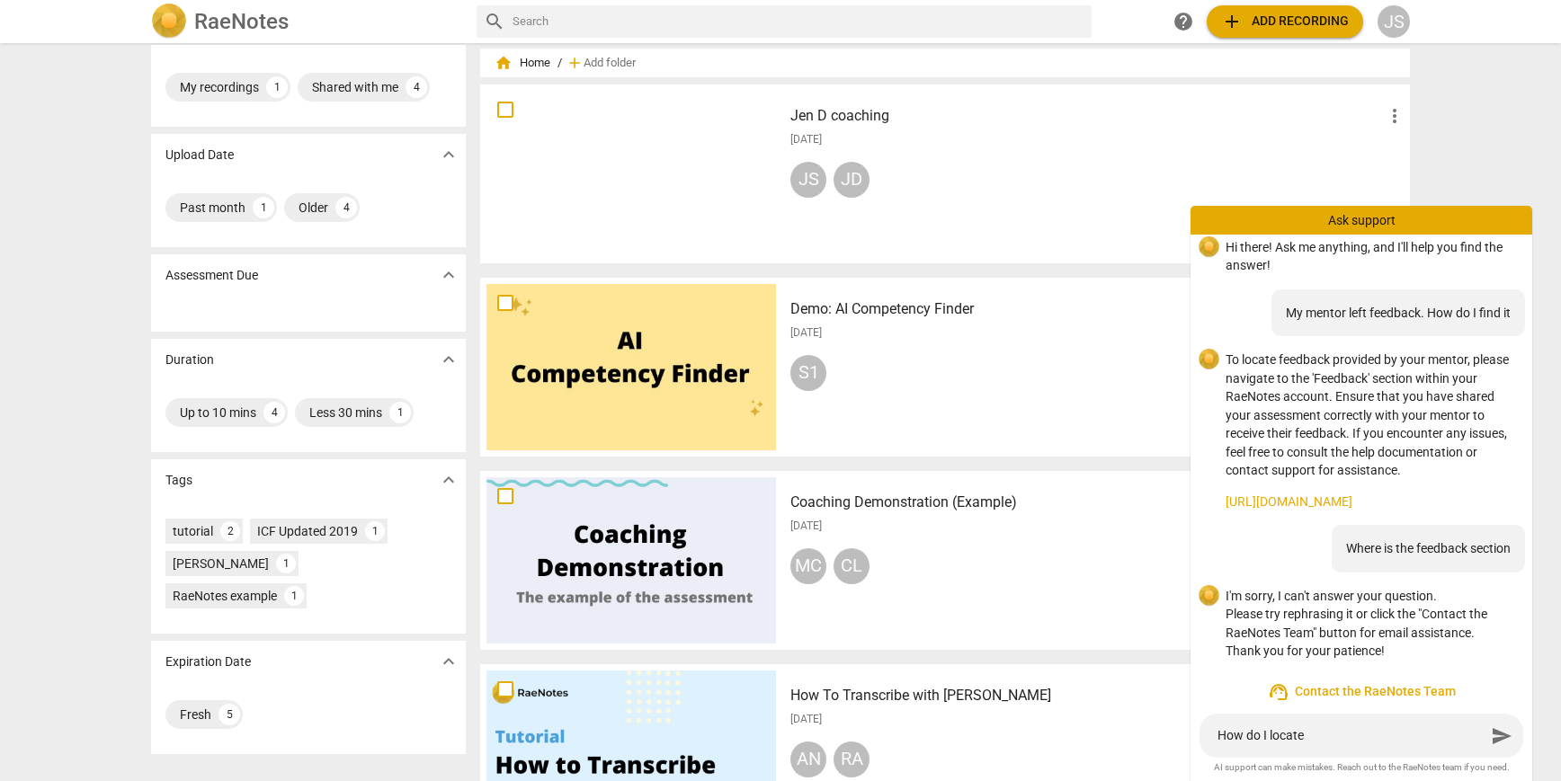
type textarea "How do I locate f"
type textarea "How do I locate fe"
type textarea "How do I locate fee"
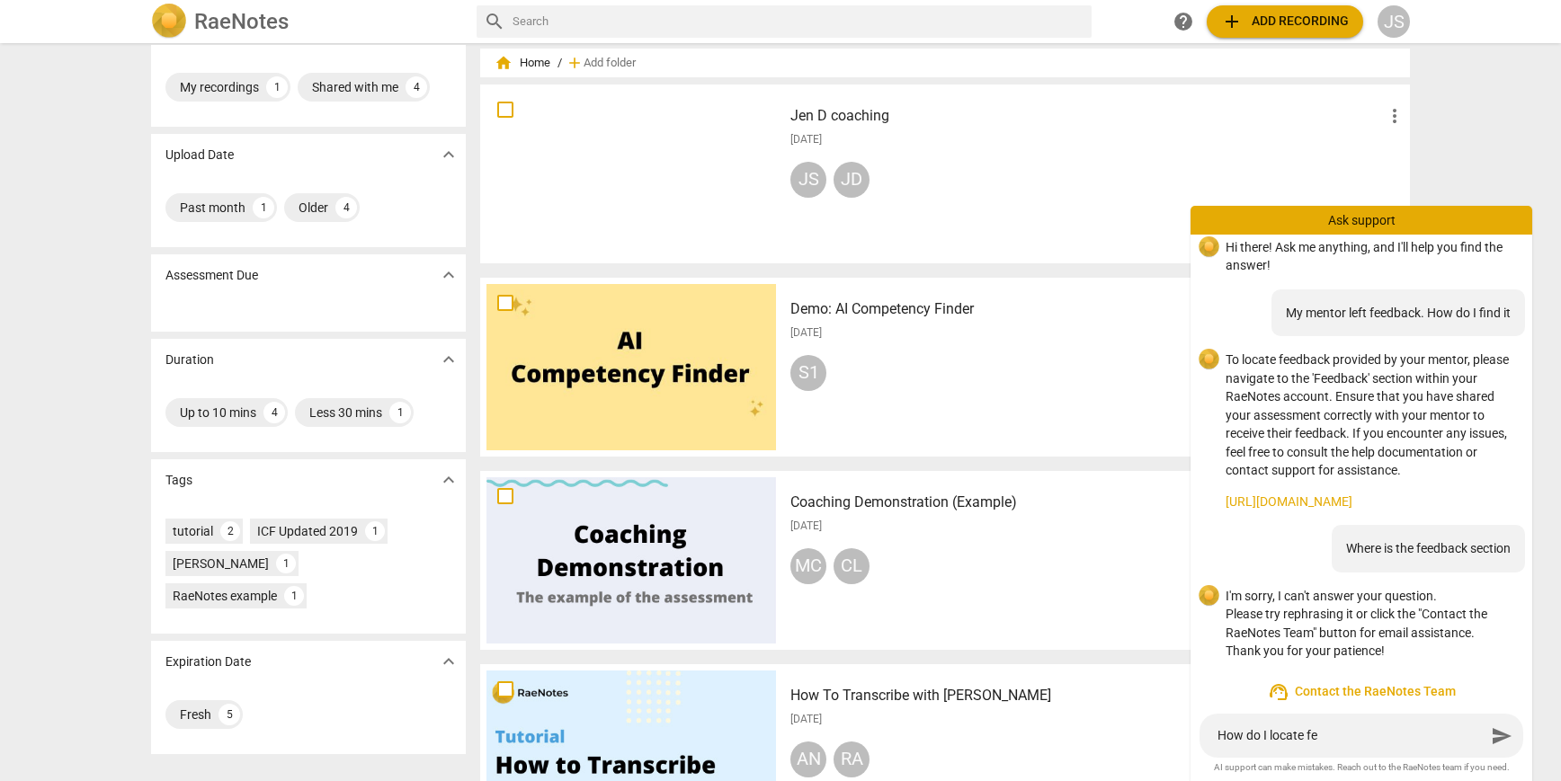
type textarea "How do I locate fee"
type textarea "How do I locate feed"
type textarea "How do I locate feedb"
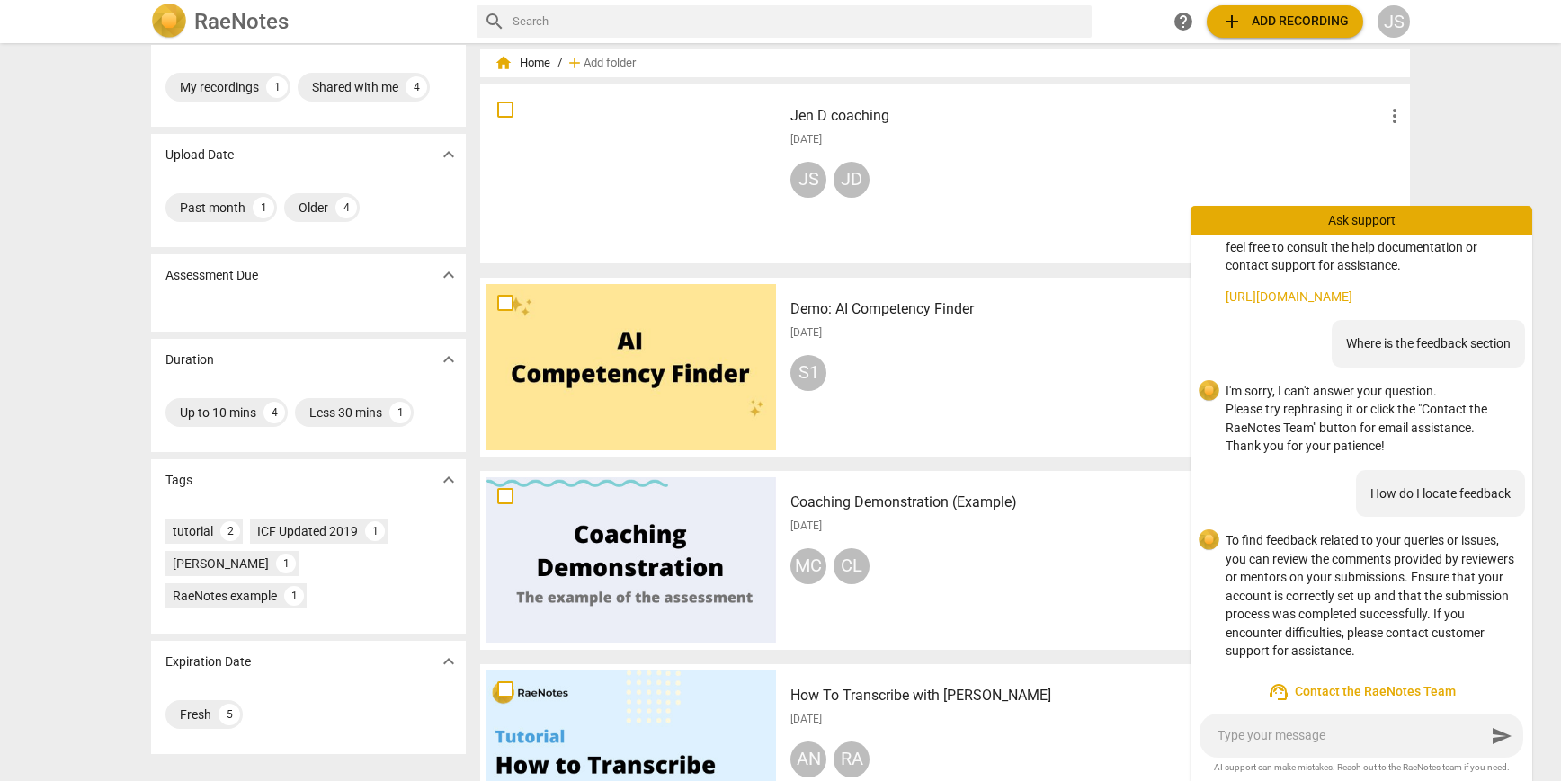
scroll to position [0, 0]
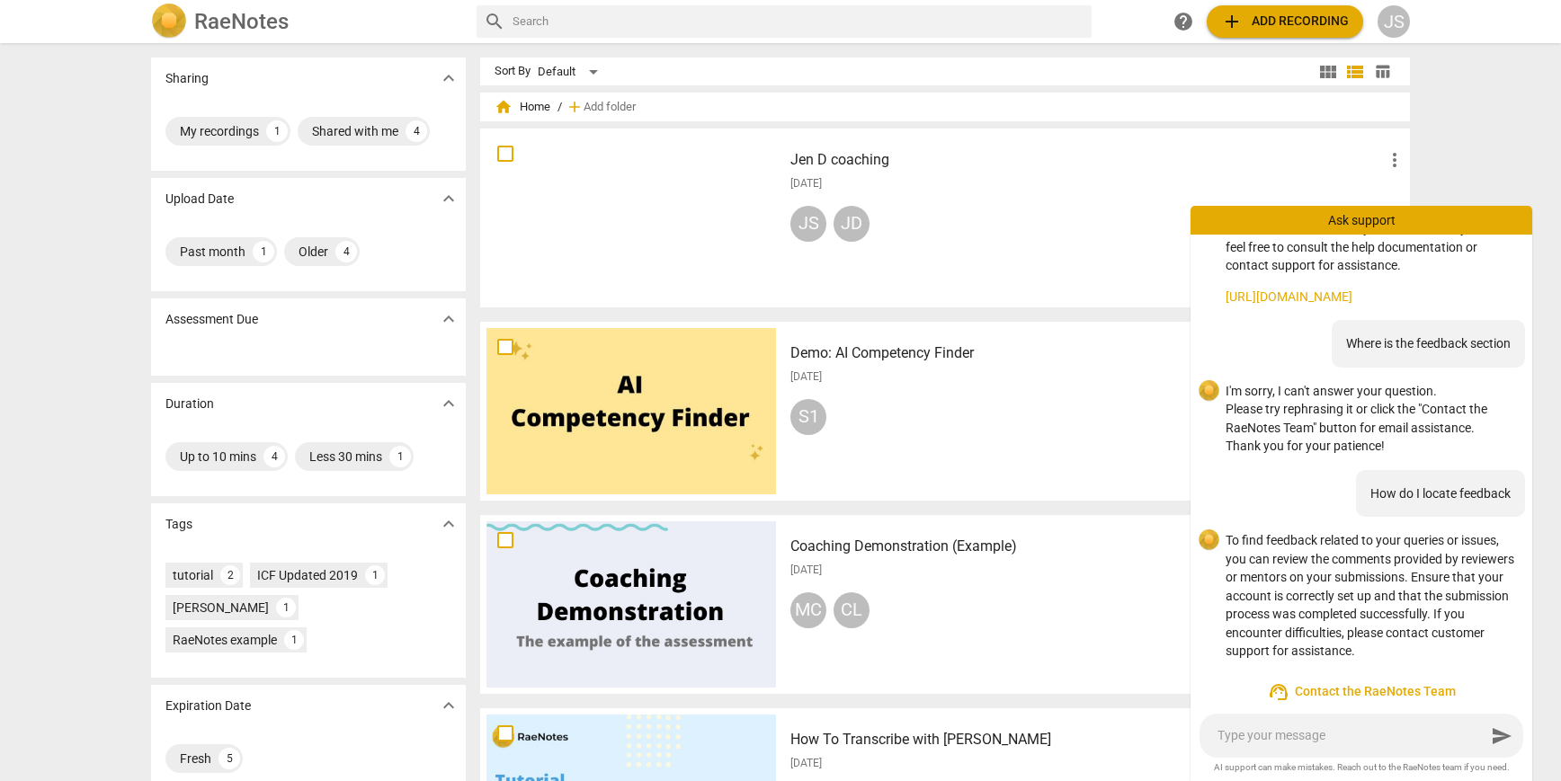
click at [1354, 694] on span "support_agent Contact the RaeNotes Team" at bounding box center [1361, 692] width 313 height 22
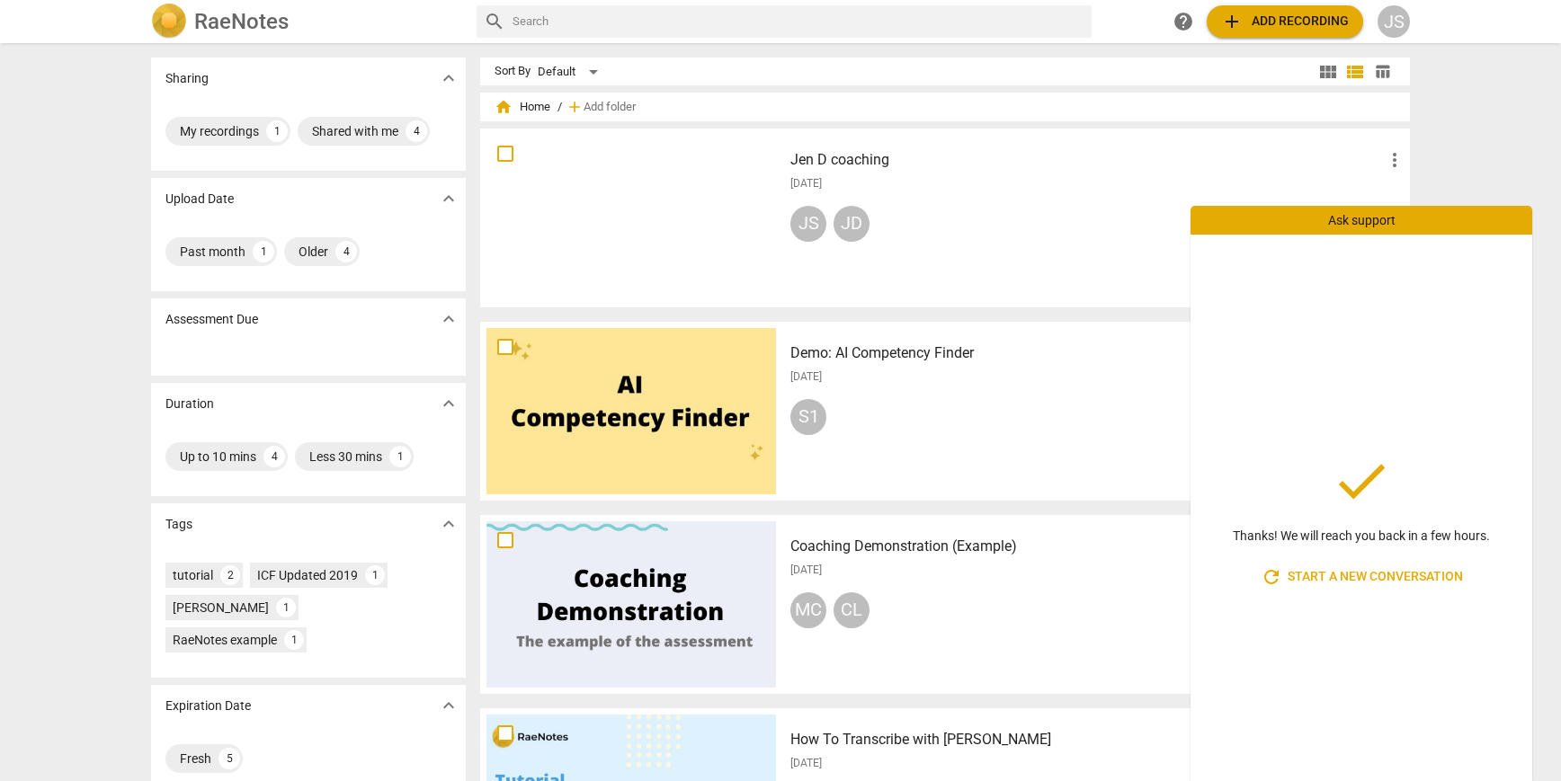
click at [1472, 111] on div "Sharing expand_more My recordings 1 Shared with me 4 Upload Date expand_more Pa…" at bounding box center [780, 413] width 1561 height 736
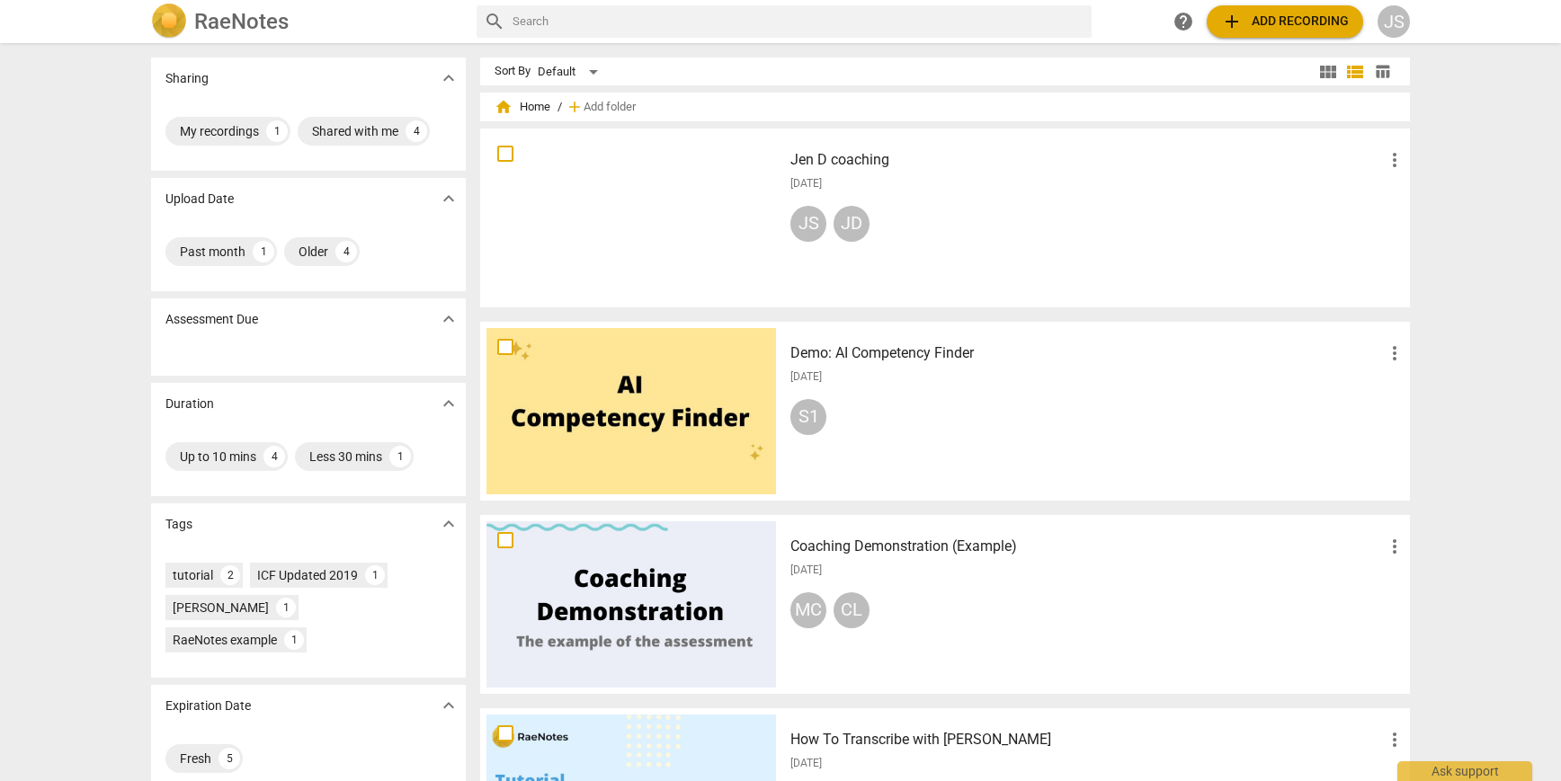
click at [822, 187] on span "[DATE]" at bounding box center [805, 183] width 31 height 15
